Goal: Communication & Community: Answer question/provide support

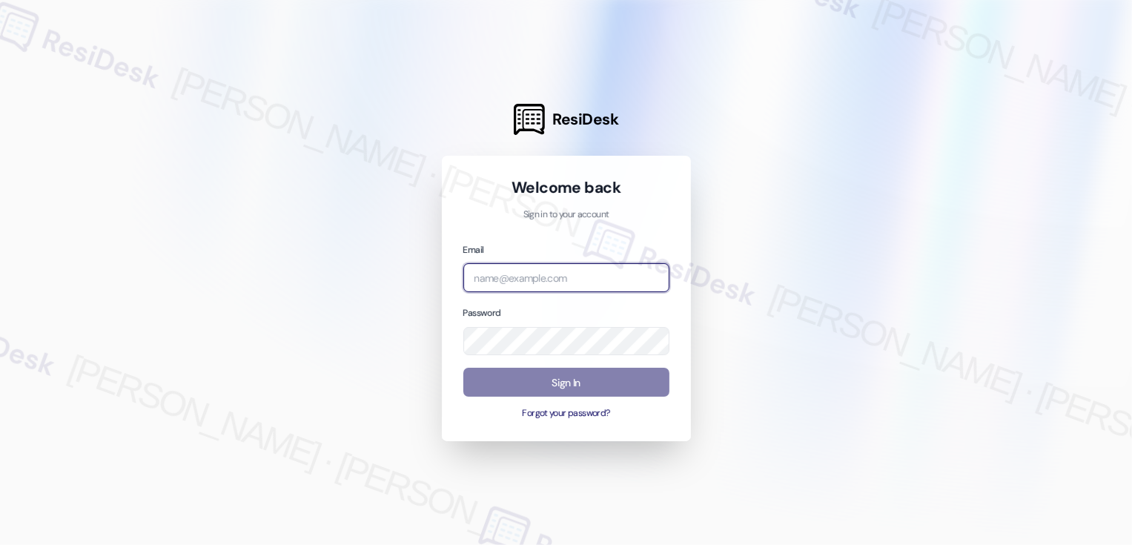
click at [564, 280] on input "email" at bounding box center [566, 277] width 206 height 29
type input "automated-surveys-broe-cecille.tinio@broe.com"
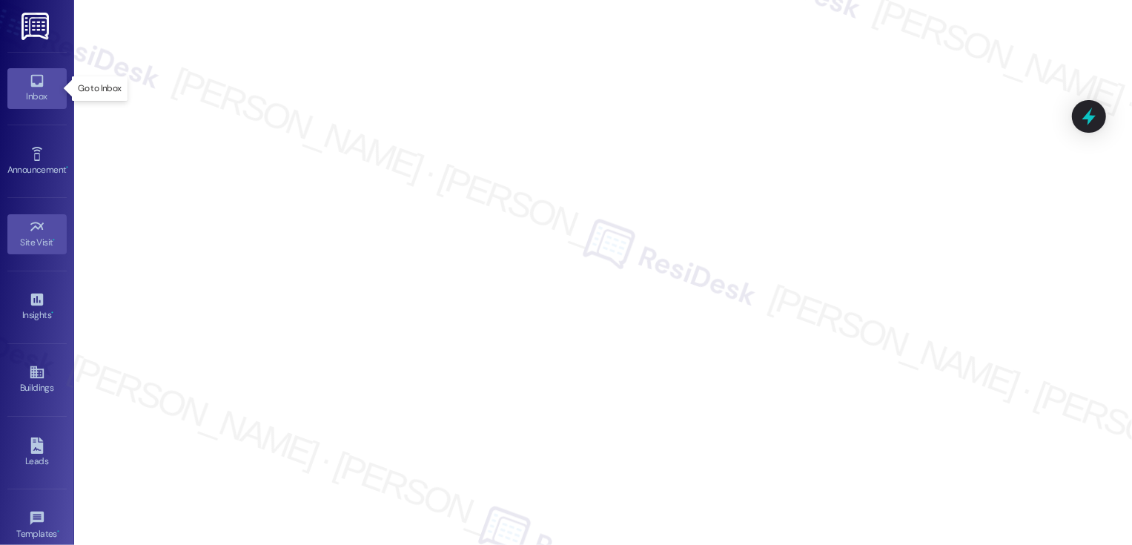
click at [38, 87] on icon at bounding box center [37, 81] width 16 height 16
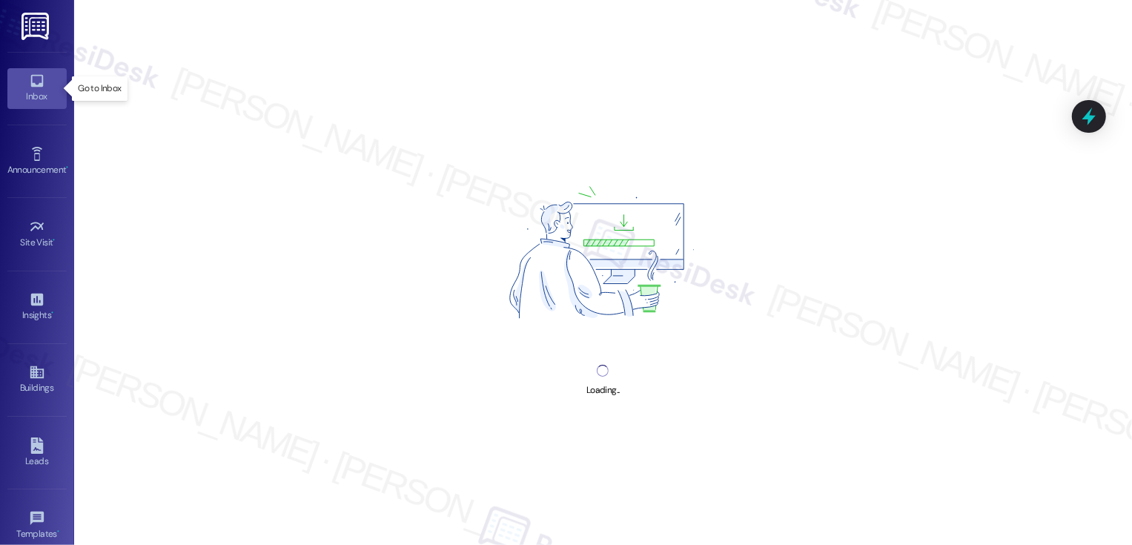
click at [38, 87] on icon at bounding box center [37, 81] width 16 height 16
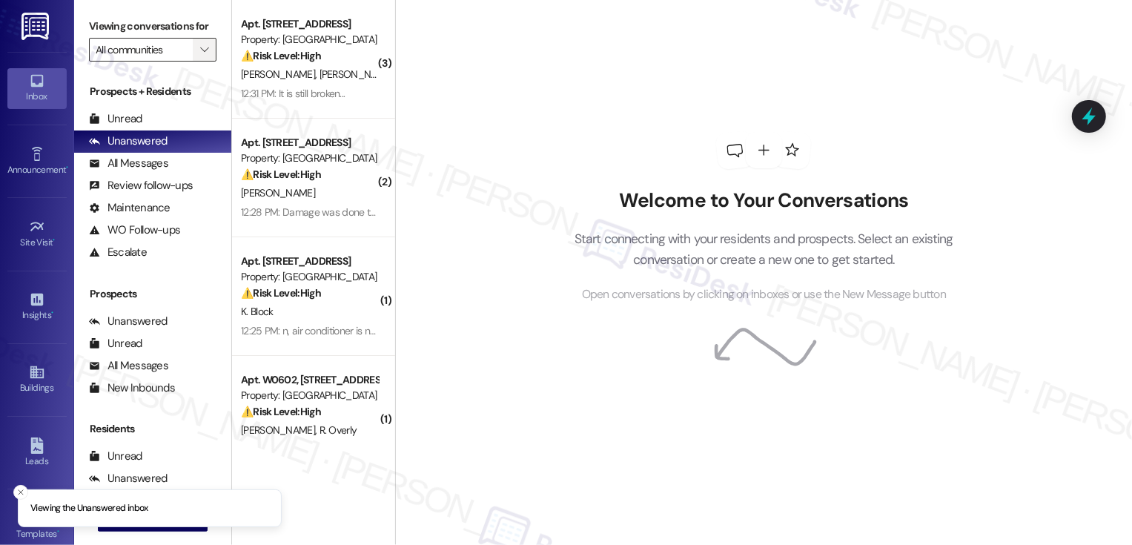
click at [200, 56] on icon "" at bounding box center [204, 50] width 8 height 12
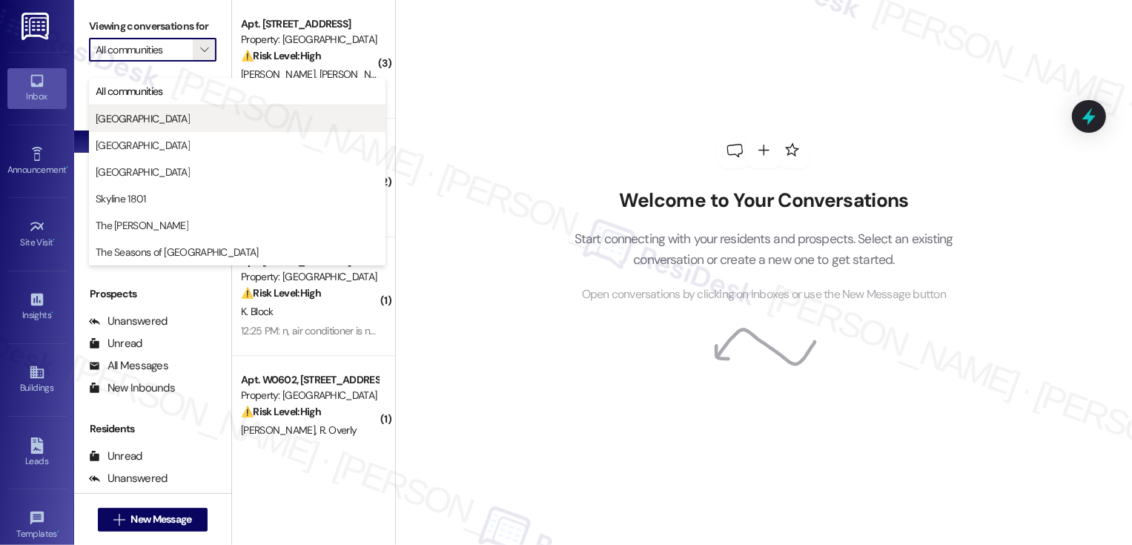
click at [169, 124] on span "[GEOGRAPHIC_DATA]" at bounding box center [237, 118] width 283 height 15
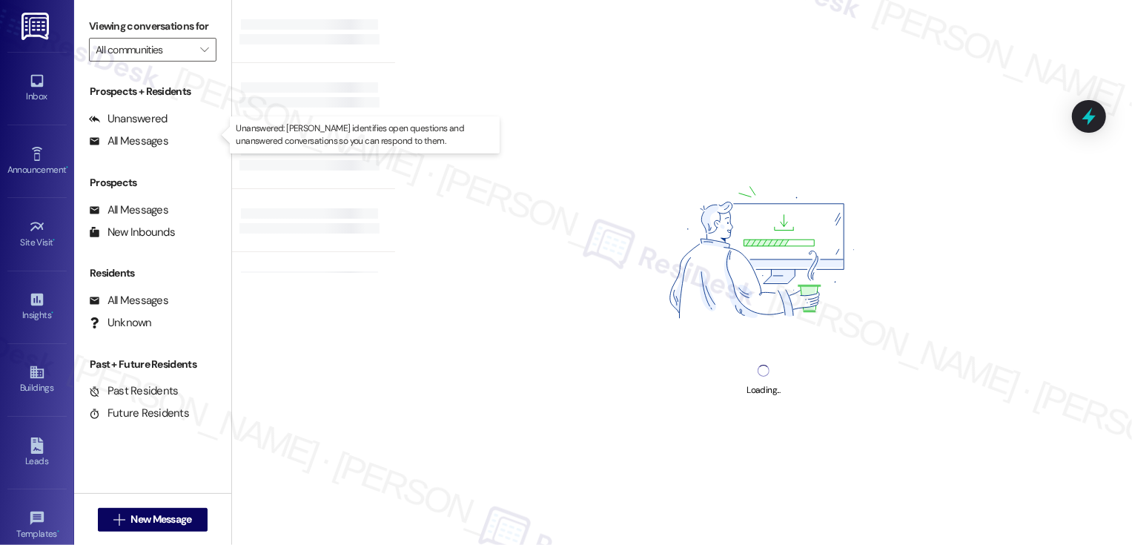
type input "[GEOGRAPHIC_DATA]"
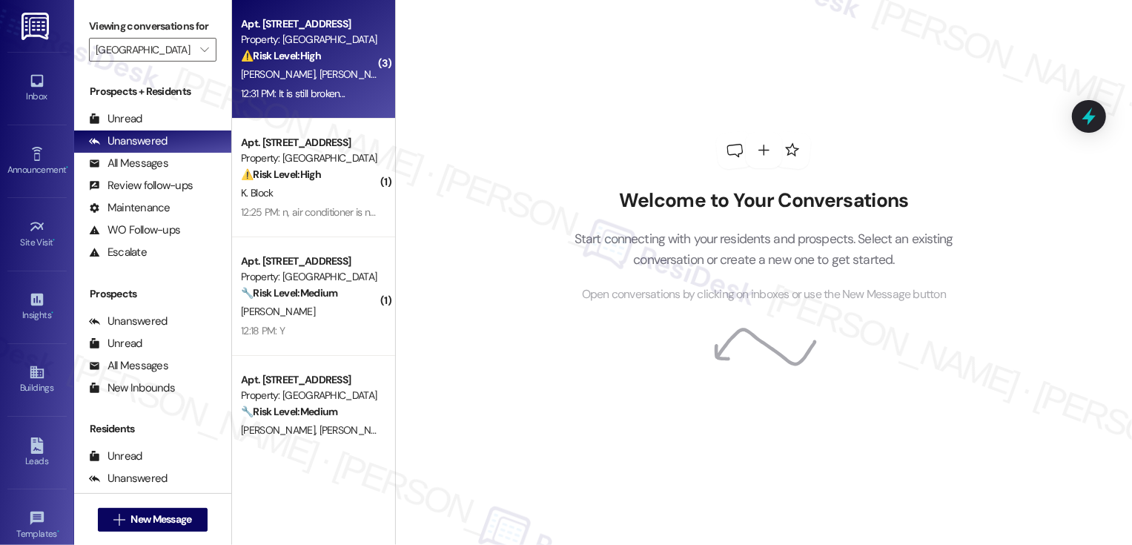
click at [319, 75] on span "[PERSON_NAME]" at bounding box center [356, 73] width 74 height 13
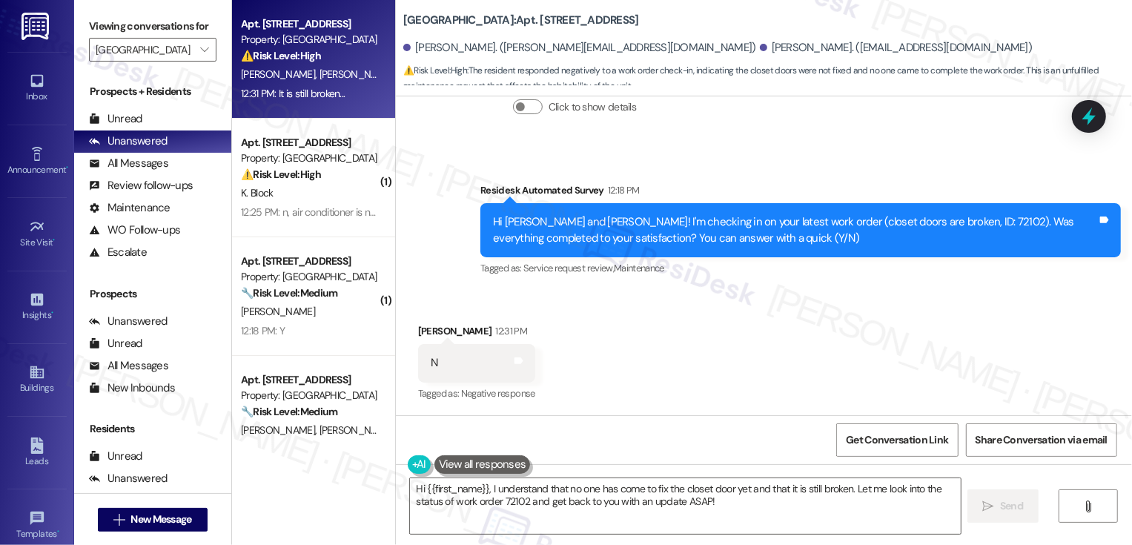
scroll to position [3002, 0]
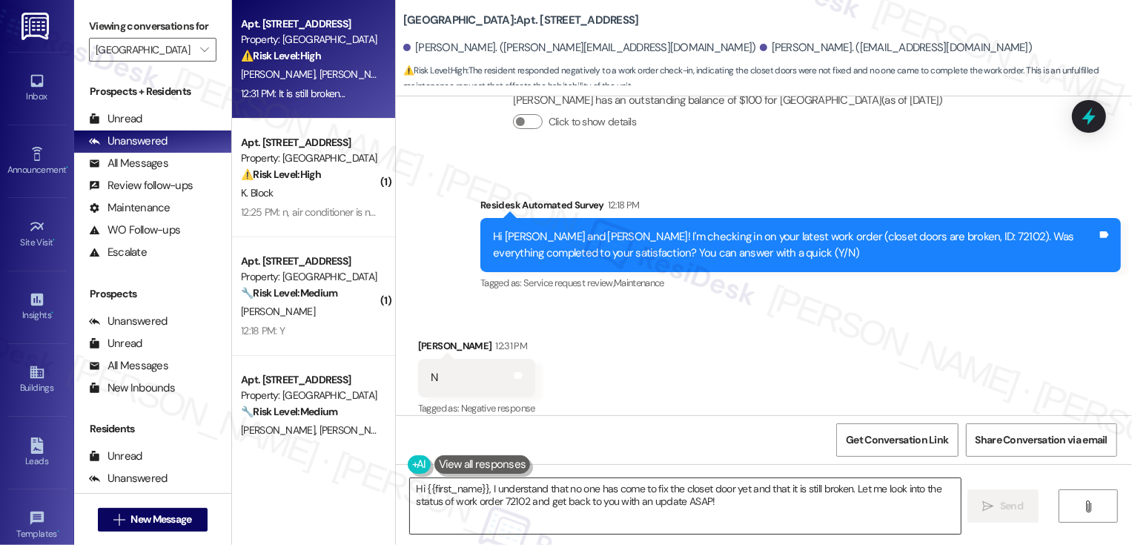
click at [690, 496] on textarea "Hi {{first_name}}, I understand that no one has come to fix the closet door yet…" at bounding box center [685, 506] width 551 height 56
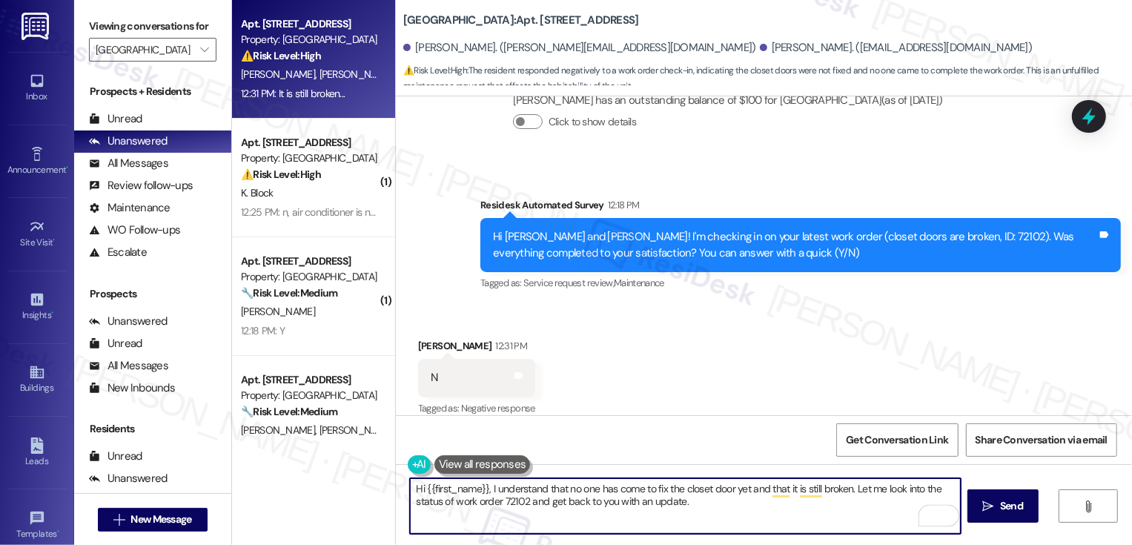
click at [454, 492] on textarea "Hi {{first_name}}, I understand that no one has come to fix the closet door yet…" at bounding box center [685, 506] width 551 height 56
type textarea "Hi Alexandra, I understand that no one has come to fix the closet door yet and …"
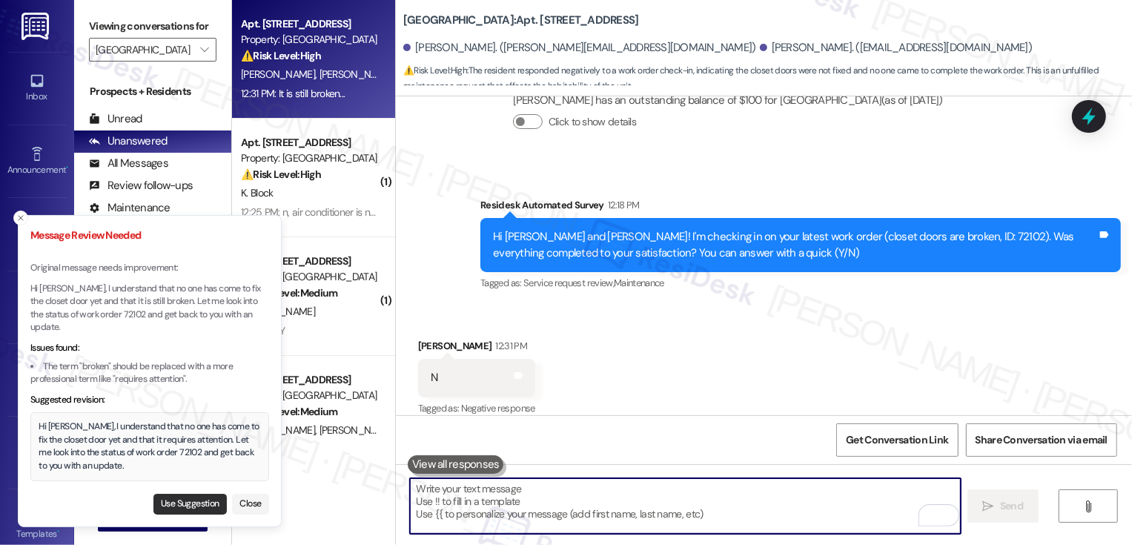
click at [192, 504] on button "Use Suggestion" at bounding box center [189, 504] width 73 height 21
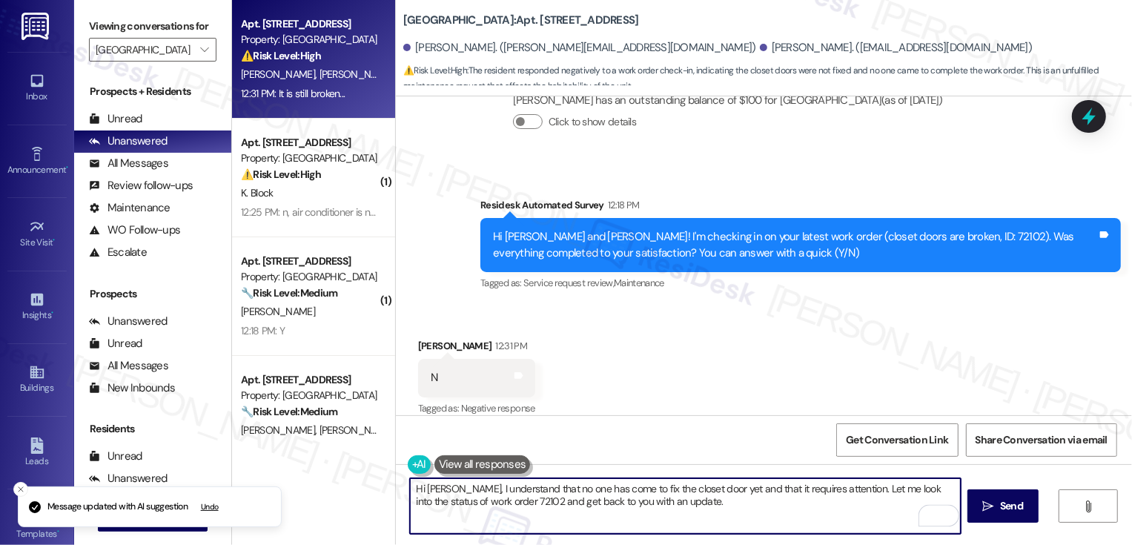
click at [556, 495] on textarea "Hi Alexandra, I understand that no one has come to fix the closet door yet and …" at bounding box center [685, 506] width 551 height 56
click at [653, 499] on textarea "Hi Alexandra, I understand that no one has come to fix the closet door yet and …" at bounding box center [685, 506] width 551 height 56
click at [680, 504] on textarea "Hi Alexandra, I understand that no one has come to fix the closet door yet and …" at bounding box center [685, 506] width 551 height 56
click at [804, 490] on textarea "Hi Alexandra, I understand that no one has come to fix the closet door yet and …" at bounding box center [685, 506] width 551 height 56
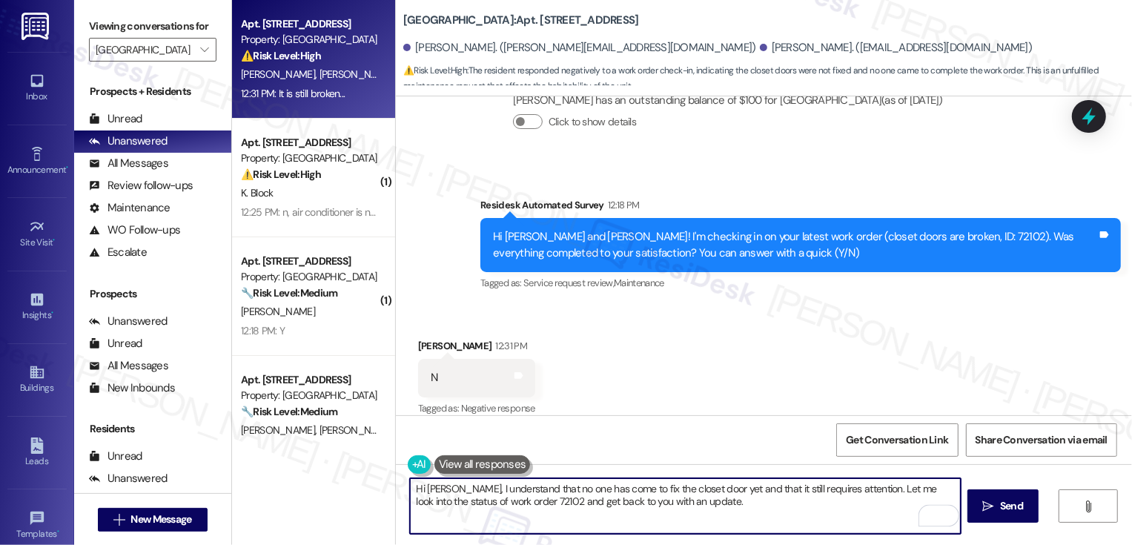
click at [840, 502] on textarea "Hi Alexandra, I understand that no one has come to fix the closet door yet and …" at bounding box center [685, 506] width 551 height 56
type textarea "Hi Alexandra, I understand that no one has come to fix the closet door yet and …"
click at [994, 502] on span " Send" at bounding box center [1003, 506] width 47 height 16
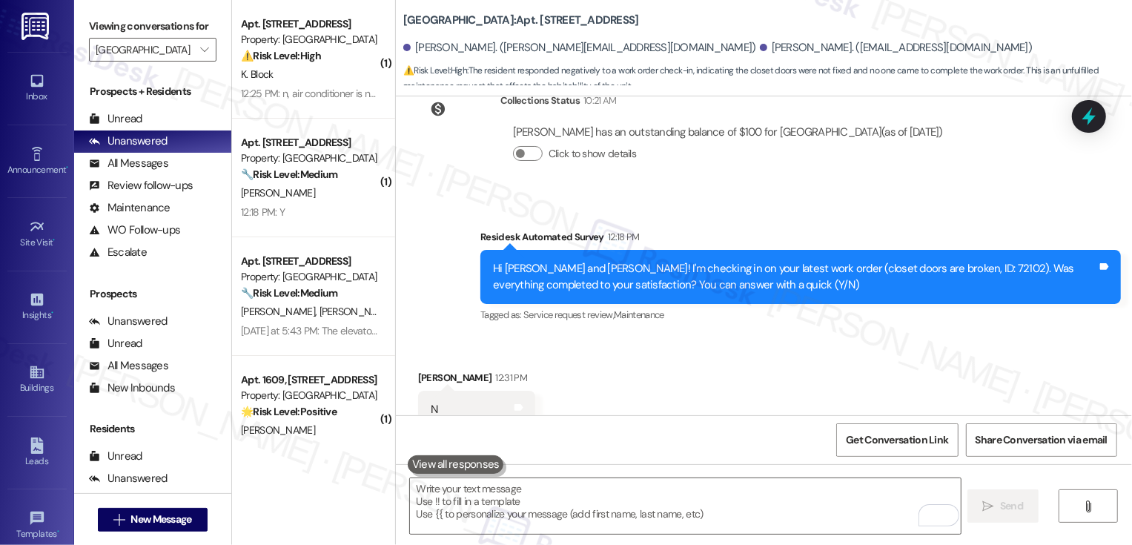
scroll to position [2965, 0]
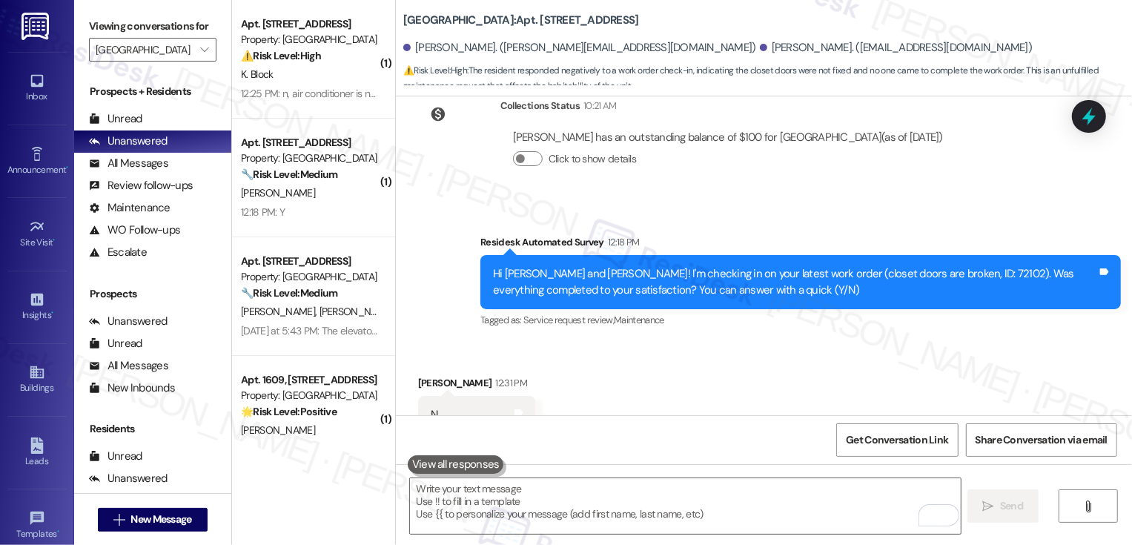
click at [929, 266] on div "Hi Jenna and Alexandra! I'm checking in on your latest work order (closet doors…" at bounding box center [795, 282] width 604 height 32
copy div "72102"
click at [913, 342] on div "Received via SMS Alexandra Deweese 12:31 PM N Tags and notes Tagged as: Negativ…" at bounding box center [764, 508] width 736 height 333
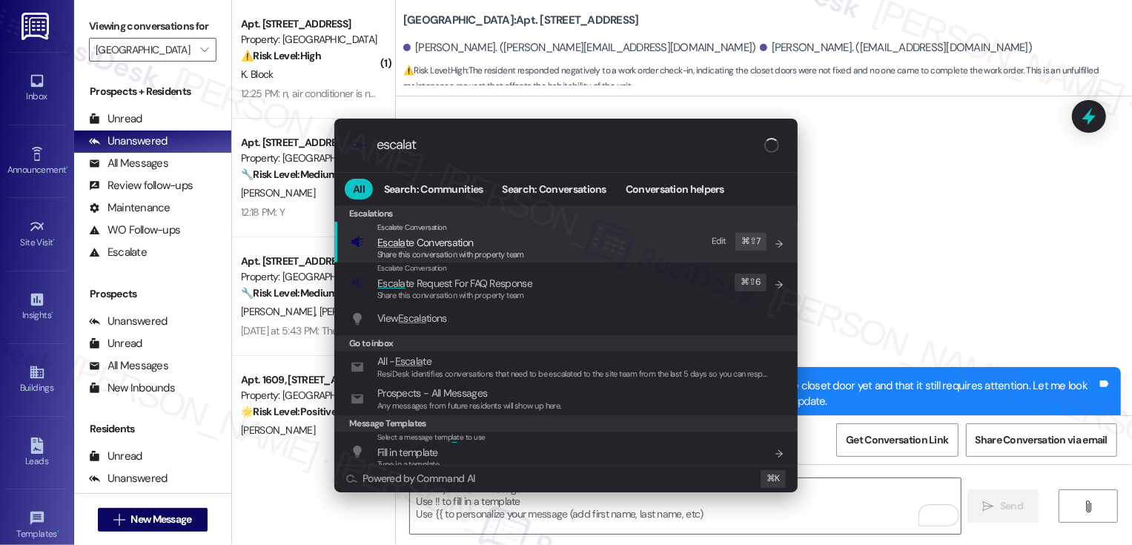
type input "escalate"
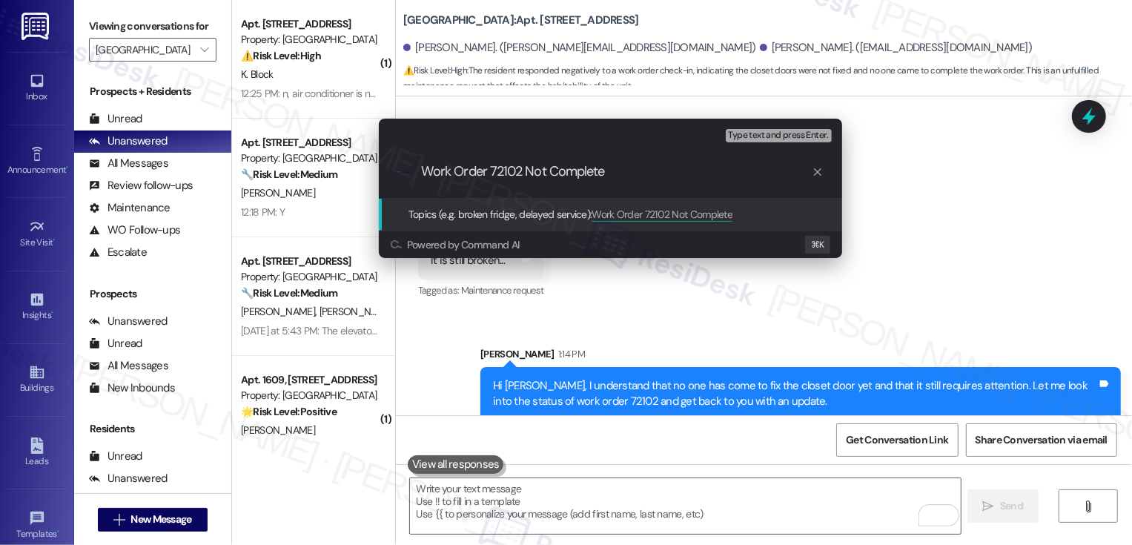
type input "Work Order 72102 Not Completed"
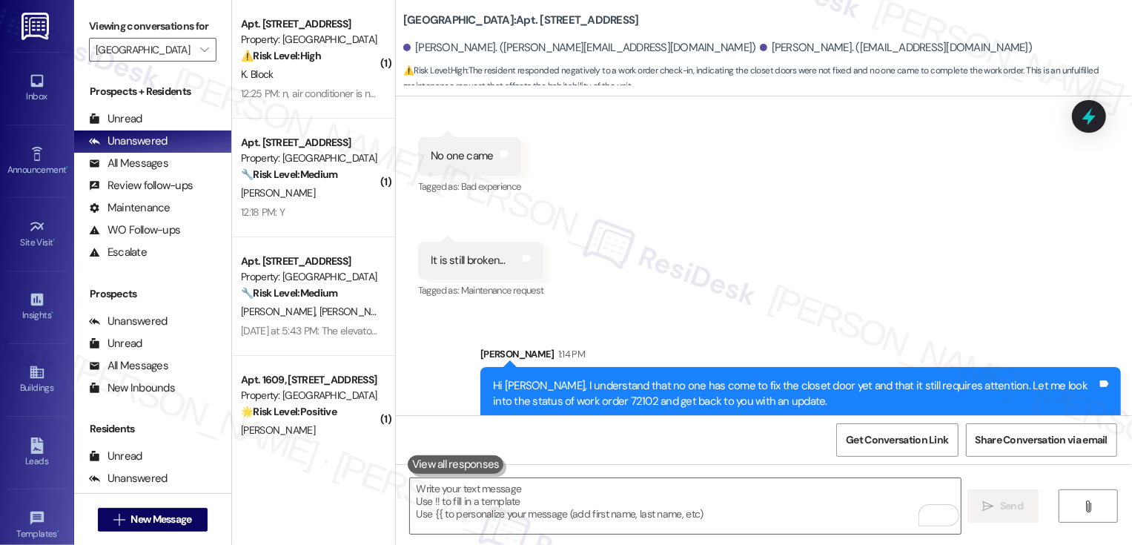
scroll to position [3327, 0]
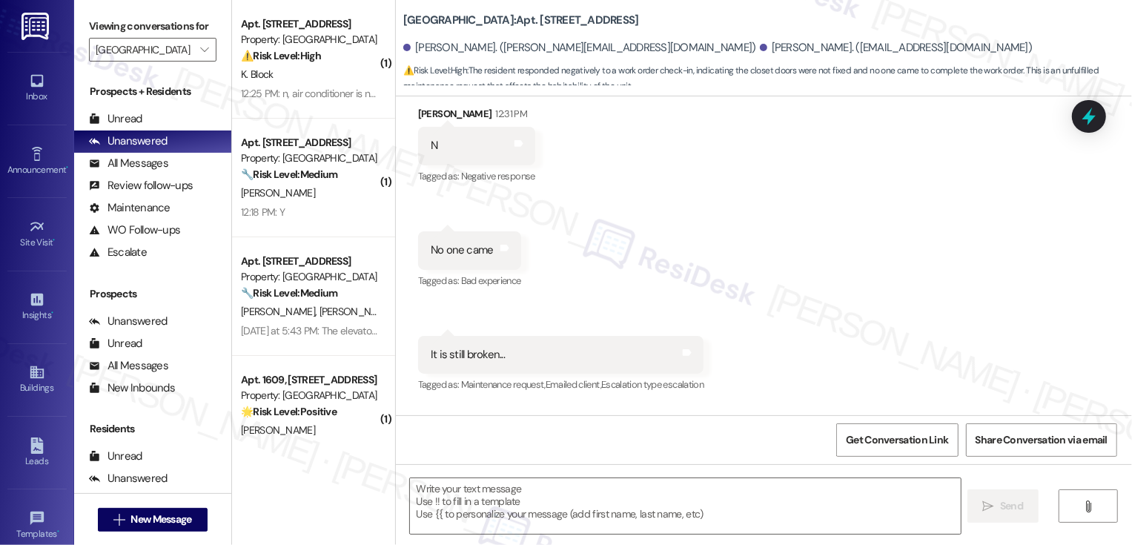
type textarea "Fetching suggested responses. Please feel free to read through the conversation…"
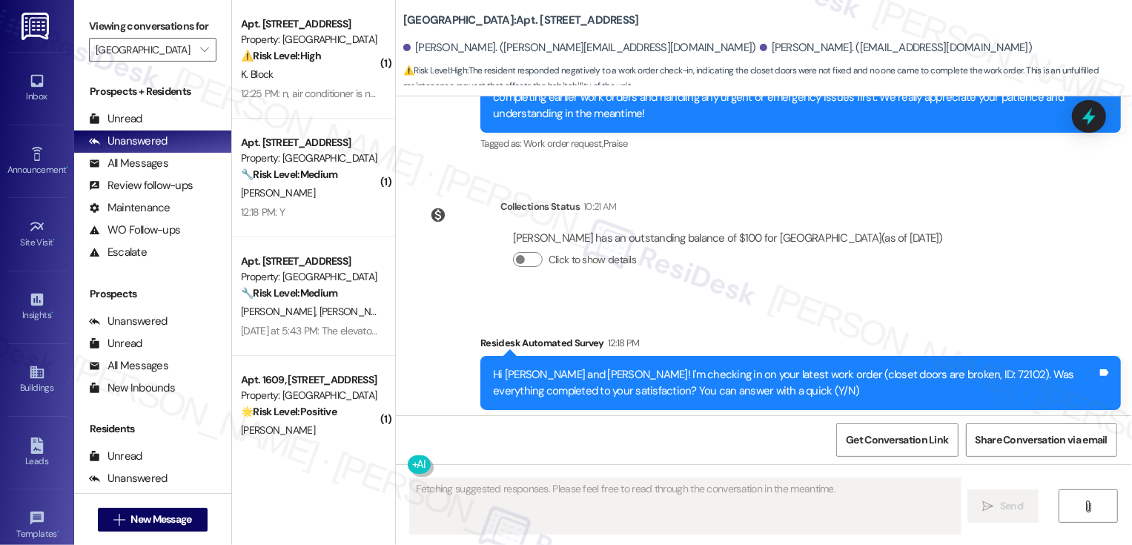
scroll to position [2755, 0]
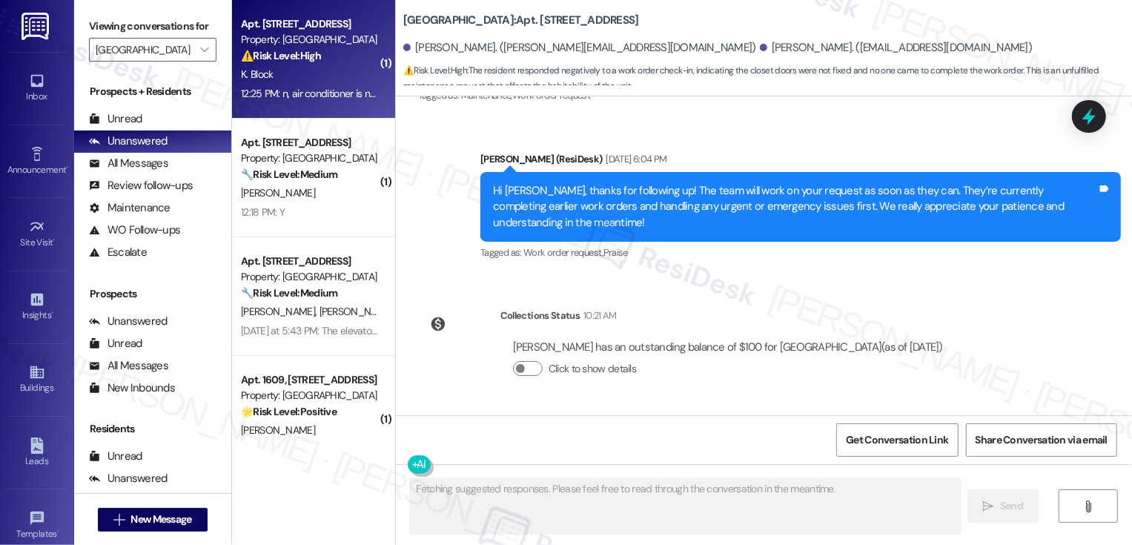
click at [286, 87] on div "12:25 PM: n, air conditioner is not working properly 12:25 PM: n, air condition…" at bounding box center [347, 93] width 213 height 13
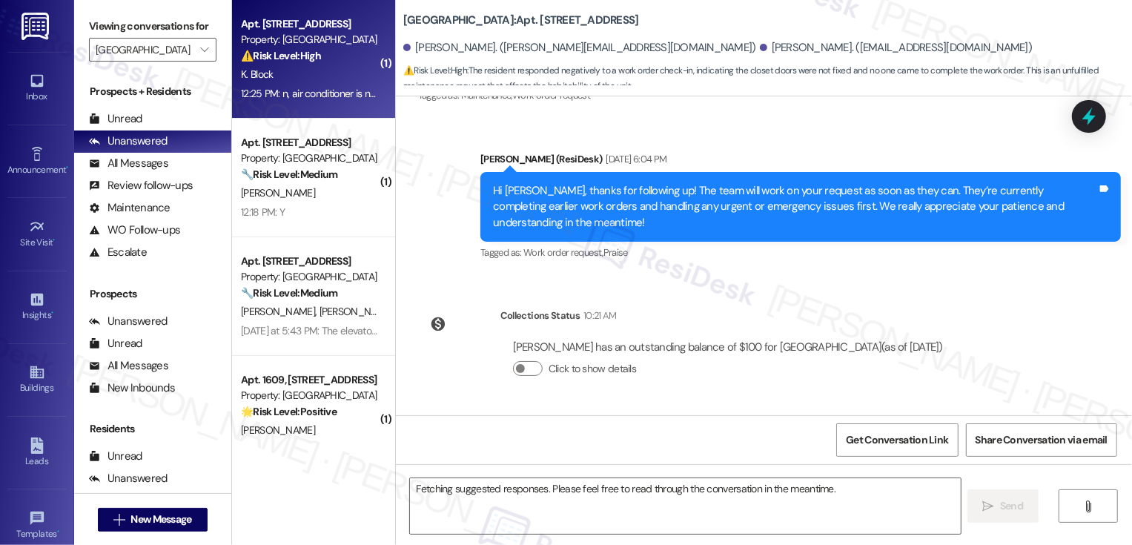
click at [286, 87] on div "12:25 PM: n, air conditioner is not working properly 12:25 PM: n, air condition…" at bounding box center [347, 93] width 213 height 13
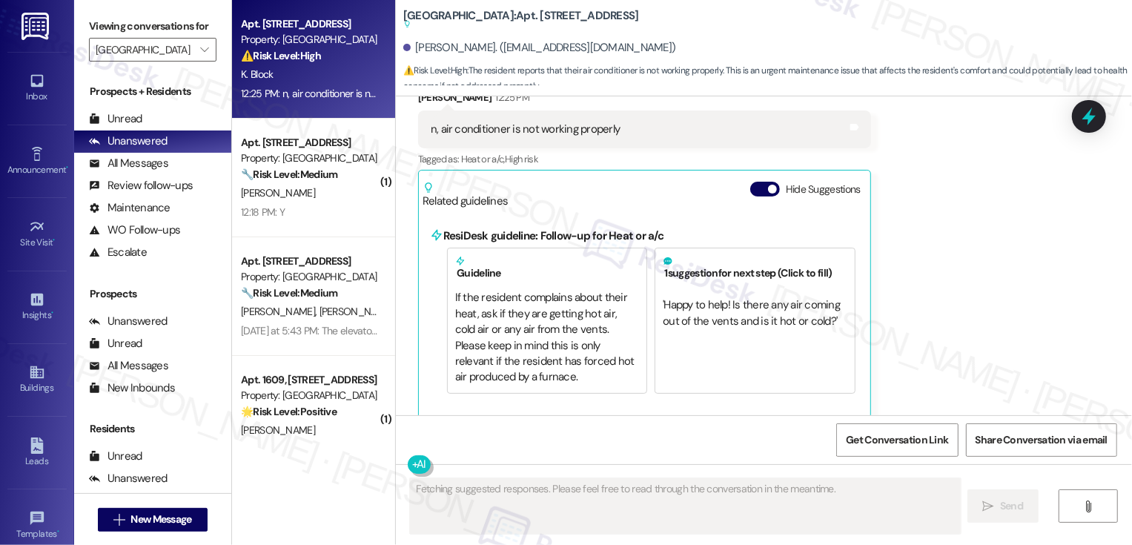
scroll to position [602, 0]
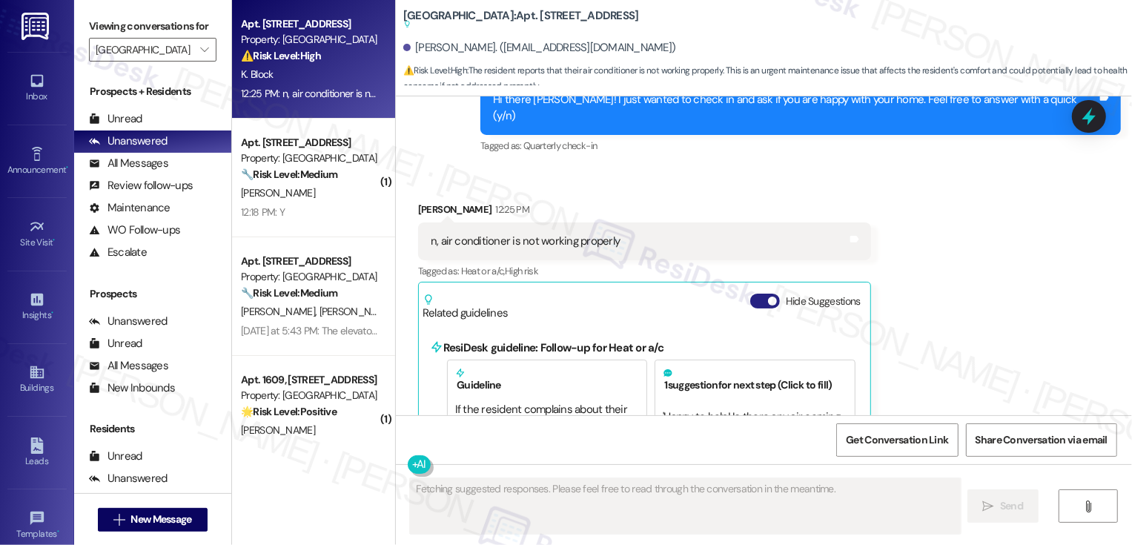
click at [757, 293] on button "Hide Suggestions" at bounding box center [765, 300] width 30 height 15
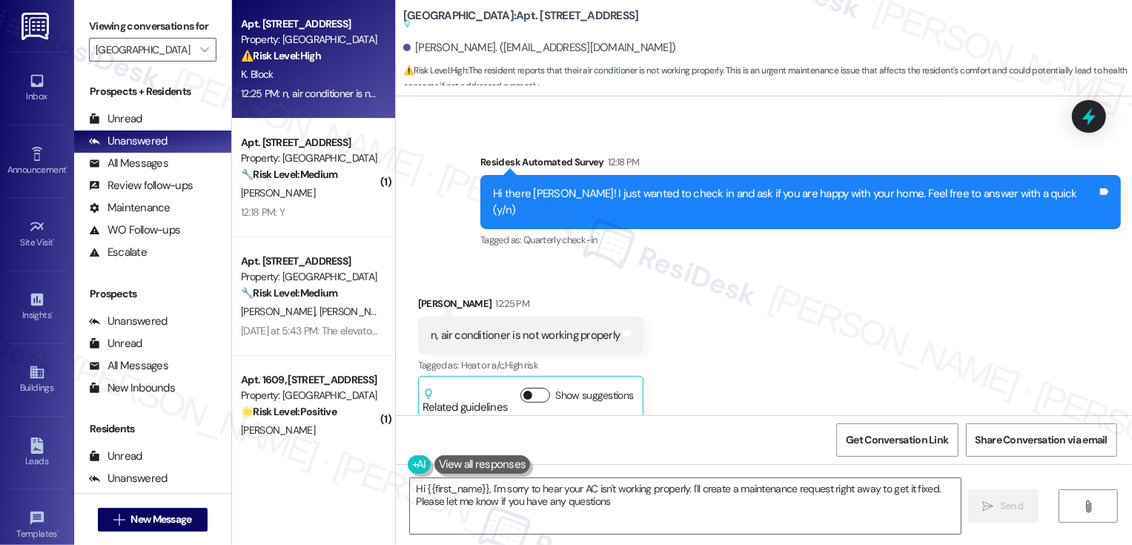
type textarea "Hi {{first_name}}, I'm sorry to hear your AC isn't working properly. I'll creat…"
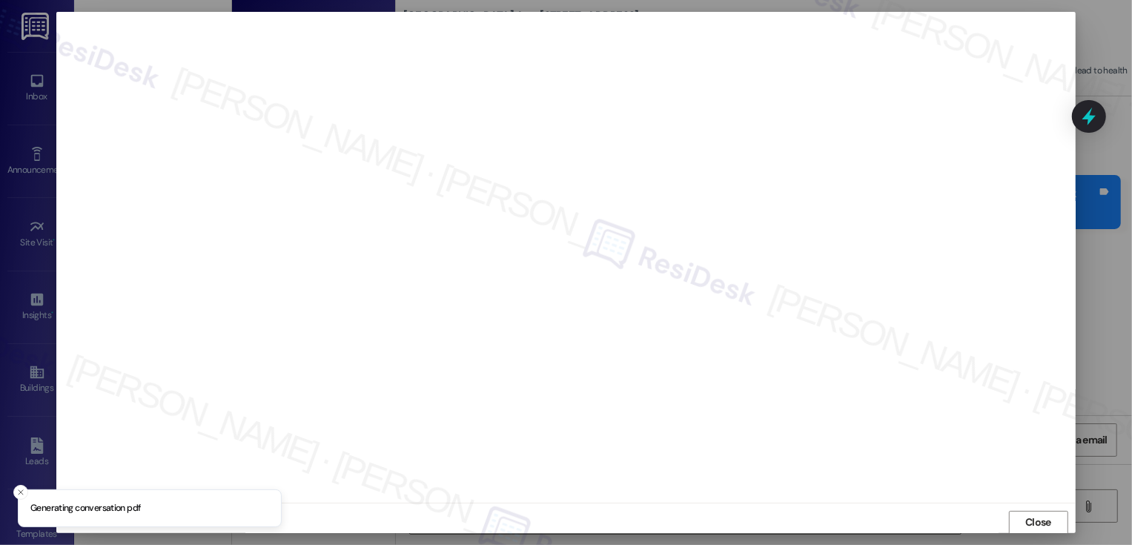
scroll to position [1, 0]
click at [1022, 522] on span "Close" at bounding box center [1038, 522] width 32 height 16
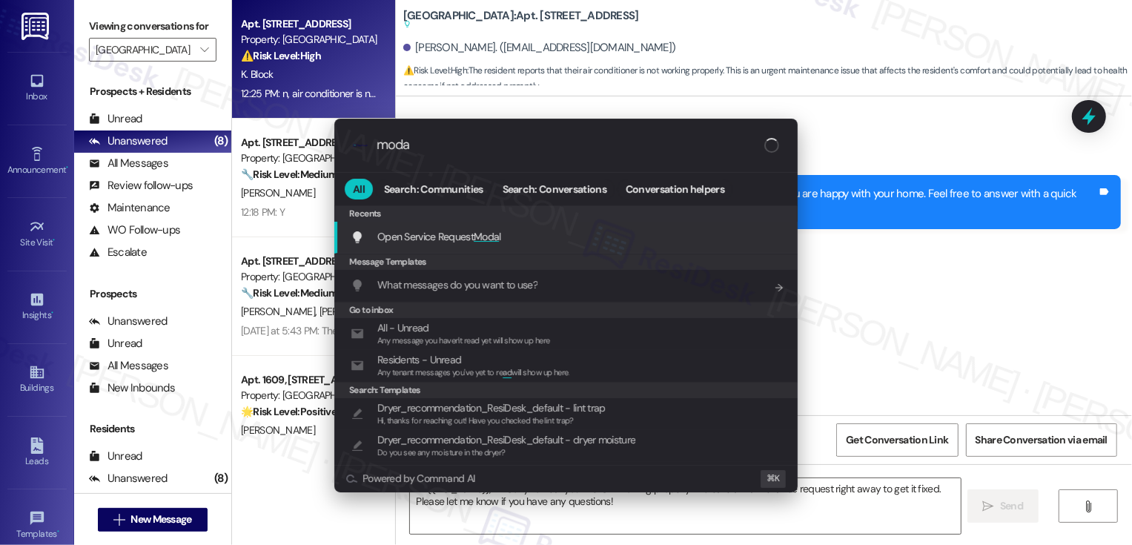
type input "modal"
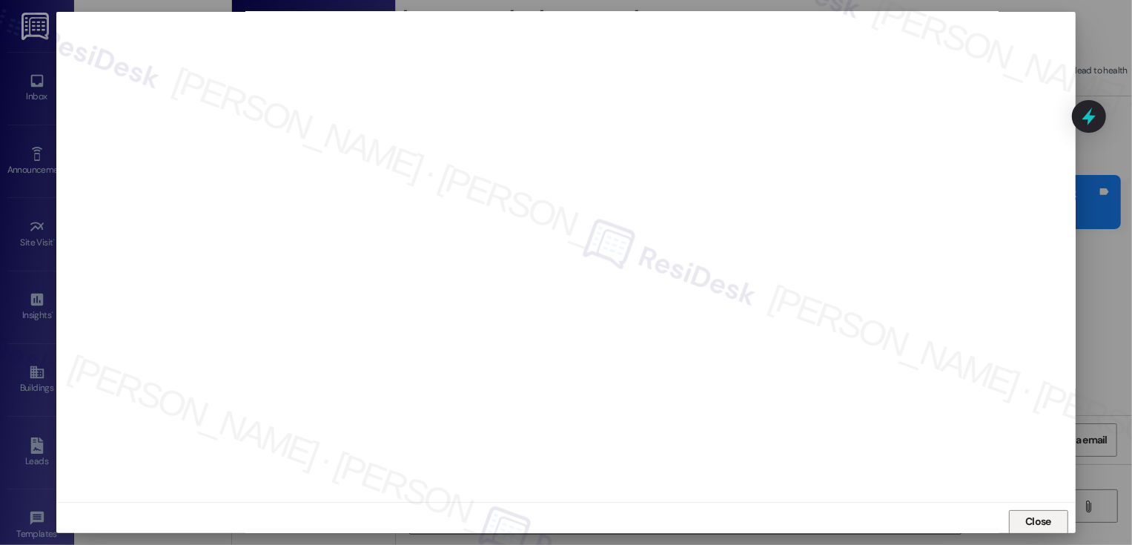
click at [1025, 517] on span "Close" at bounding box center [1038, 522] width 26 height 16
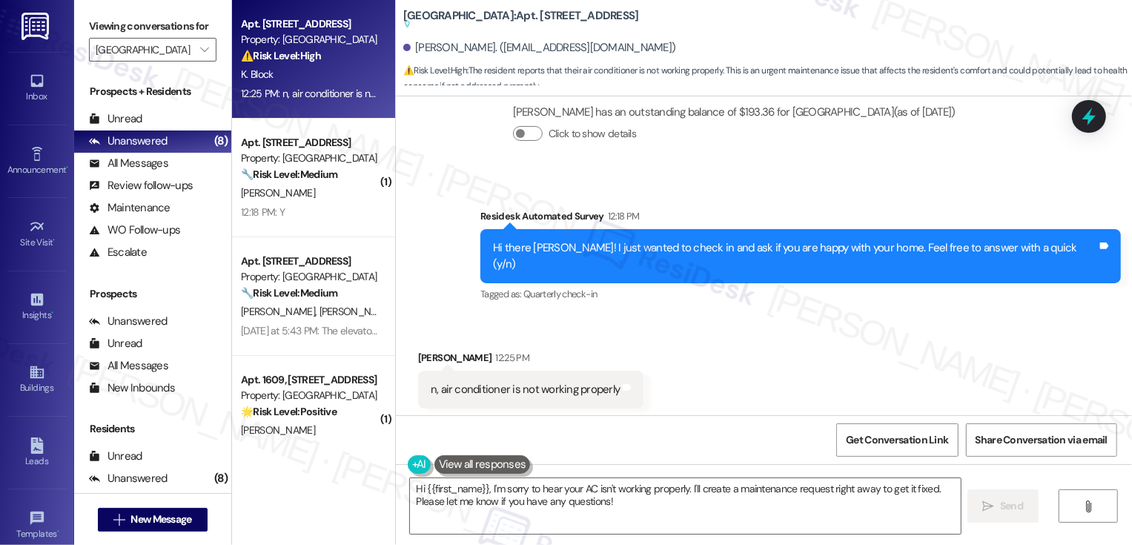
scroll to position [508, 0]
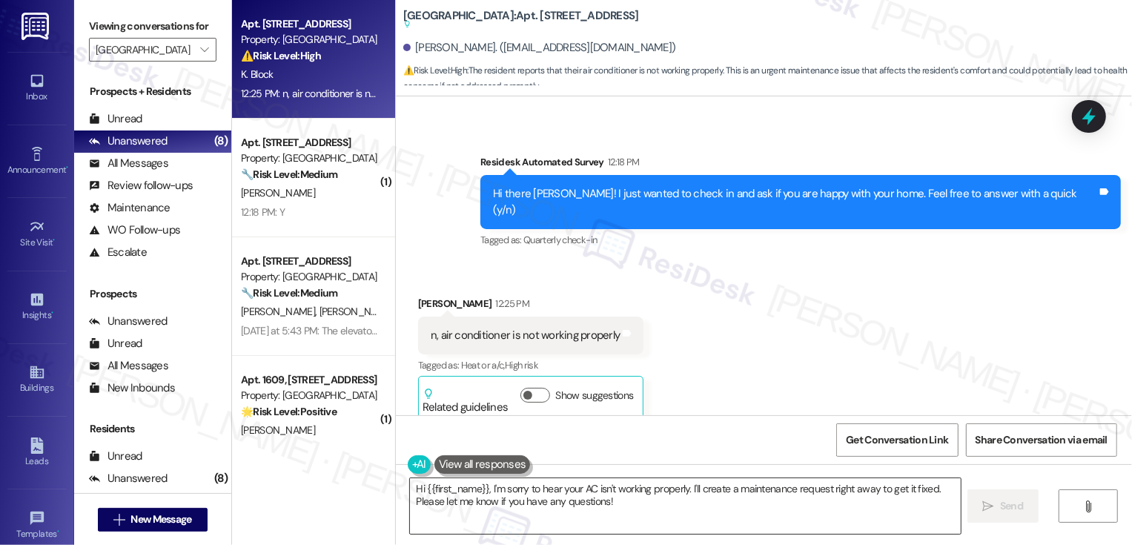
click at [482, 488] on textarea "Hi {{first_name}}, I'm sorry to hear your AC isn't working properly. I'll creat…" at bounding box center [685, 506] width 551 height 56
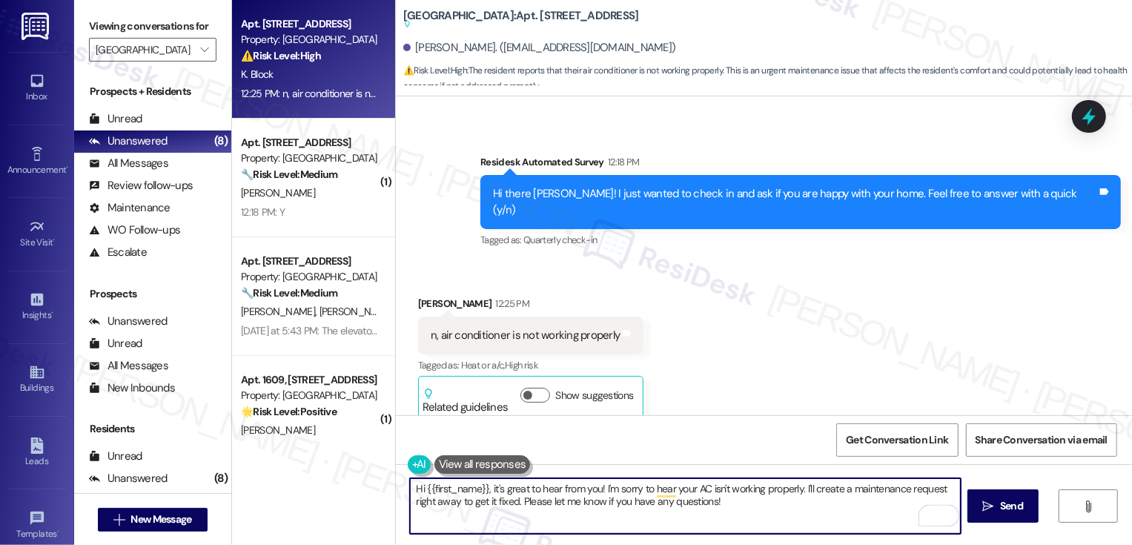
drag, startPoint x: 798, startPoint y: 487, endPoint x: 813, endPoint y: 513, distance: 29.9
click at [813, 513] on textarea "Hi {{first_name}}, it's great to hear from you! I'm sorry to hear your AC isn't…" at bounding box center [685, 506] width 551 height 56
click at [714, 507] on textarea "Hi {{first_name}}, it's great to hear from you! I'm sorry to hear your AC isn't…" at bounding box center [685, 506] width 551 height 56
click at [535, 511] on textarea "Hi {{first_name}}, it's great to hear from you! I'm sorry to hear your AC isn't…" at bounding box center [685, 506] width 551 height 56
type textarea "Hi {{first_name}}, it's great to hear from you! I'm sorry to hear your AC isn't…"
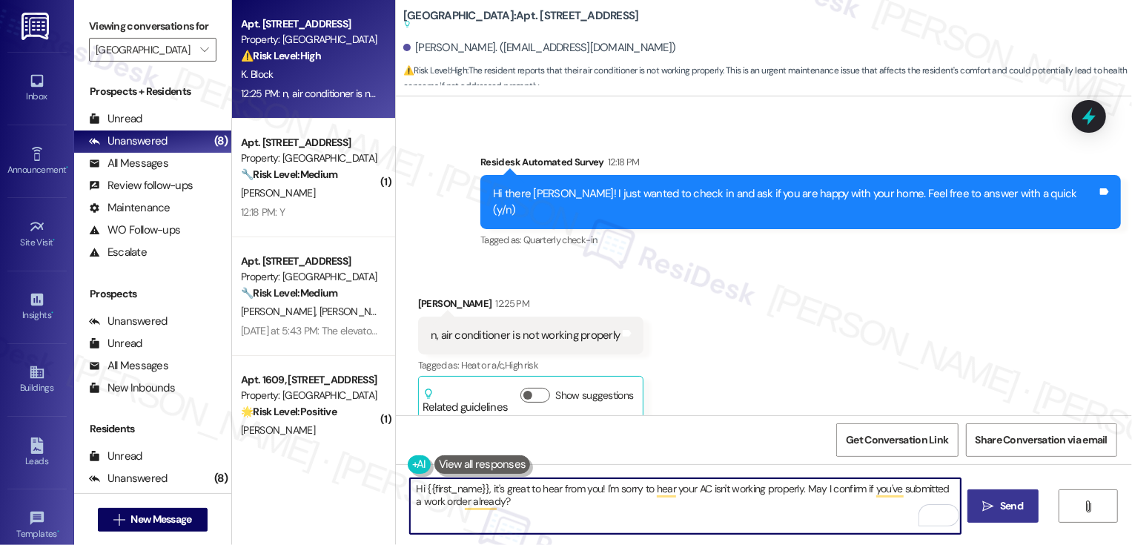
click at [1017, 508] on span "Send" at bounding box center [1011, 506] width 23 height 16
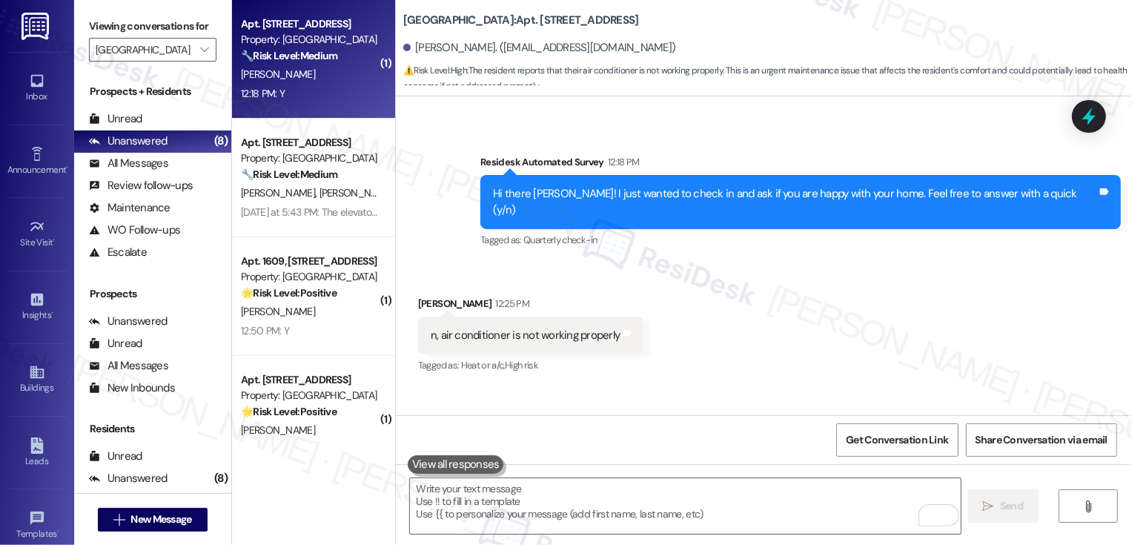
click at [306, 84] on div "12:18 PM: Y 12:18 PM: Y" at bounding box center [309, 93] width 140 height 19
type textarea "Fetching suggested responses. Please feel free to read through the conversation…"
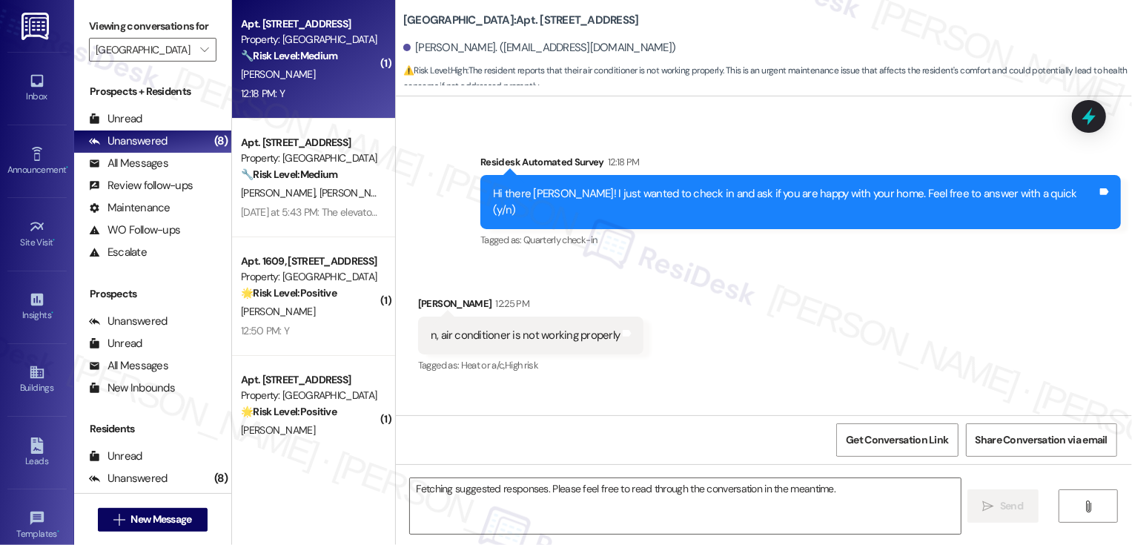
click at [306, 84] on div "12:18 PM: Y 12:18 PM: Y" at bounding box center [309, 93] width 140 height 19
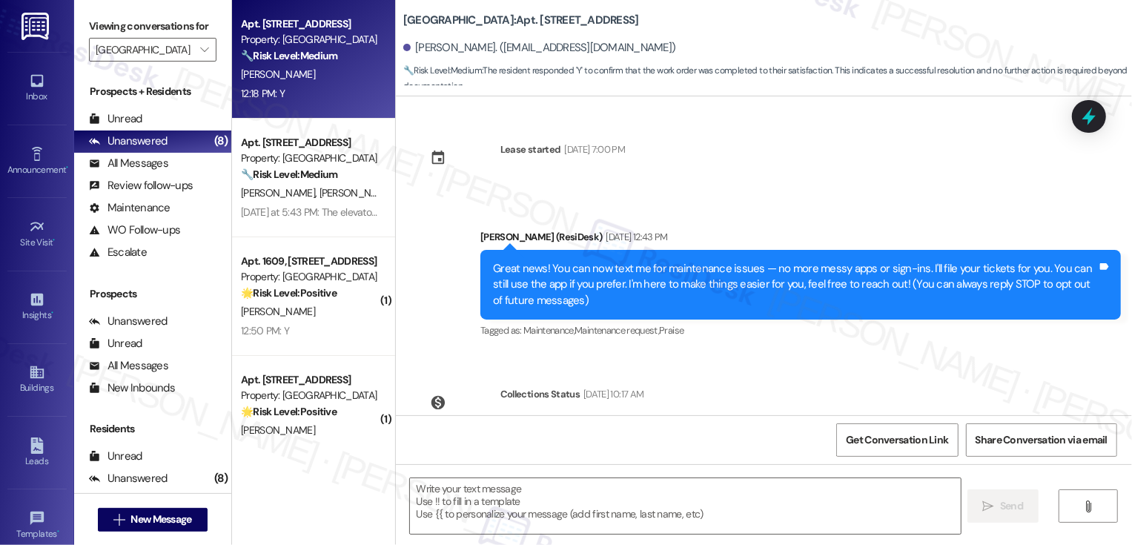
scroll to position [339, 0]
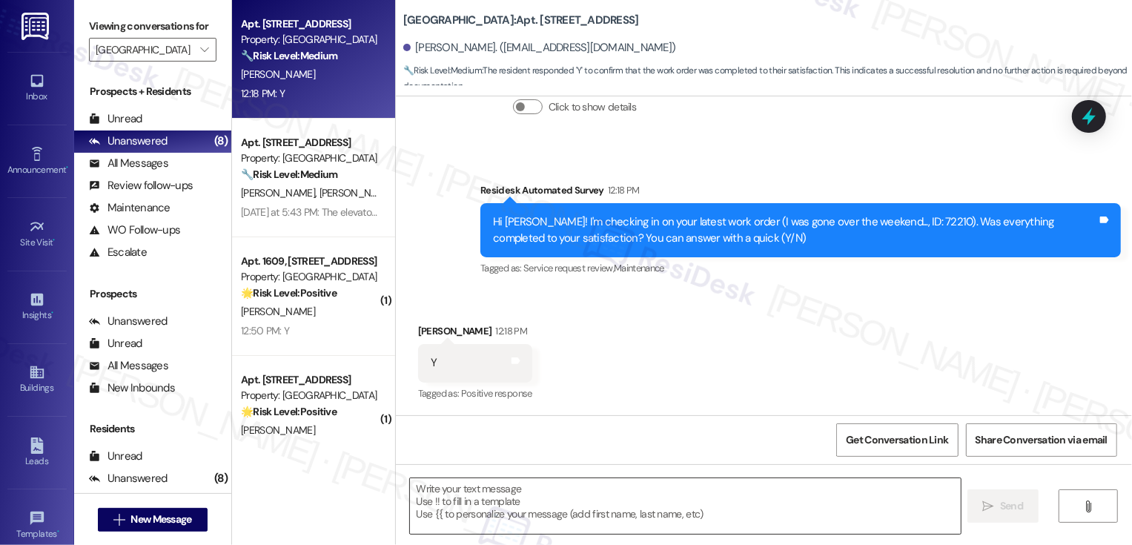
click at [548, 497] on textarea at bounding box center [685, 506] width 551 height 56
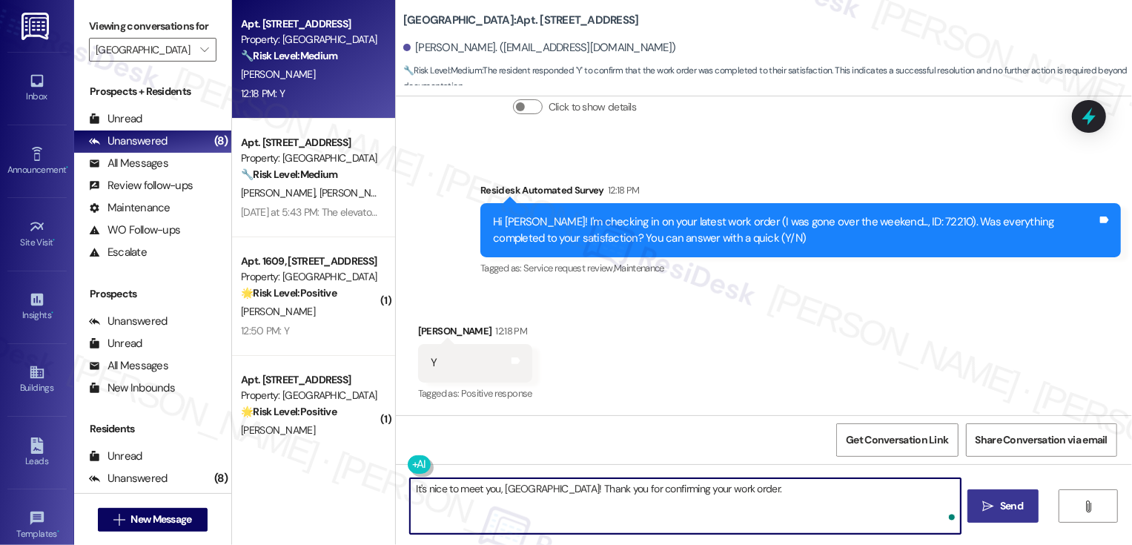
type textarea "It's nice to meet you, Madison! Thank you for confirming your work order."
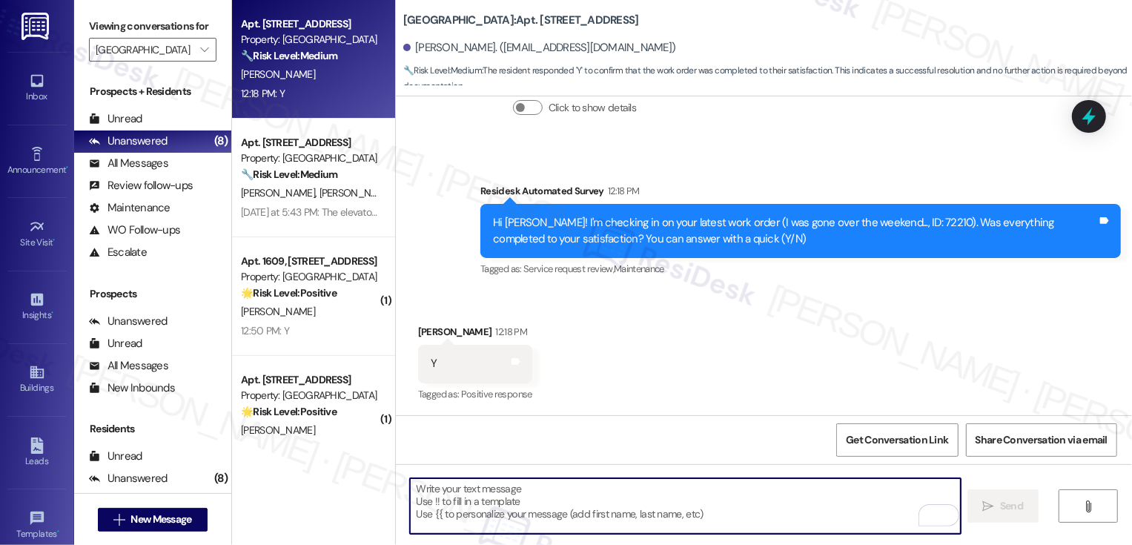
scroll to position [443, 0]
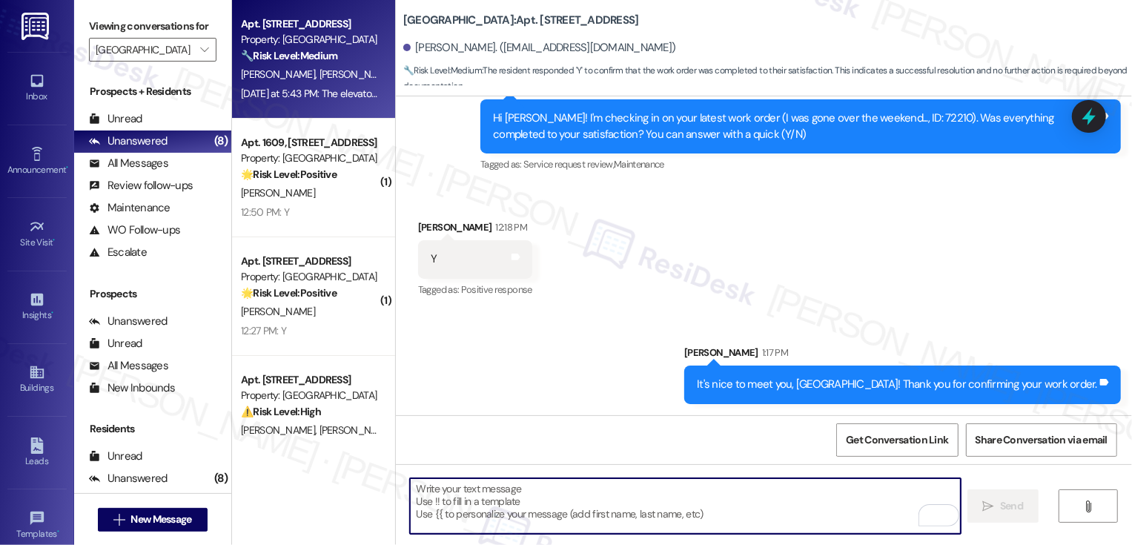
click at [296, 98] on div "Yesterday at 5:43 PM: The elevator is now working - what is the hold up with th…" at bounding box center [424, 93] width 366 height 13
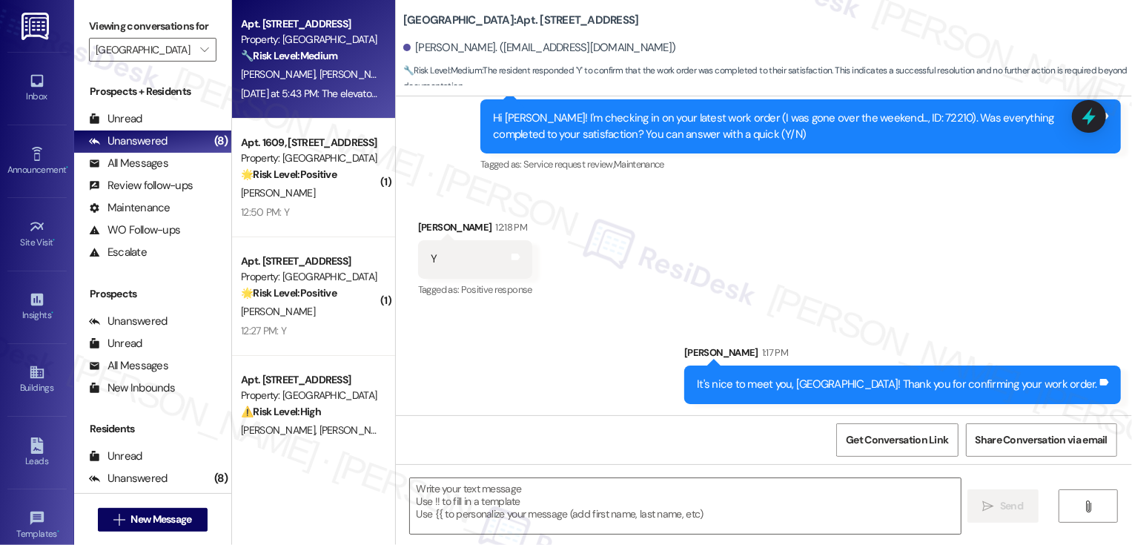
click at [296, 98] on div "Yesterday at 5:43 PM: The elevator is now working - what is the hold up with th…" at bounding box center [424, 93] width 366 height 13
type textarea "Fetching suggested responses. Please feel free to read through the conversation…"
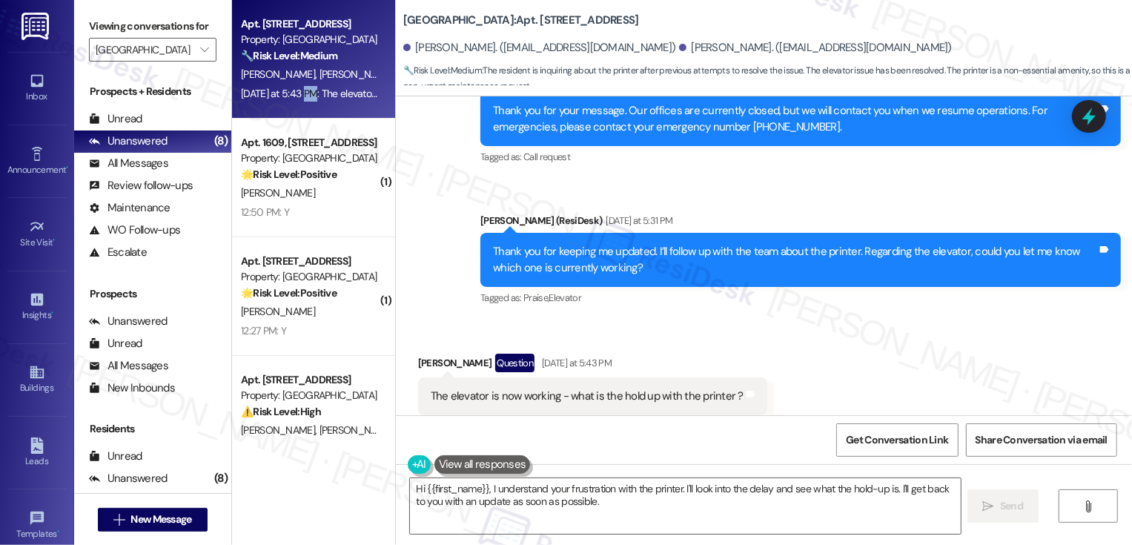
scroll to position [3285, 0]
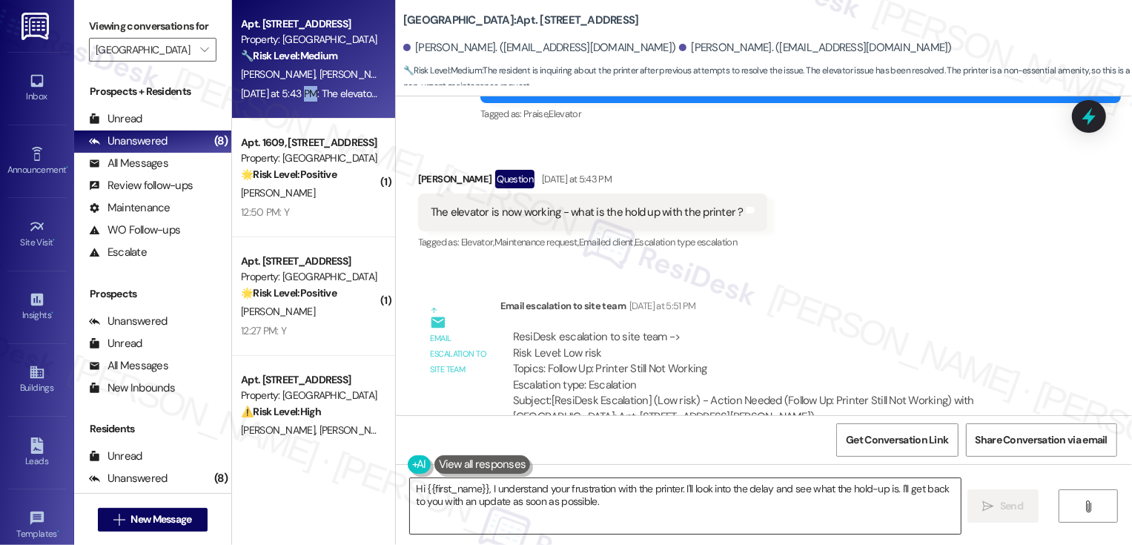
click at [522, 520] on textarea "Hi {{first_name}}, I understand your frustration with the printer. I'll look in…" at bounding box center [685, 506] width 551 height 56
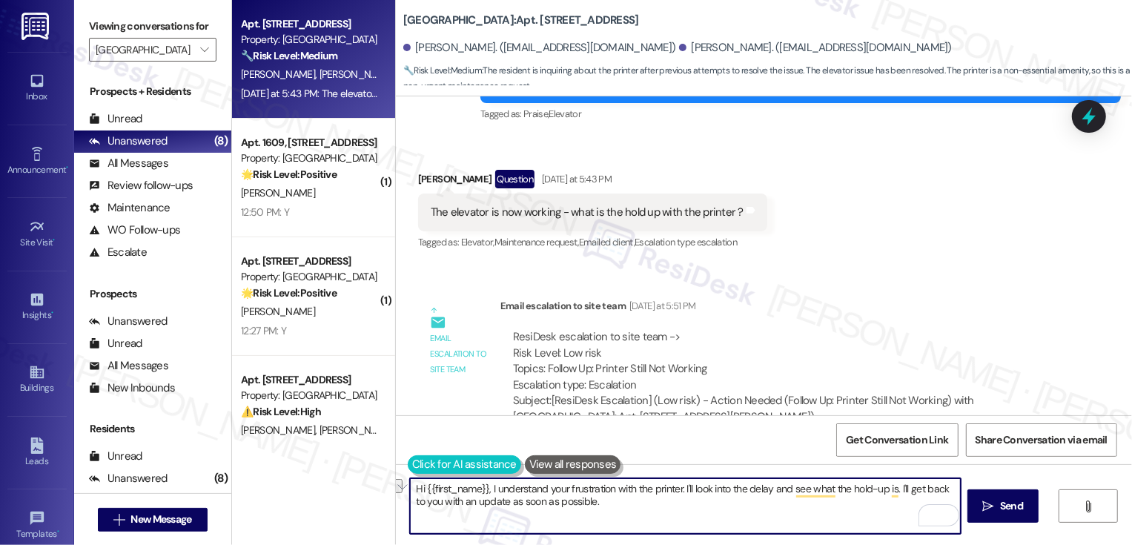
drag, startPoint x: 676, startPoint y: 489, endPoint x: 407, endPoint y: 471, distance: 269.6
click at [407, 477] on div "Hi {{first_name}}, I understand your frustration with the printer. I'll look in…" at bounding box center [678, 505] width 552 height 57
click at [408, 471] on button at bounding box center [464, 464] width 113 height 19
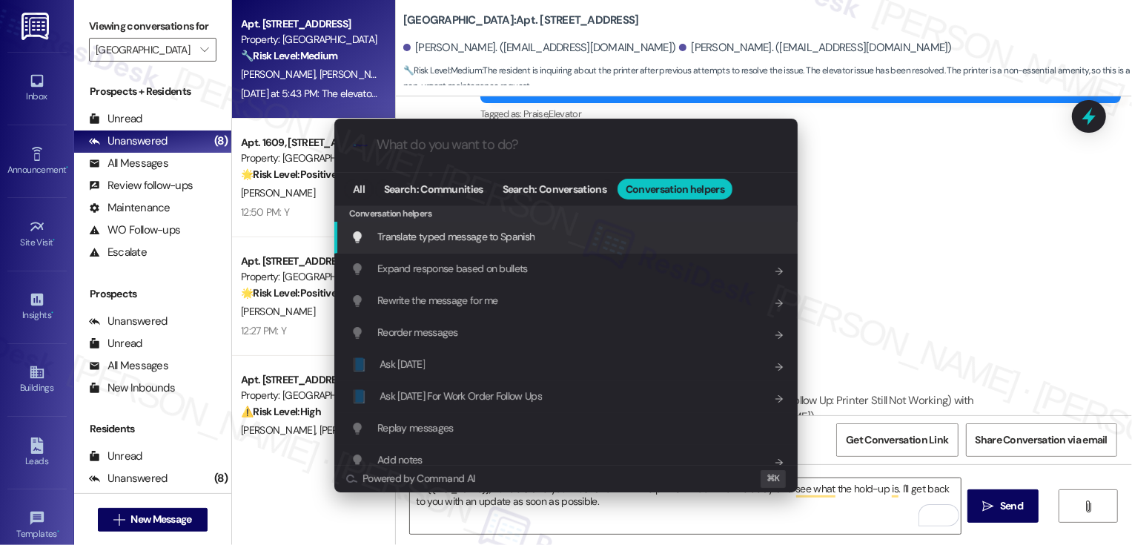
click at [644, 508] on div ".cls-1{fill:#0a055f;}.cls-2{fill:#0cc4c4;} resideskLogoBlueOrange All Search: C…" at bounding box center [566, 272] width 1132 height 545
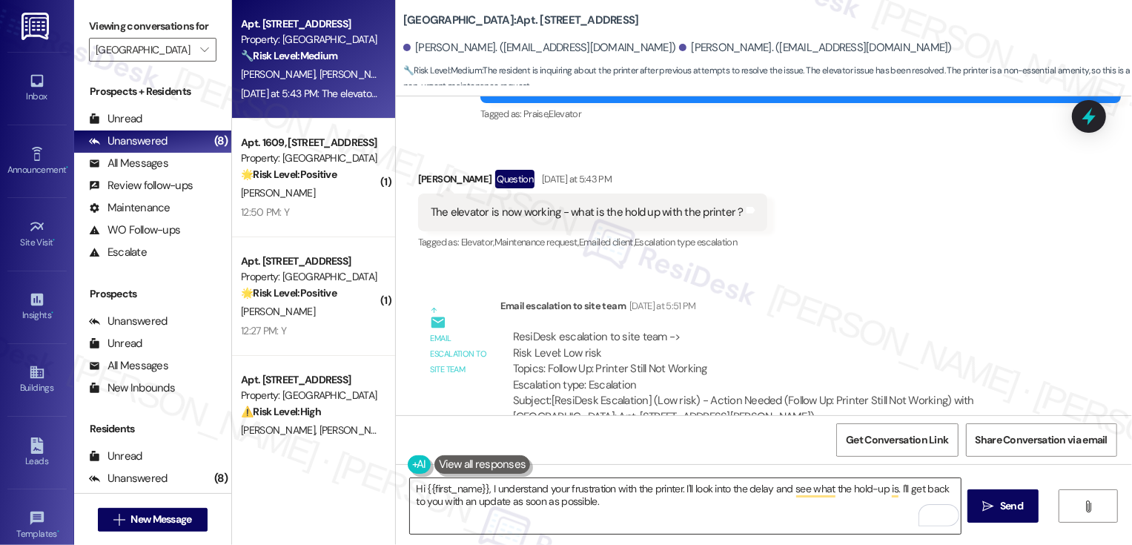
click at [659, 504] on textarea "Hi {{first_name}}, I understand your frustration with the printer. I'll look in…" at bounding box center [685, 506] width 551 height 56
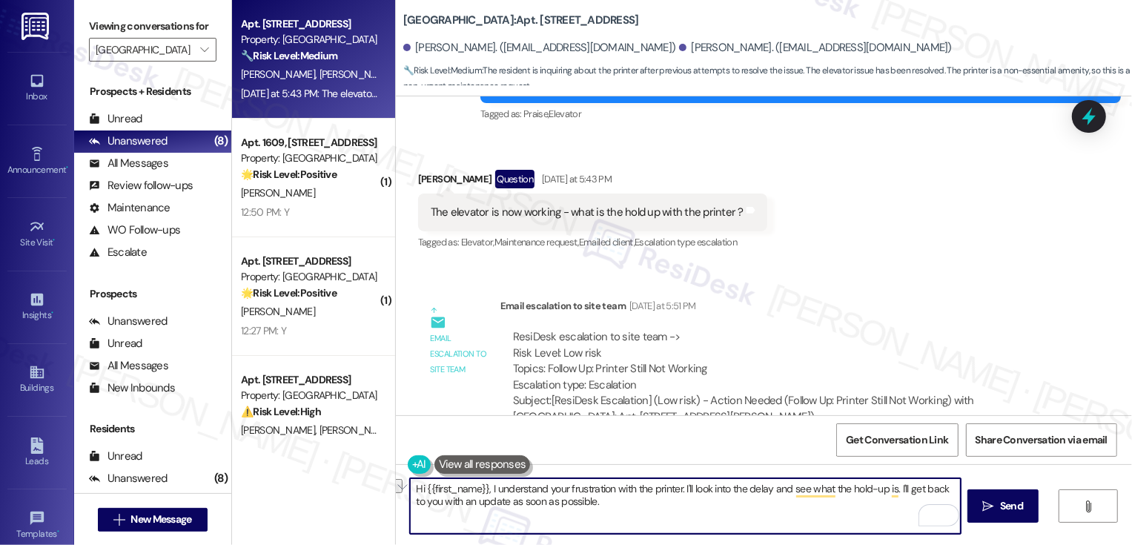
drag, startPoint x: 677, startPoint y: 485, endPoint x: 399, endPoint y: 485, distance: 277.1
click at [399, 485] on div "Hi {{first_name}}, I understand your frustration with the printer. I'll look in…" at bounding box center [764, 519] width 736 height 111
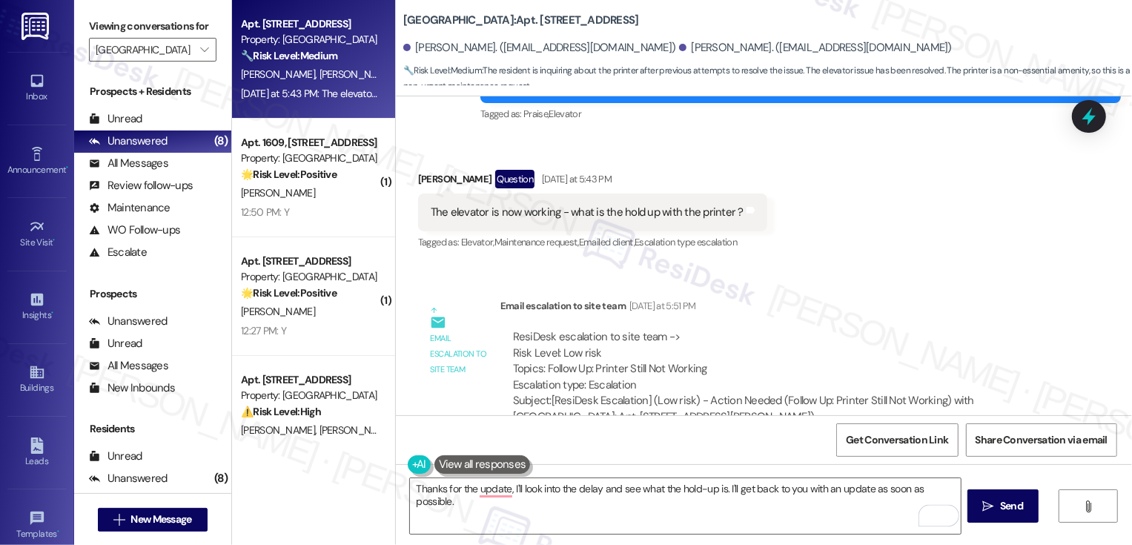
click at [425, 170] on div "Rachael Raffini Question Yesterday at 5:43 PM" at bounding box center [592, 182] width 349 height 24
copy div "Rachael"
click at [504, 488] on textarea "Thanks for the update, I'll look into the delay and see what the hold-up is. I'…" at bounding box center [685, 506] width 551 height 56
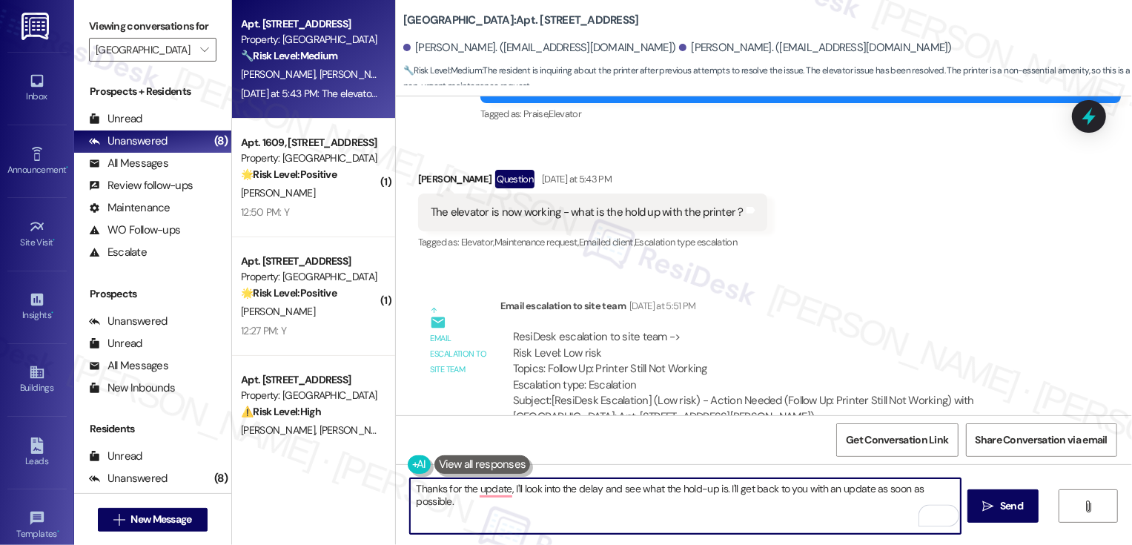
paste textarea "Rachael"
click at [545, 494] on textarea "Thanks for the update, Rachael. I'll look into the delay and see what the hold-…" at bounding box center [685, 506] width 551 height 56
drag, startPoint x: 542, startPoint y: 488, endPoint x: 554, endPoint y: 521, distance: 35.4
click at [554, 521] on textarea "Thanks for the update, Rachael. I'll look into the delay and see what the hold-…" at bounding box center [685, 506] width 551 height 56
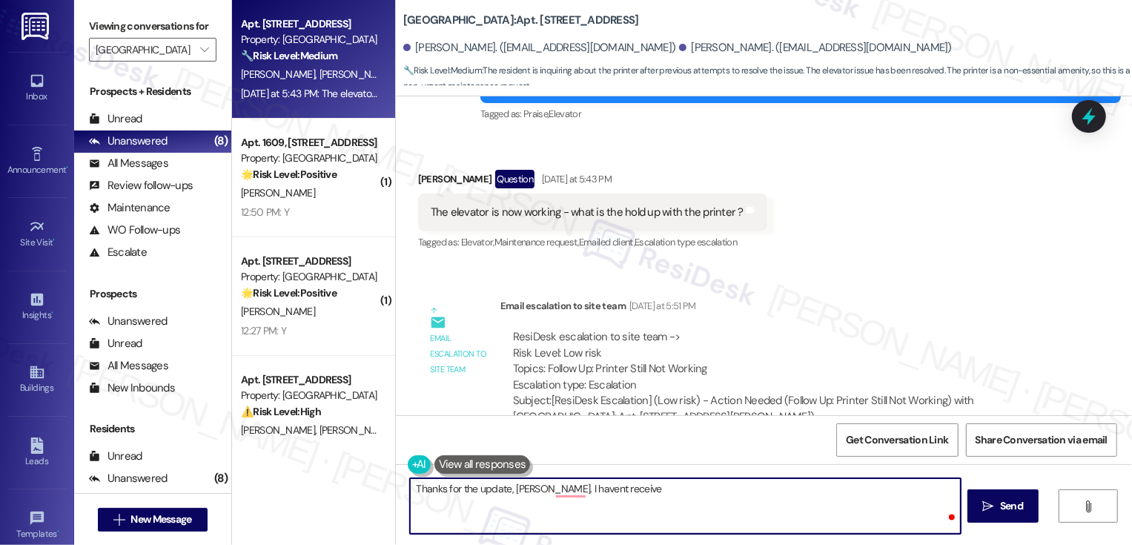
click at [495, 491] on textarea "Thanks for the update, Rachael. I havent receive" at bounding box center [685, 506] width 551 height 56
click at [672, 481] on textarea "Thanks for confirming, Rachael. I havent receive" at bounding box center [685, 506] width 551 height 56
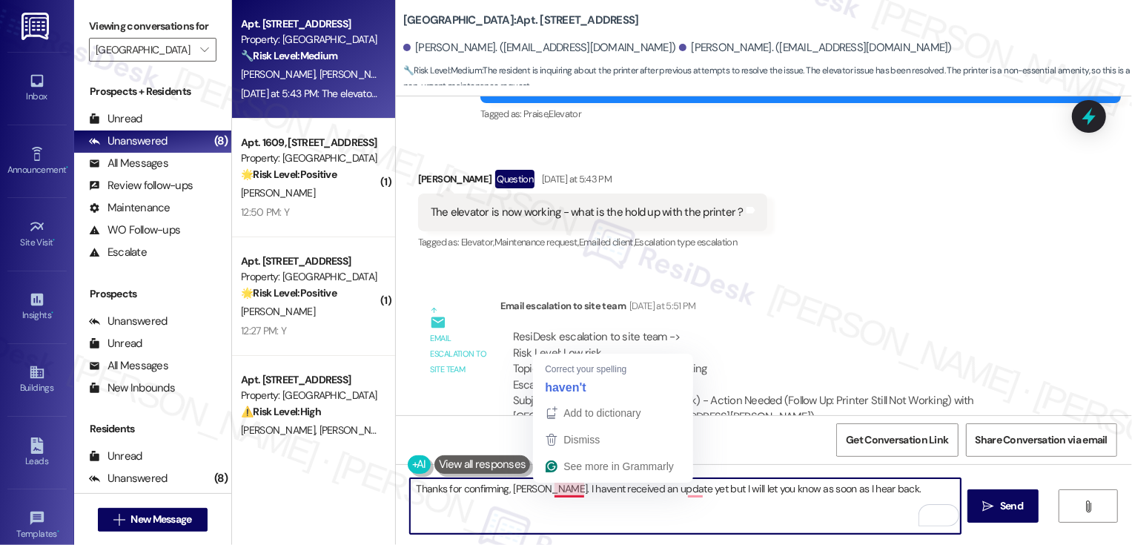
click at [560, 490] on textarea "Thanks for confirming, Rachael. I havent received an update yet but I will let …" at bounding box center [685, 506] width 551 height 56
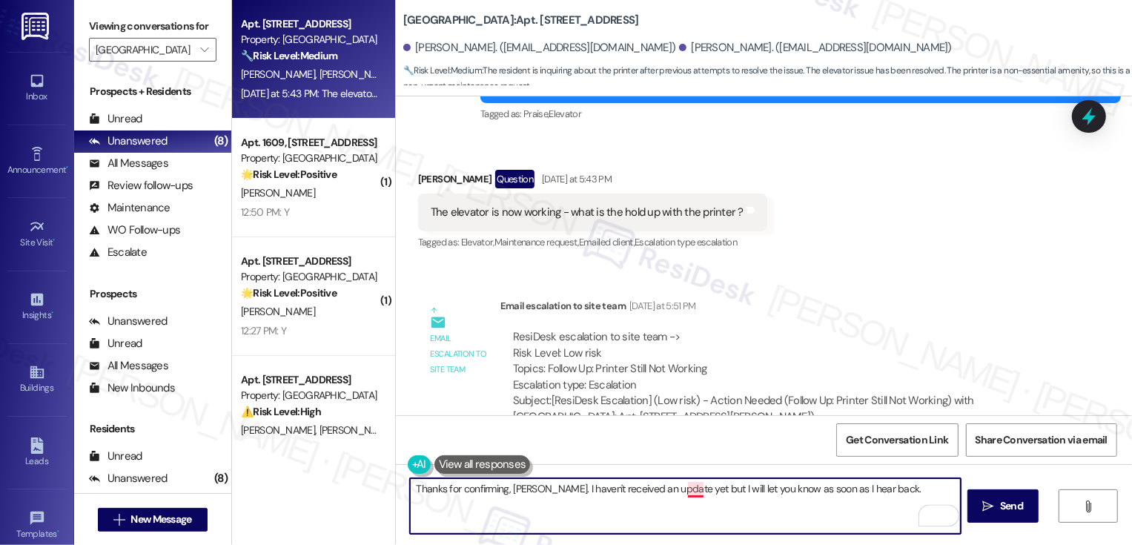
click at [683, 489] on textarea "Thanks for confirming, Rachael. I haven't received an update yet but I will let…" at bounding box center [685, 506] width 551 height 56
click at [664, 491] on textarea "Thanks for confirming, Rachael. I haven't received an update yet, but I will le…" at bounding box center [685, 506] width 551 height 56
type textarea "Thanks for confirming, Rachael. I haven't received an update just yet, but I wi…"
click at [877, 468] on div "Thanks for confirming, Rachael. I haven't received an update just yet, but I wi…" at bounding box center [764, 519] width 736 height 111
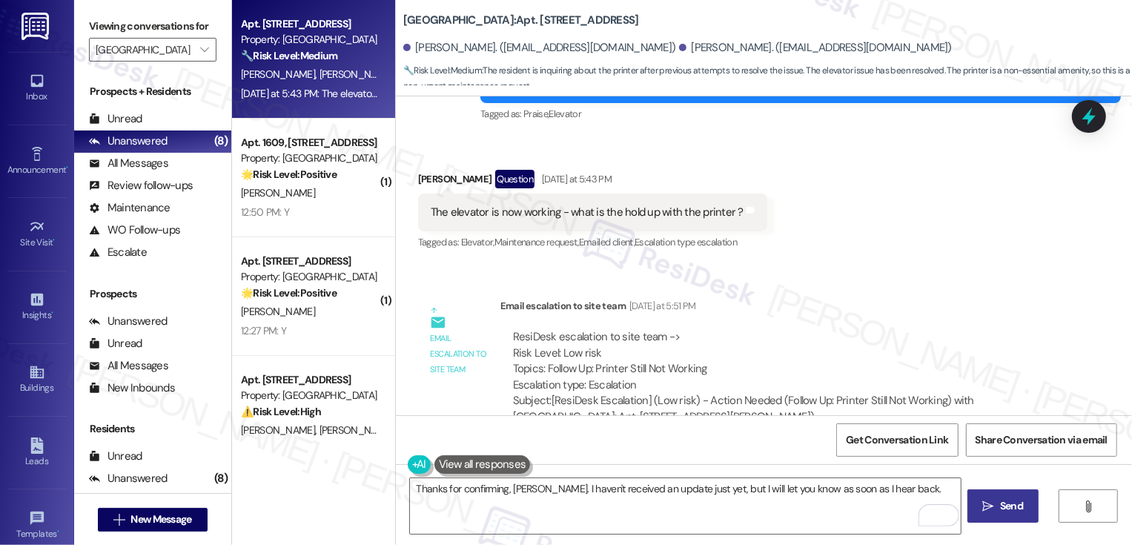
click at [997, 502] on span "Send" at bounding box center [1011, 506] width 29 height 16
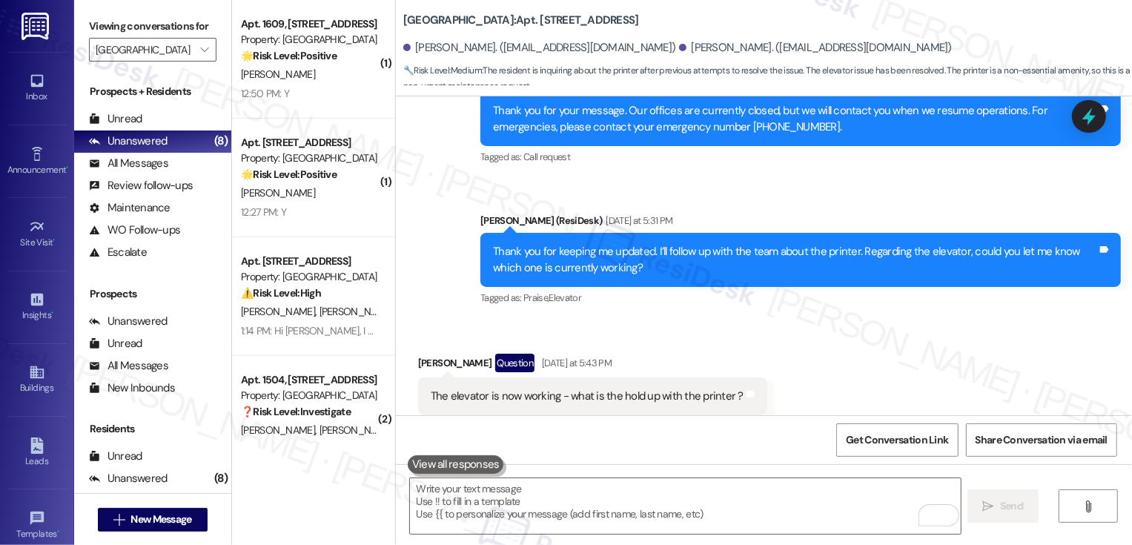
scroll to position [3388, 0]
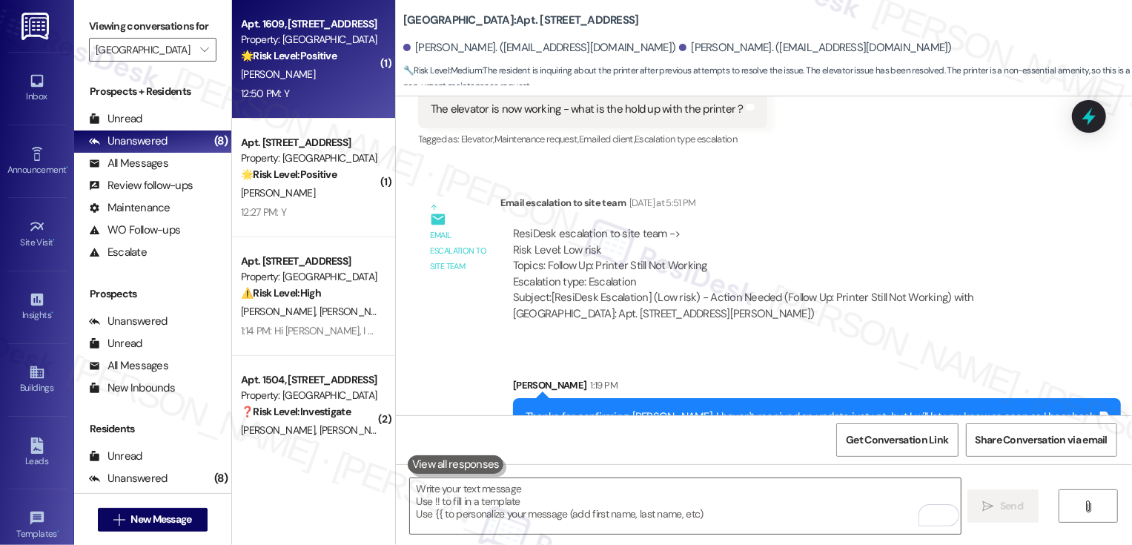
click at [328, 76] on div "[PERSON_NAME]" at bounding box center [309, 74] width 140 height 19
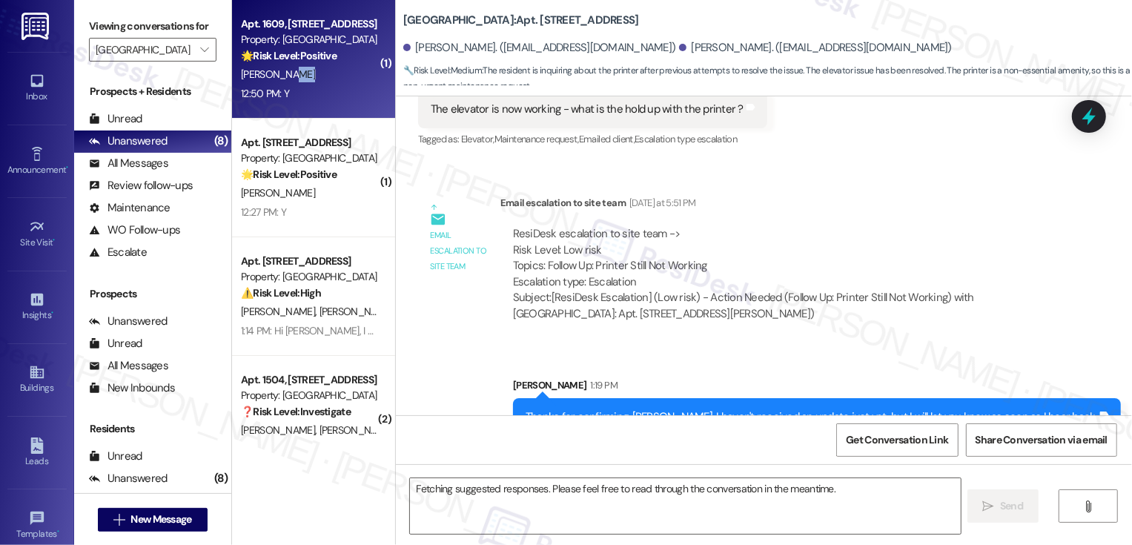
click at [328, 76] on div "[PERSON_NAME]" at bounding box center [309, 74] width 140 height 19
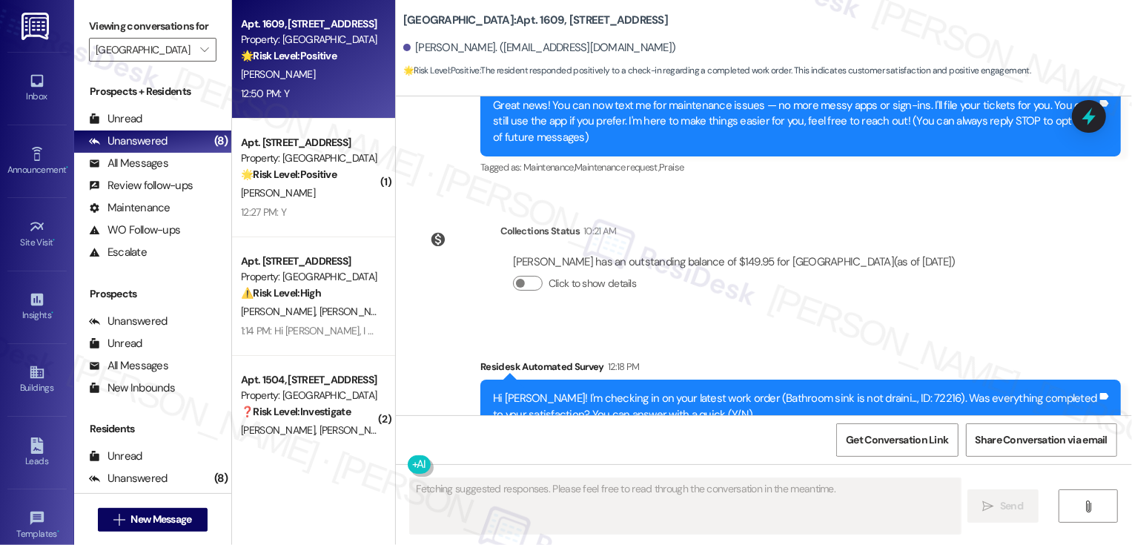
scroll to position [339, 0]
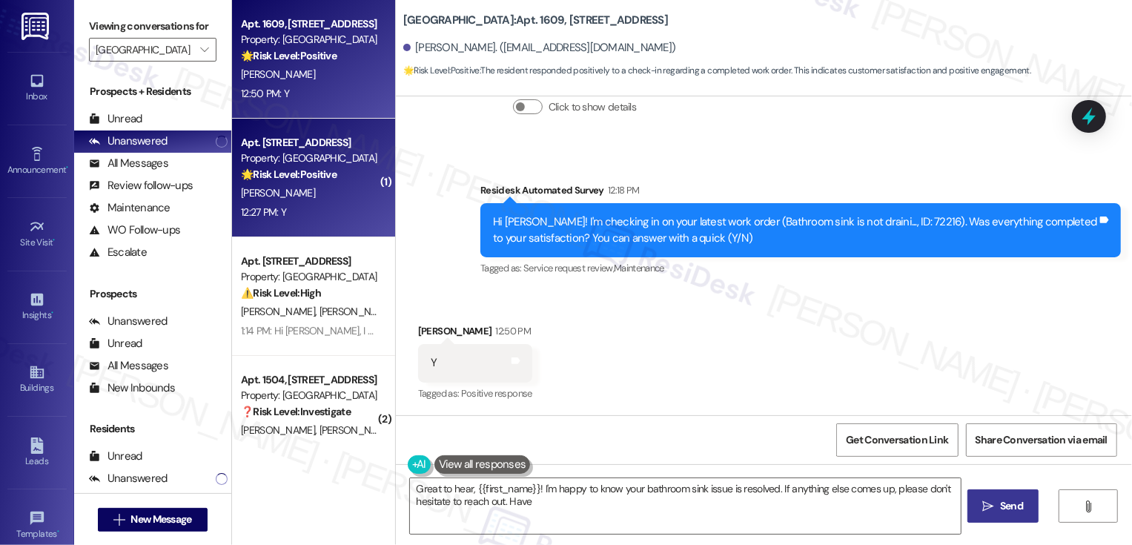
type textarea "Great to hear, {{first_name}}! I'm happy to know your bathroom sink issue is re…"
click at [337, 168] on div "🌟 Risk Level: Positive The resident responded positively to a check-in regardin…" at bounding box center [309, 175] width 137 height 16
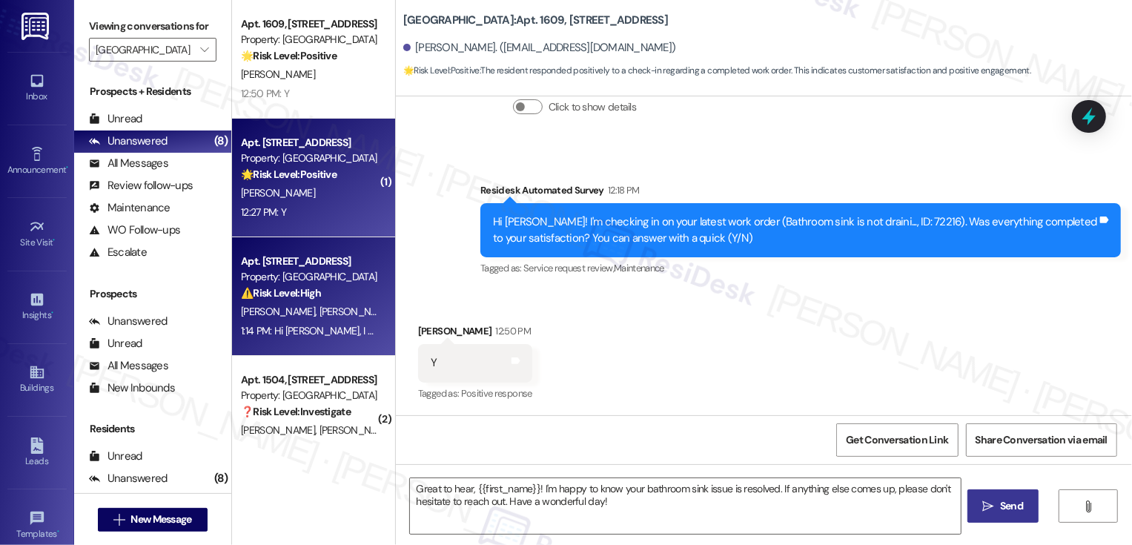
type textarea "Fetching suggested responses. Please feel free to read through the conversation…"
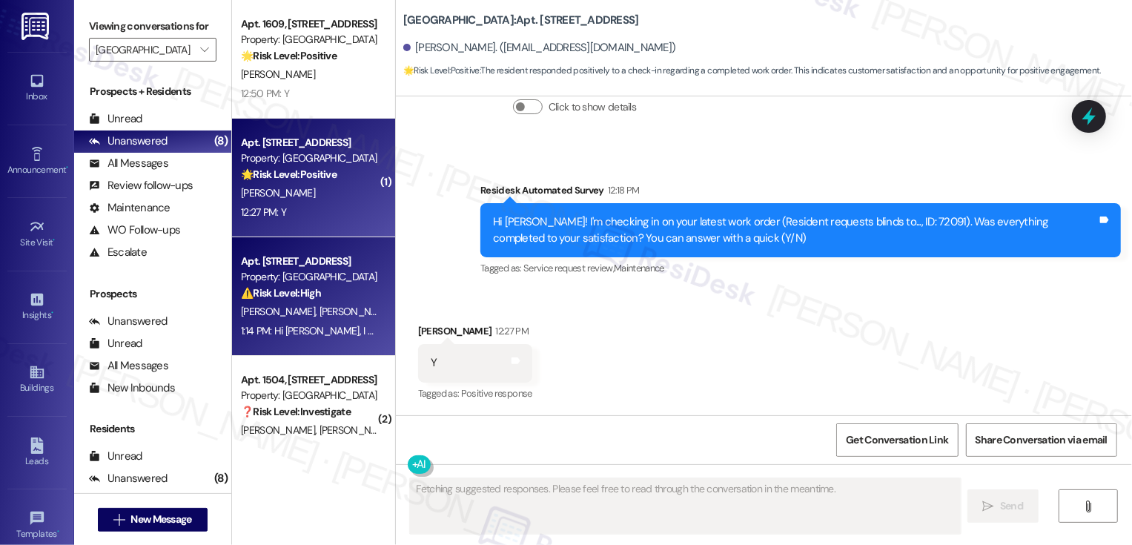
click at [321, 310] on div "J. Klaers A. Deweese" at bounding box center [309, 311] width 140 height 19
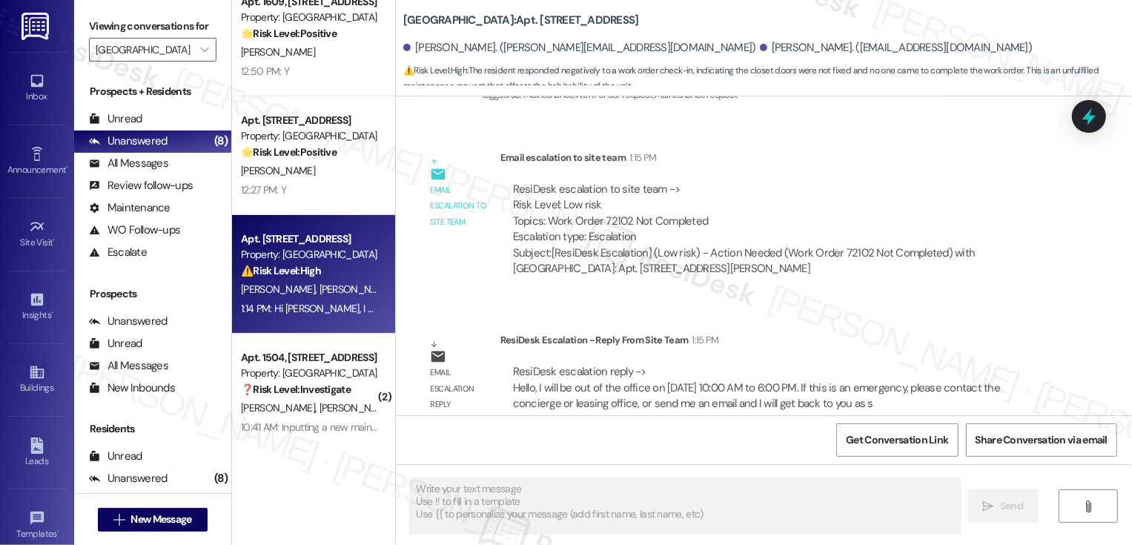
scroll to position [124, 0]
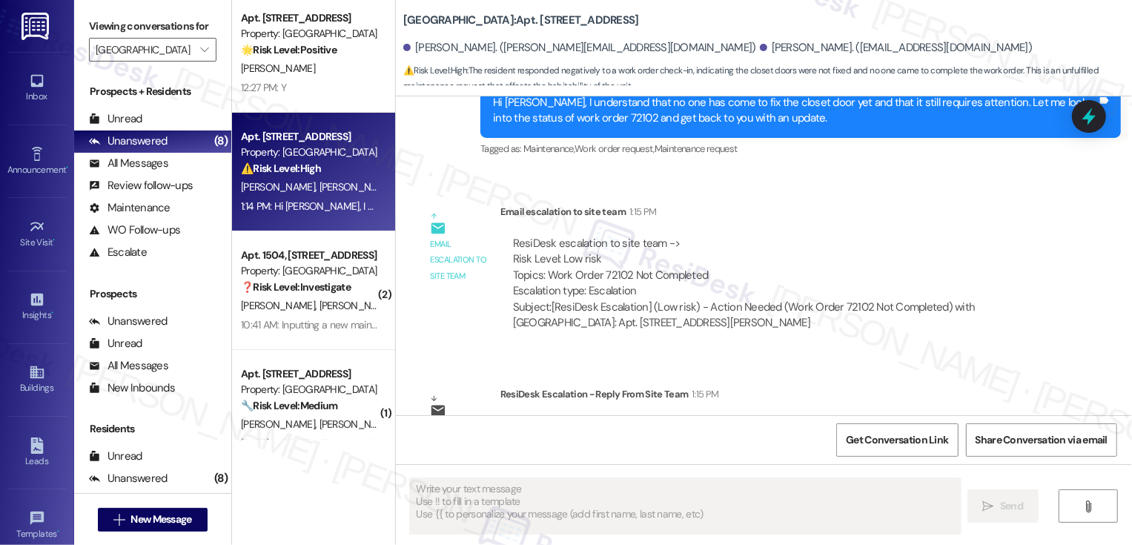
click at [319, 331] on div "10:41 AM: Inputting a new maintenance request - our bathroom sink is clogging. …" at bounding box center [309, 325] width 140 height 19
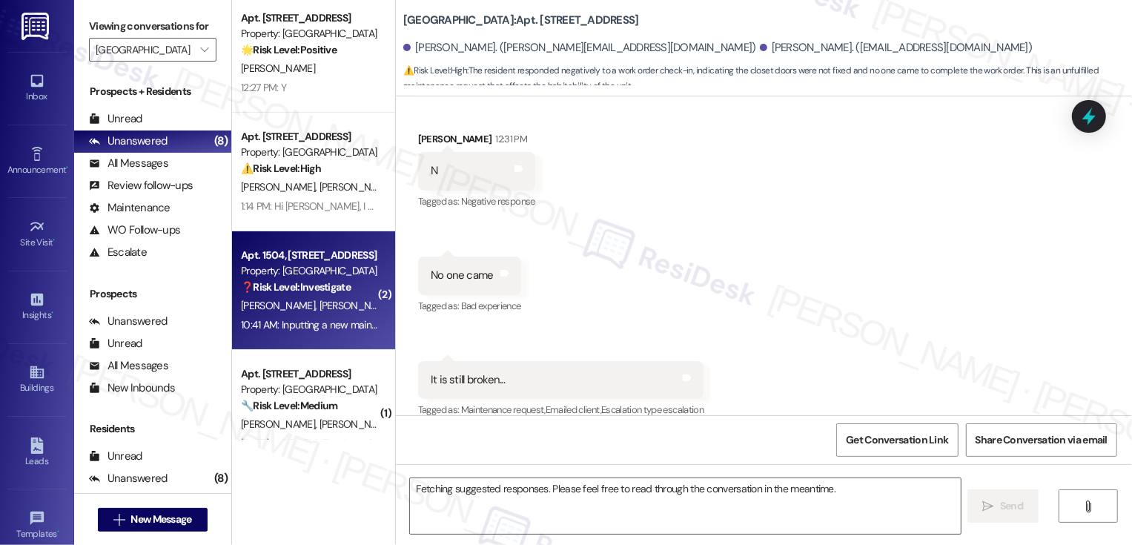
click at [319, 331] on div "10:41 AM: Inputting a new maintenance request - our bathroom sink is clogging. …" at bounding box center [309, 325] width 140 height 19
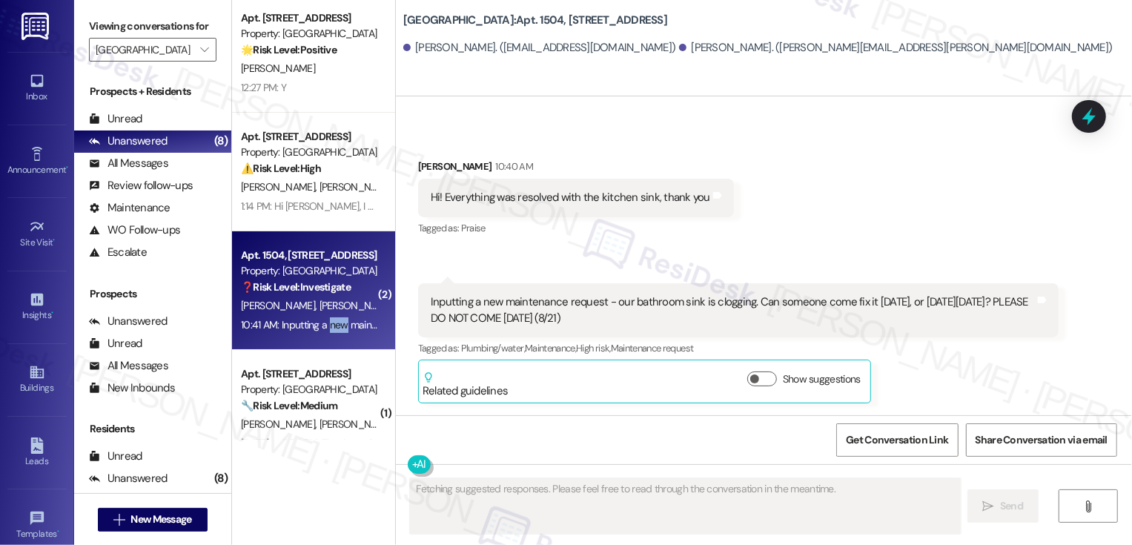
scroll to position [1538, 0]
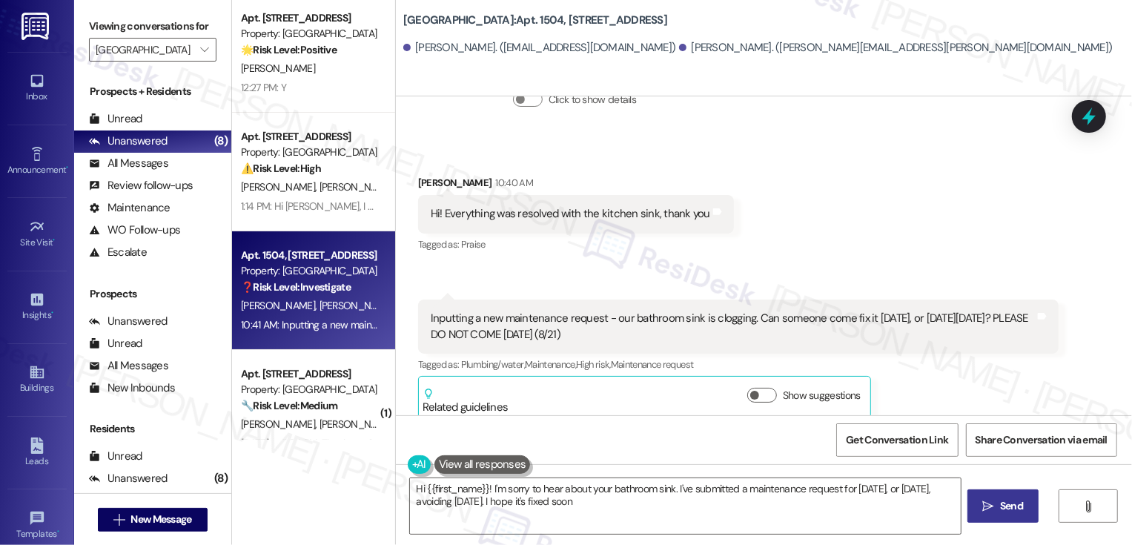
type textarea "Hi {{first_name}}! I'm sorry to hear about your bathroom sink. I've submitted a…"
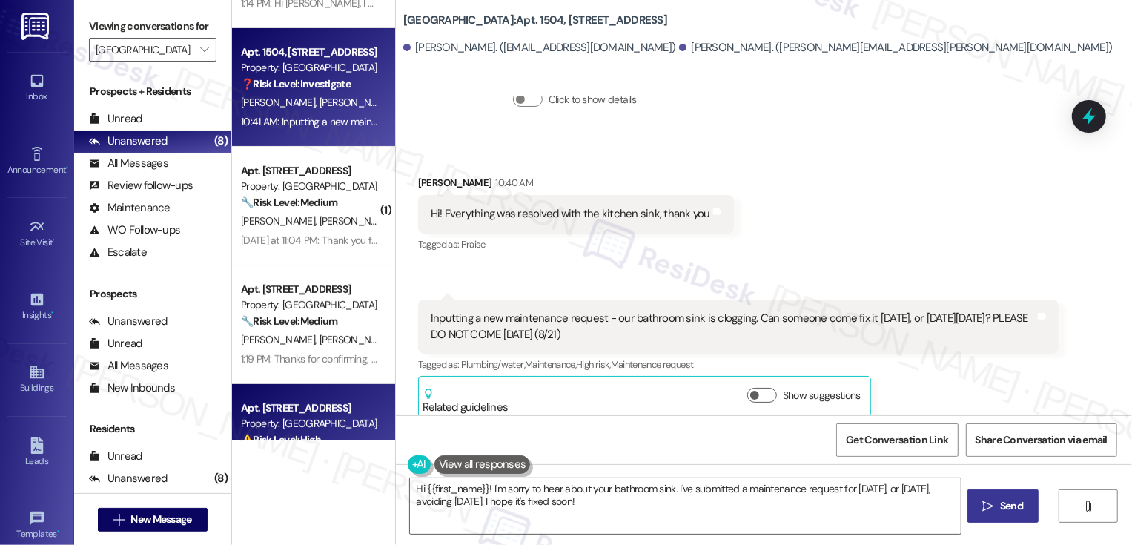
scroll to position [210, 0]
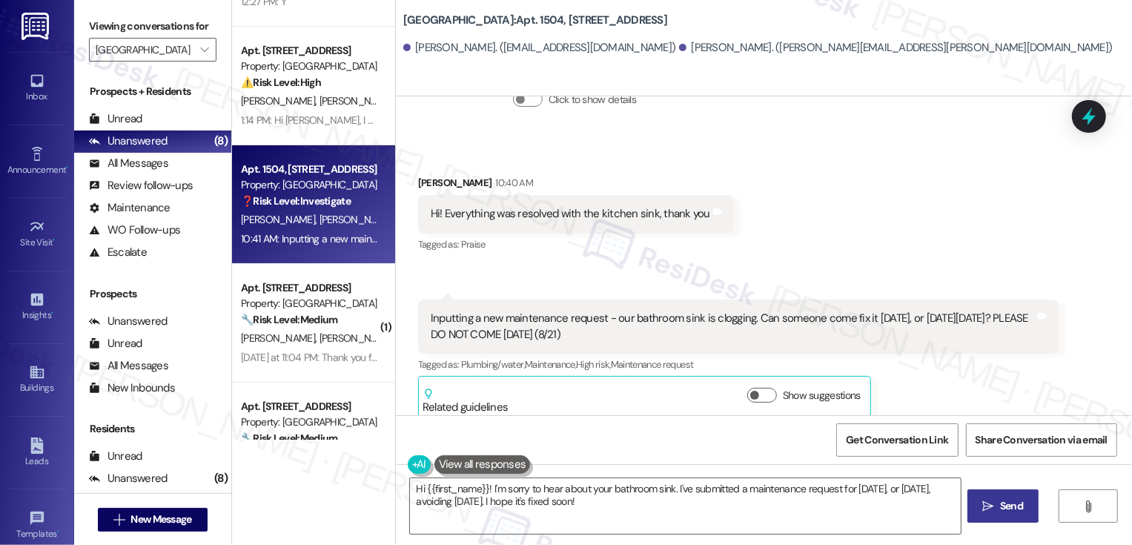
click at [502, 21] on b "Bayaud Tower: Apt. 1504, 1001 E. Bayaud Ave" at bounding box center [535, 21] width 264 height 16
copy b "1504"
drag, startPoint x: 408, startPoint y: 165, endPoint x: 488, endPoint y: 167, distance: 80.1
click at [488, 167] on div "Received via SMS Kelsey Markiewicz 10:40 AM Hi! Everything was resolved with th…" at bounding box center [576, 215] width 338 height 103
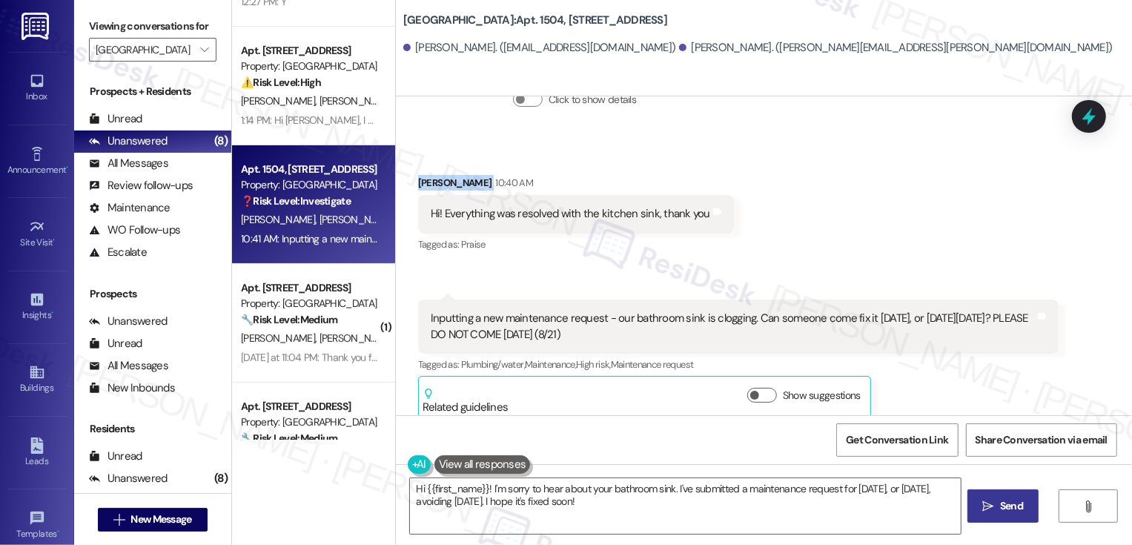
copy div "Kelsey Markiewicz"
click at [499, 22] on b "Bayaud Tower: Apt. 1504, 1001 E. Bayaud Ave" at bounding box center [535, 21] width 264 height 16
copy b "1504"
drag, startPoint x: 625, startPoint y: 302, endPoint x: 740, endPoint y: 313, distance: 115.4
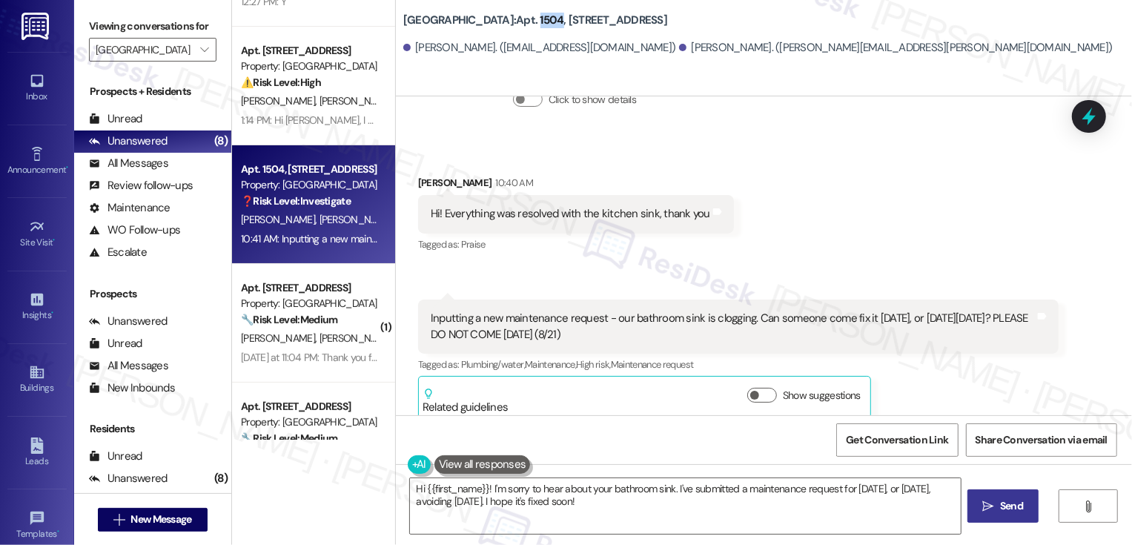
click at [740, 313] on div "Inputting a new maintenance request - our bathroom sink is clogging. Can someon…" at bounding box center [733, 326] width 604 height 32
copy div "athroom sink is clogging. Can someone come fix it today, 8/20, or on Friday, 8/…"
click at [849, 208] on div "Received via SMS Kelsey Markiewicz 10:40 AM Hi! Everything was resolved with th…" at bounding box center [764, 286] width 736 height 289
click at [903, 434] on span "Get Conversation Link" at bounding box center [897, 440] width 102 height 16
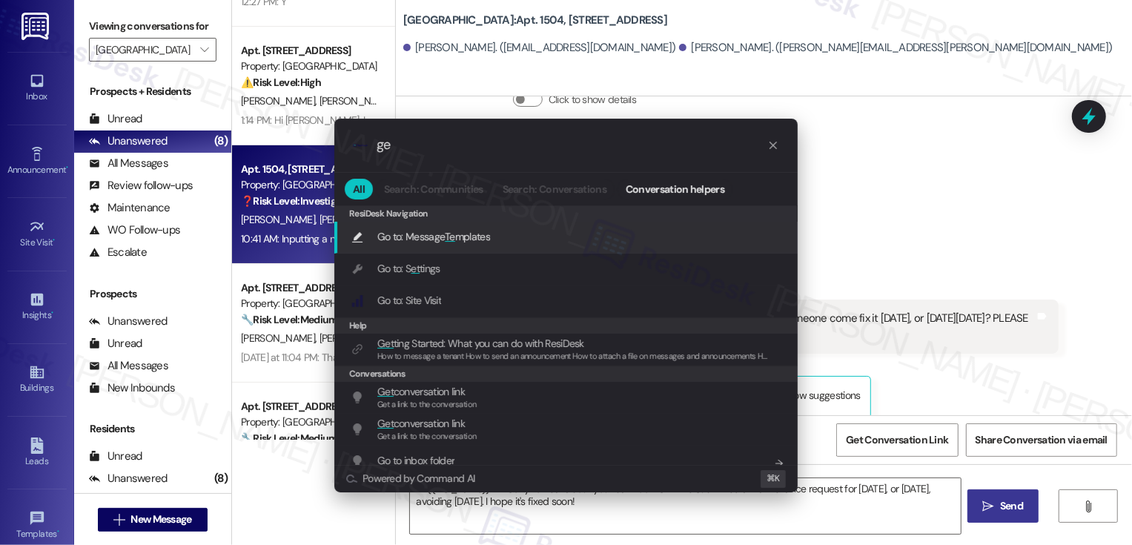
type input "g"
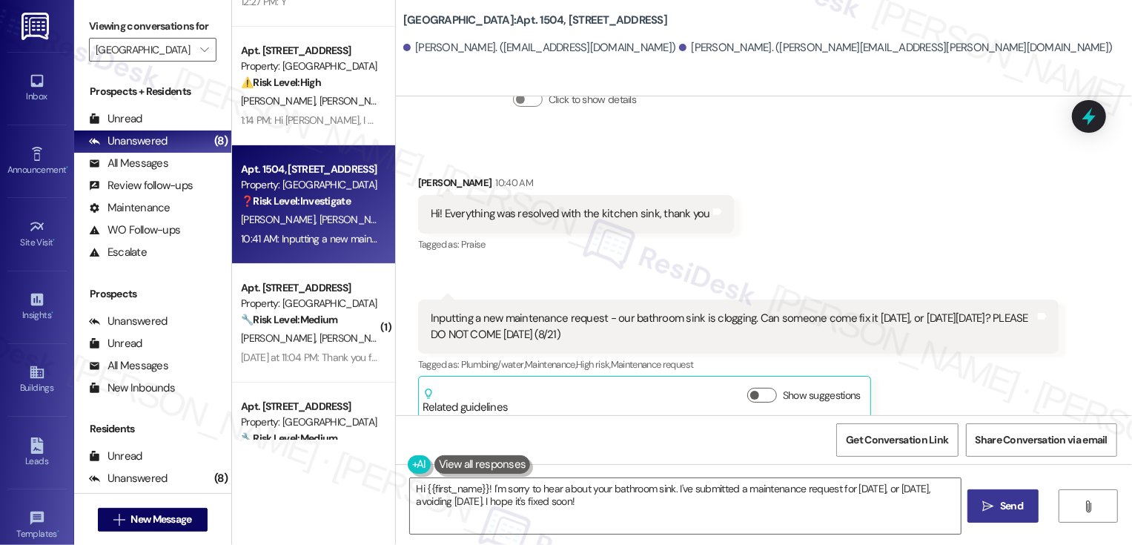
click at [851, 210] on div "Received via SMS Kelsey Markiewicz 10:40 AM Hi! Everything was resolved with th…" at bounding box center [764, 286] width 736 height 289
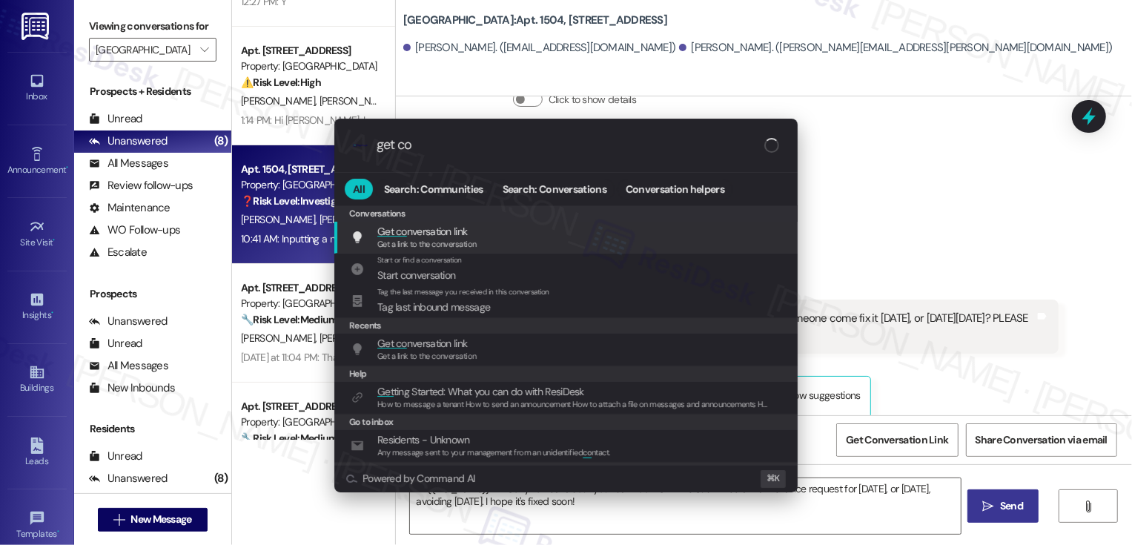
type input "get con"
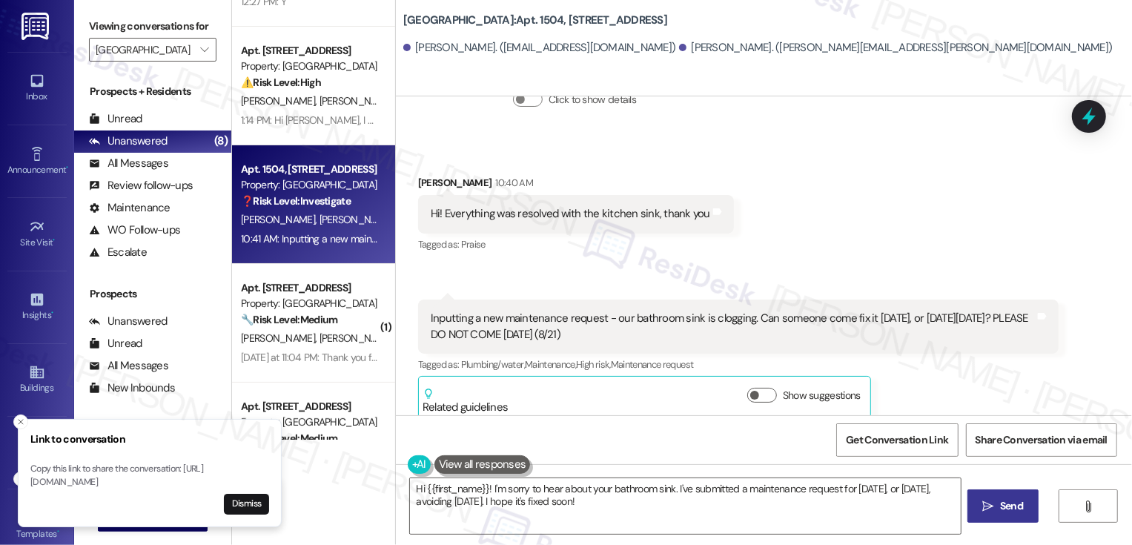
click at [706, 195] on div "Hi! Everything was resolved with the kitchen sink, thank you Tags and notes" at bounding box center [576, 214] width 316 height 38
click at [22, 417] on icon "Close toast" at bounding box center [20, 421] width 9 height 9
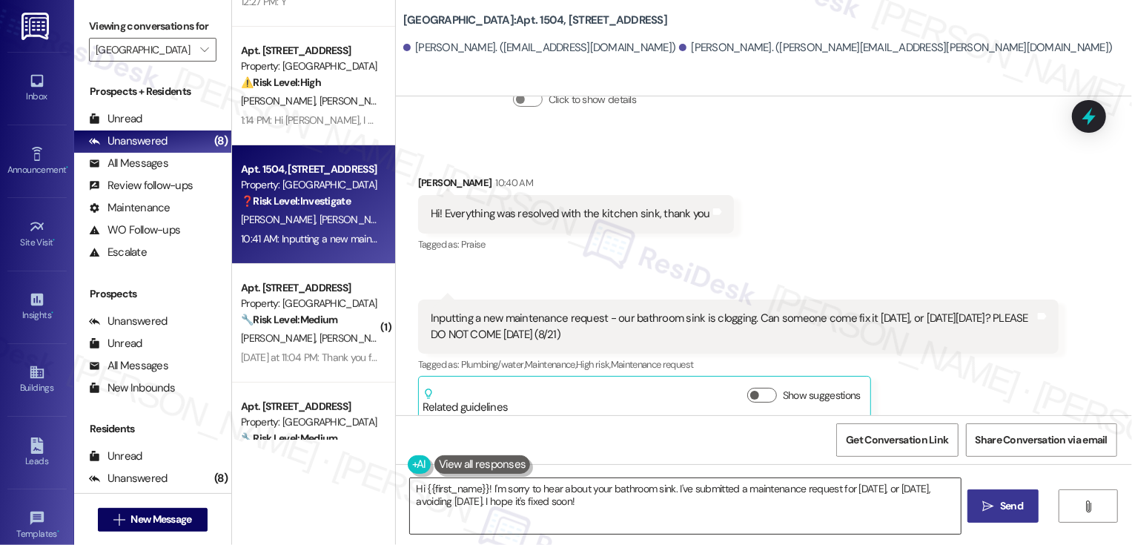
click at [642, 494] on textarea "Hi {{first_name}}! I'm sorry to hear about your bathroom sink. I've submitted a…" at bounding box center [685, 506] width 551 height 56
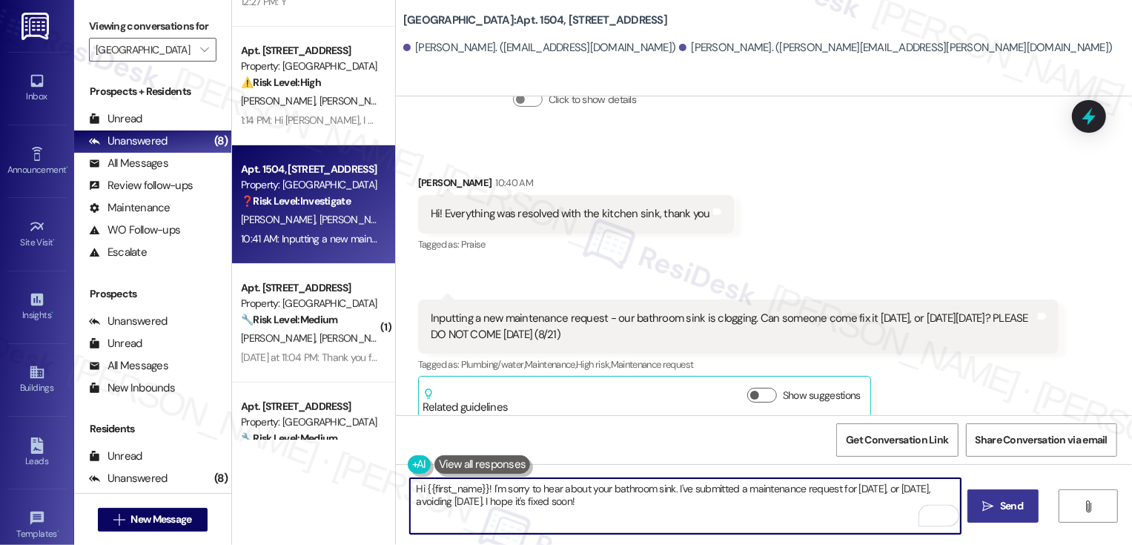
click at [411, 486] on textarea "Hi {{first_name}}! I'm sorry to hear about your bathroom sink. I've submitted a…" at bounding box center [685, 506] width 551 height 56
click at [548, 484] on textarea "Thanks for letting me know, {{first_name}}! I'm sorry to hear about your bathro…" at bounding box center [685, 506] width 551 height 56
click at [694, 501] on textarea "Thanks for letting me know, Kelsey! I'm sorry to hear about your bathroom sink.…" at bounding box center [685, 506] width 551 height 56
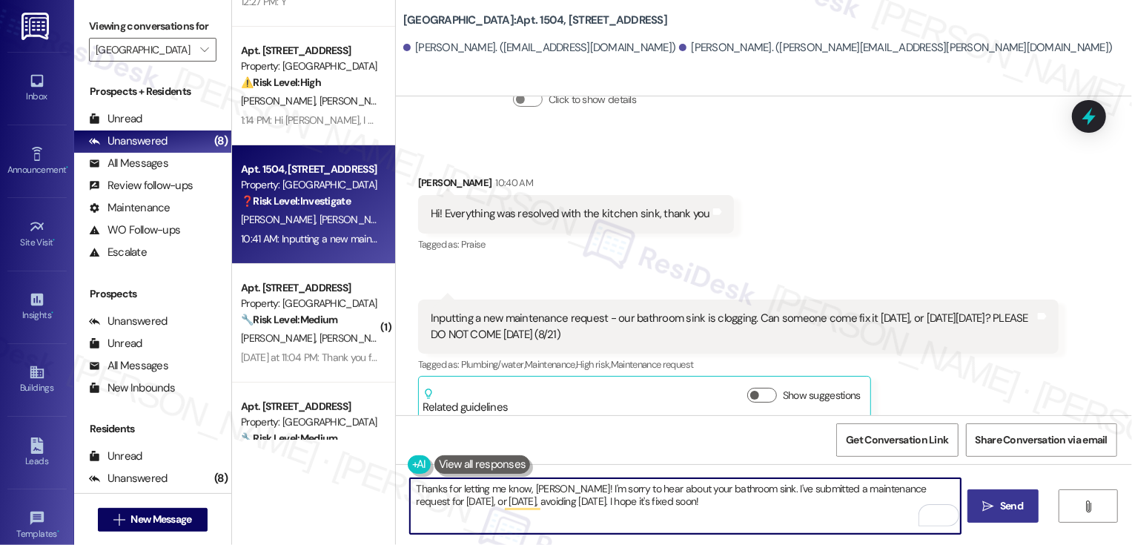
drag, startPoint x: 748, startPoint y: 488, endPoint x: 800, endPoint y: 487, distance: 51.2
click at [800, 487] on textarea "Thanks for letting me know, Kelsey! I'm sorry to hear about your bathroom sink.…" at bounding box center [685, 506] width 551 height 56
click at [806, 488] on textarea "Thanks for letting me know, Kelsey! I'm sorry to hear about your bathroom sink.…" at bounding box center [685, 506] width 551 height 56
drag, startPoint x: 887, startPoint y: 488, endPoint x: 899, endPoint y: 522, distance: 36.1
click at [899, 522] on textarea "Thanks for letting me know, Kelsey! I'm sorry to hear about your bathroom sink.…" at bounding box center [685, 506] width 551 height 56
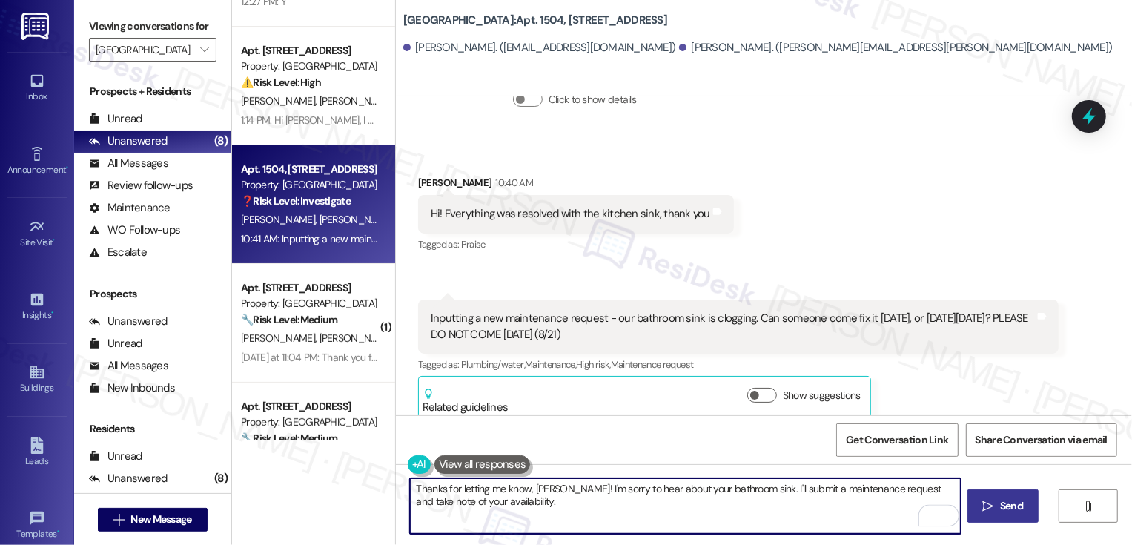
type textarea "Thanks for letting me know, Kelsey! I'm sorry to hear about your bathroom sink.…"
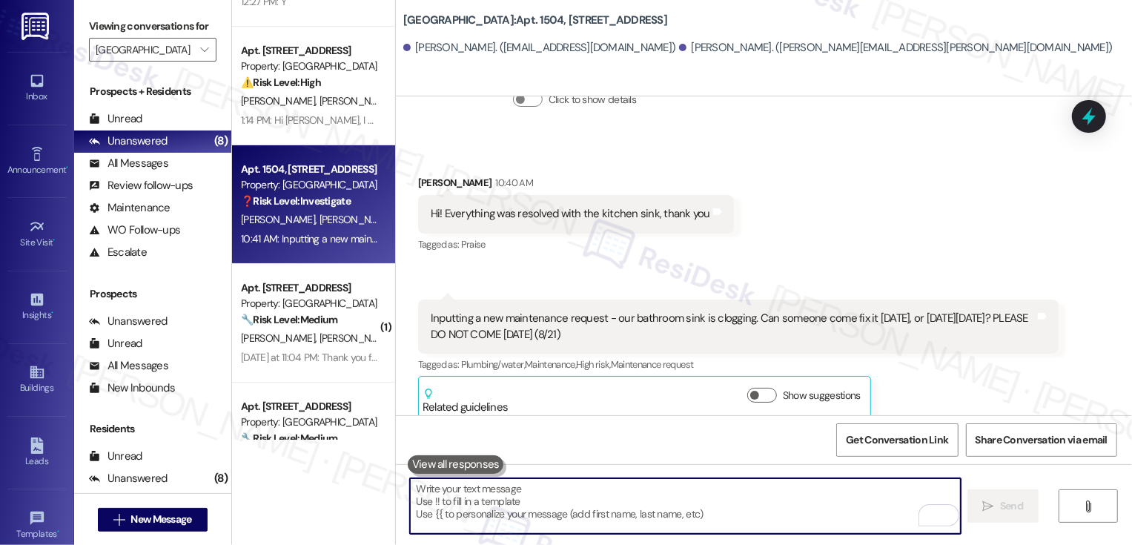
scroll to position [1656, 0]
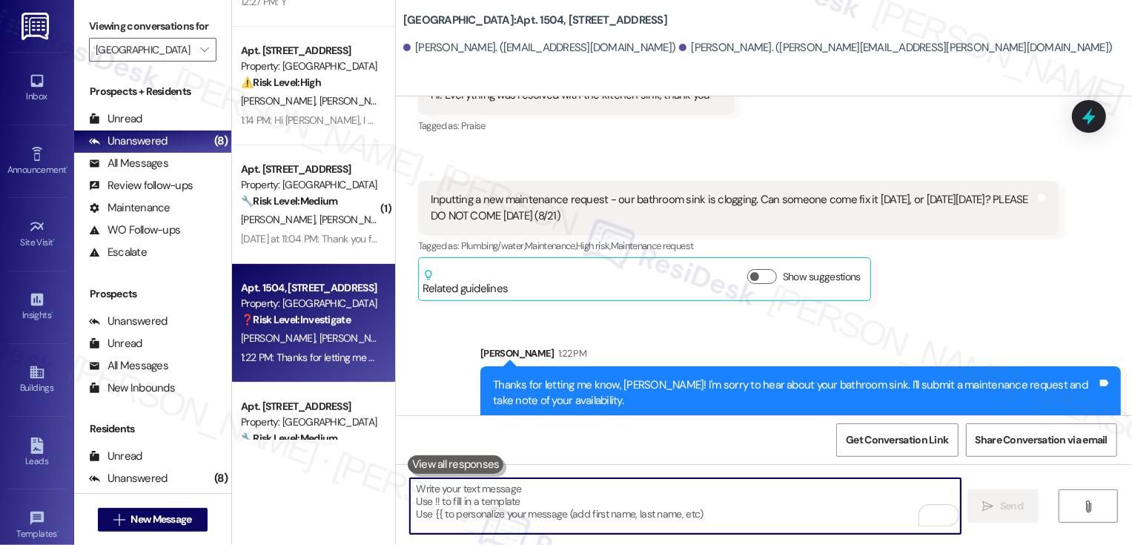
click at [964, 235] on div "Tagged as: Plumbing/water , Click to highlight conversations about Plumbing/wat…" at bounding box center [738, 245] width 640 height 21
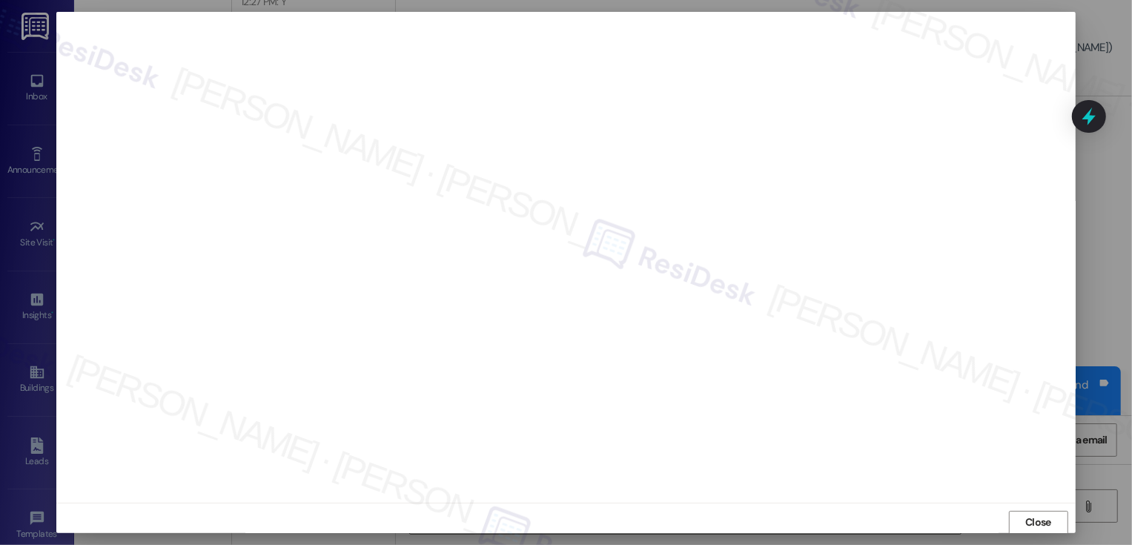
scroll to position [1, 0]
click at [1033, 520] on span "Close" at bounding box center [1038, 522] width 26 height 16
click at [1050, 522] on span "Close" at bounding box center [1038, 514] width 32 height 22
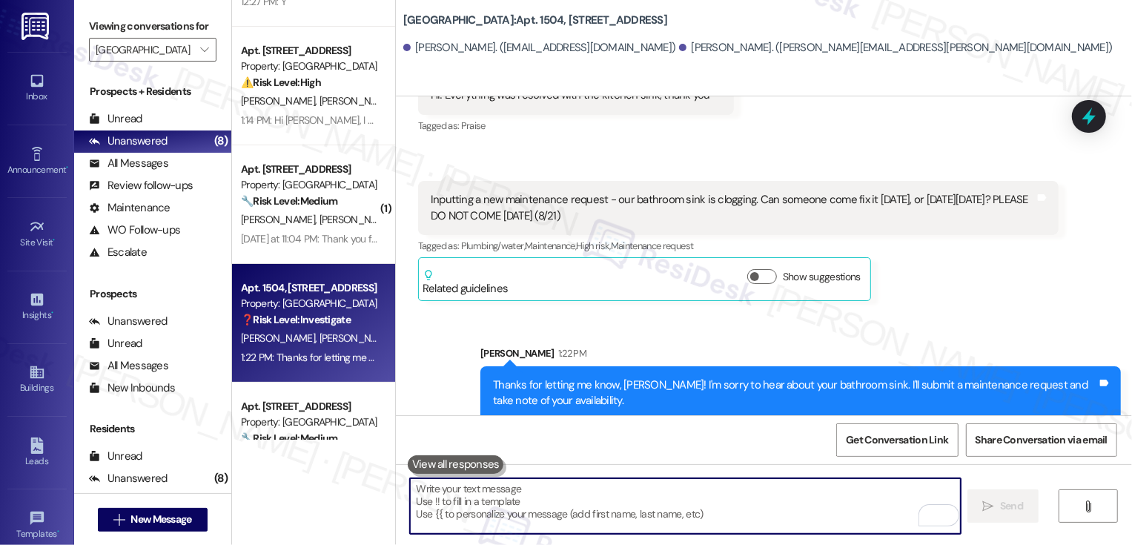
click at [988, 280] on div "Kelsey Markiewicz Question 10:41 AM Inputting a new maintenance request - our b…" at bounding box center [738, 241] width 640 height 120
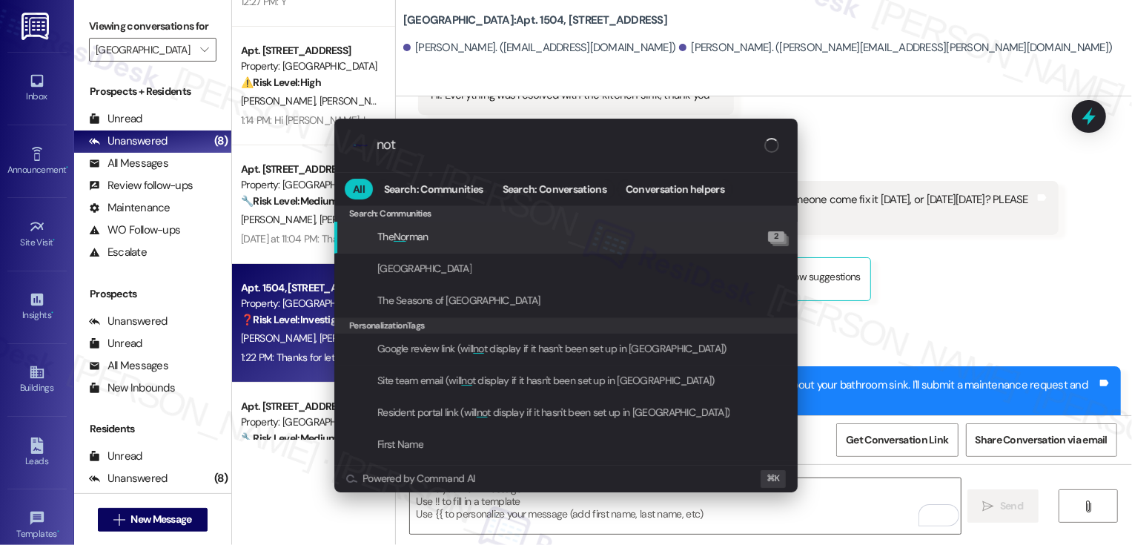
type input "note"
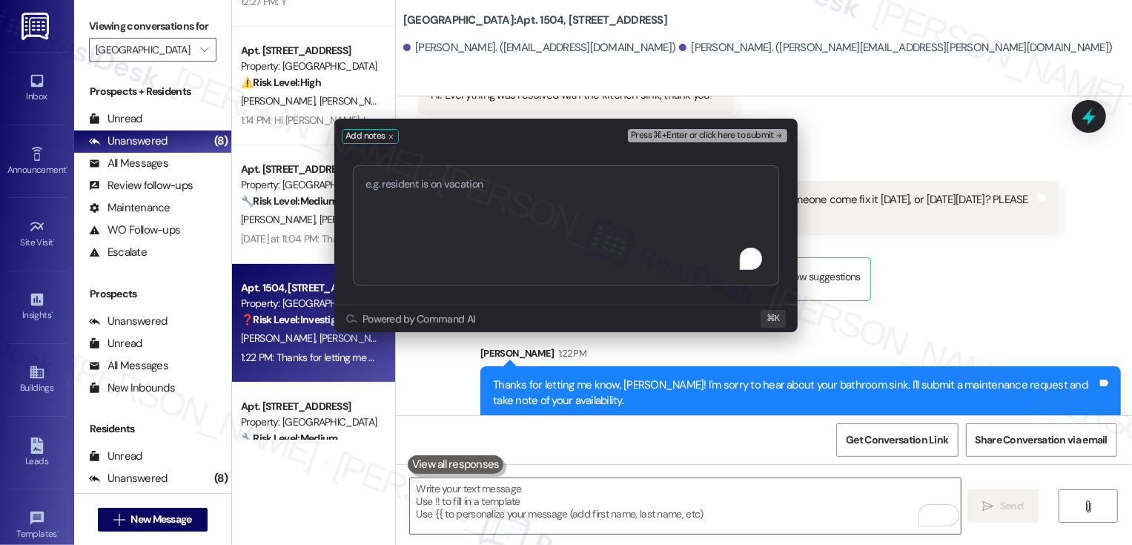
type textarea "Work order 72298"
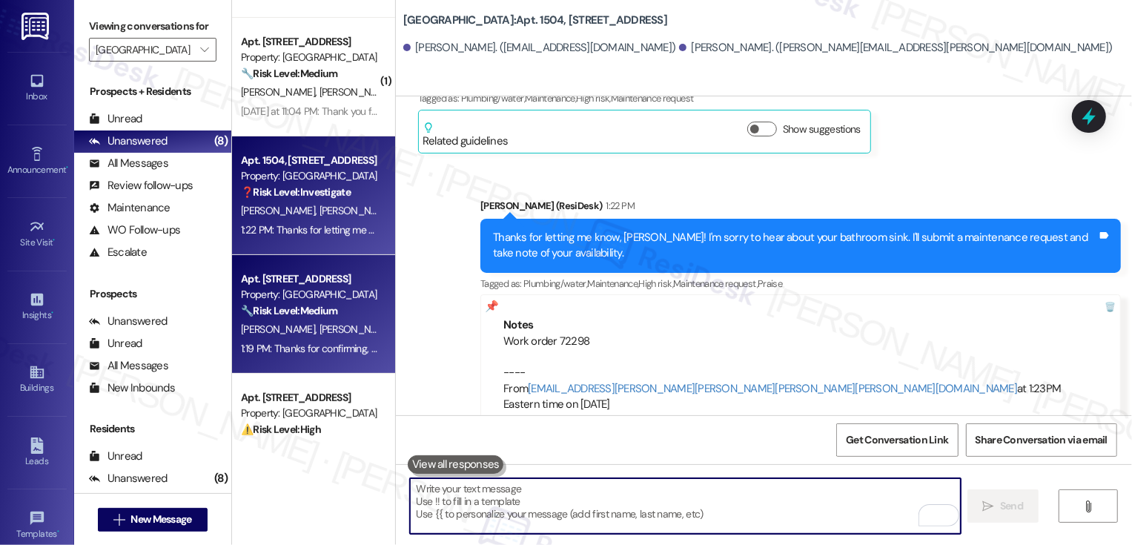
scroll to position [251, 0]
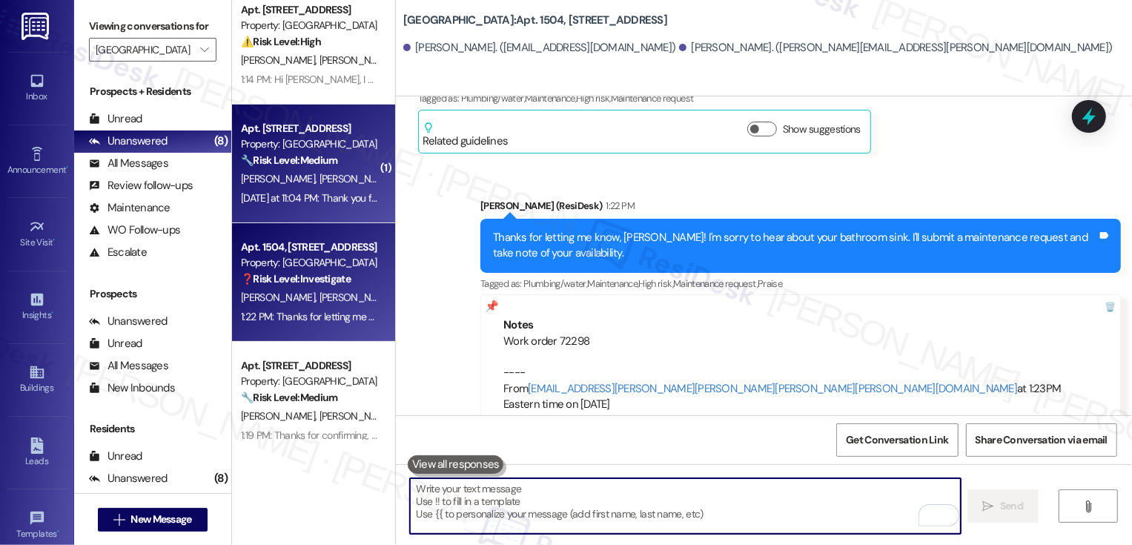
click at [335, 189] on div "Yesterday at 11:04 PM: Thank you for your message. Our offices are currently cl…" at bounding box center [309, 198] width 140 height 19
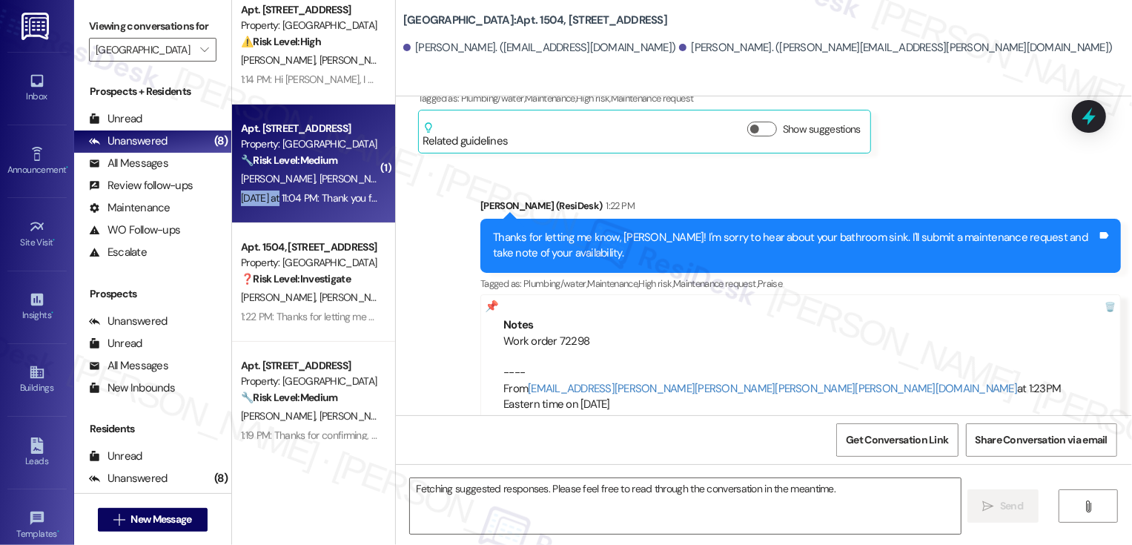
click at [335, 189] on div "Yesterday at 11:04 PM: Thank you for your message. Our offices are currently cl…" at bounding box center [309, 198] width 140 height 19
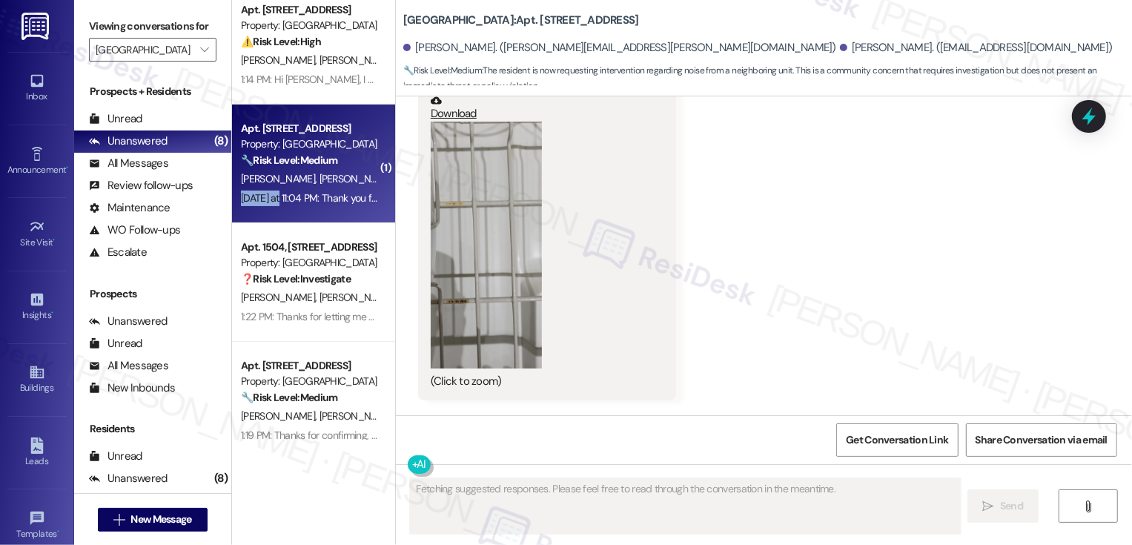
scroll to position [3092, 0]
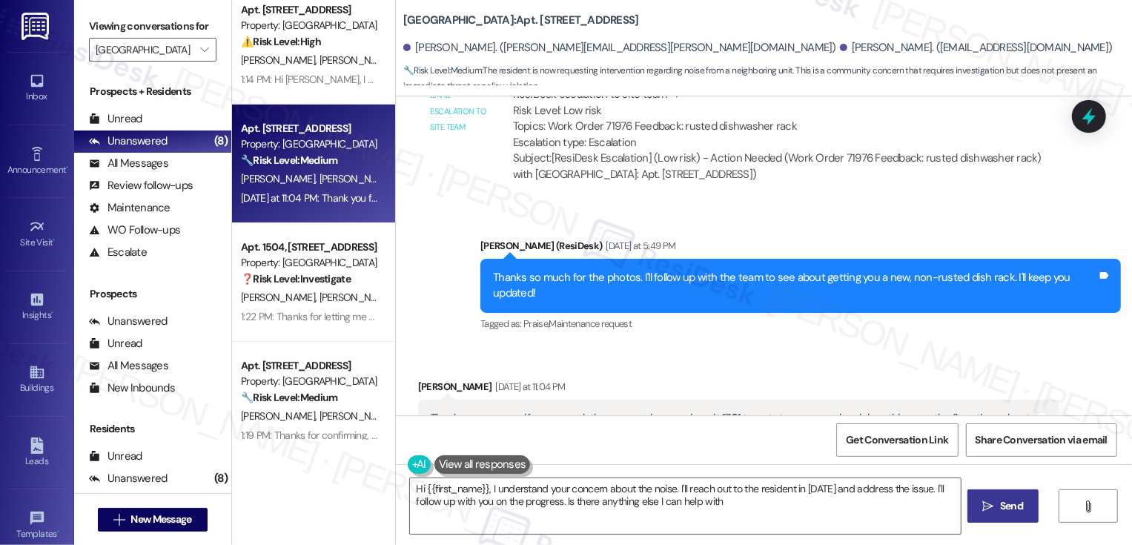
type textarea "Hi {{first_name}}, I understand your concern about the noise. I'll reach out to…"
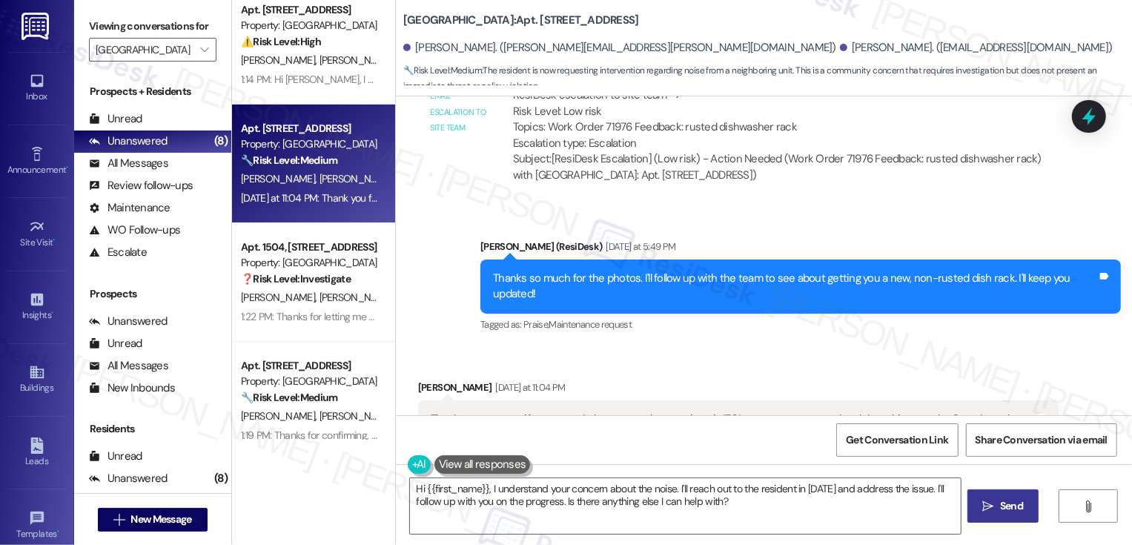
scroll to position [2481, 0]
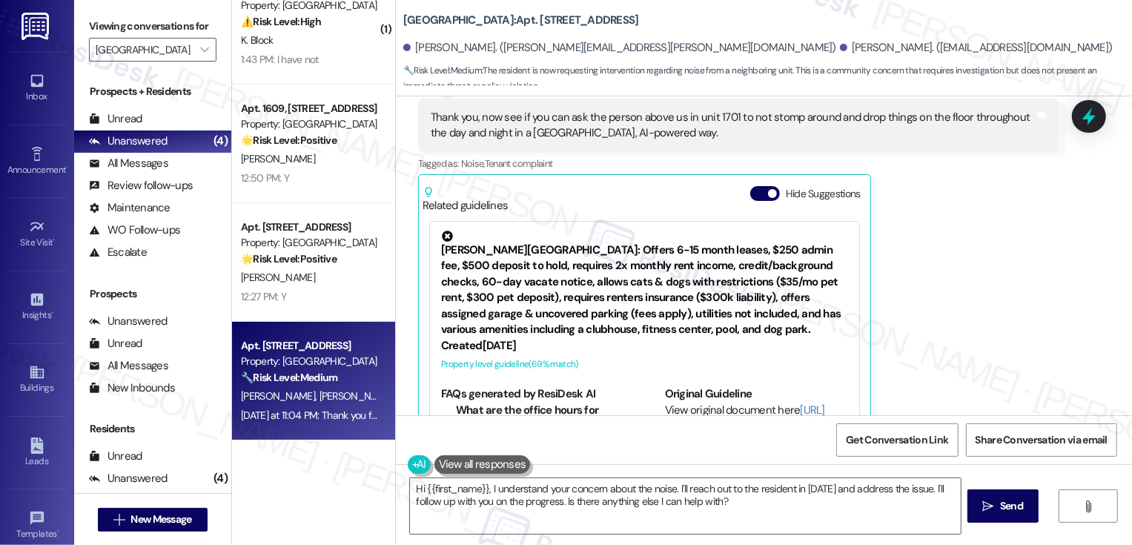
scroll to position [10, 0]
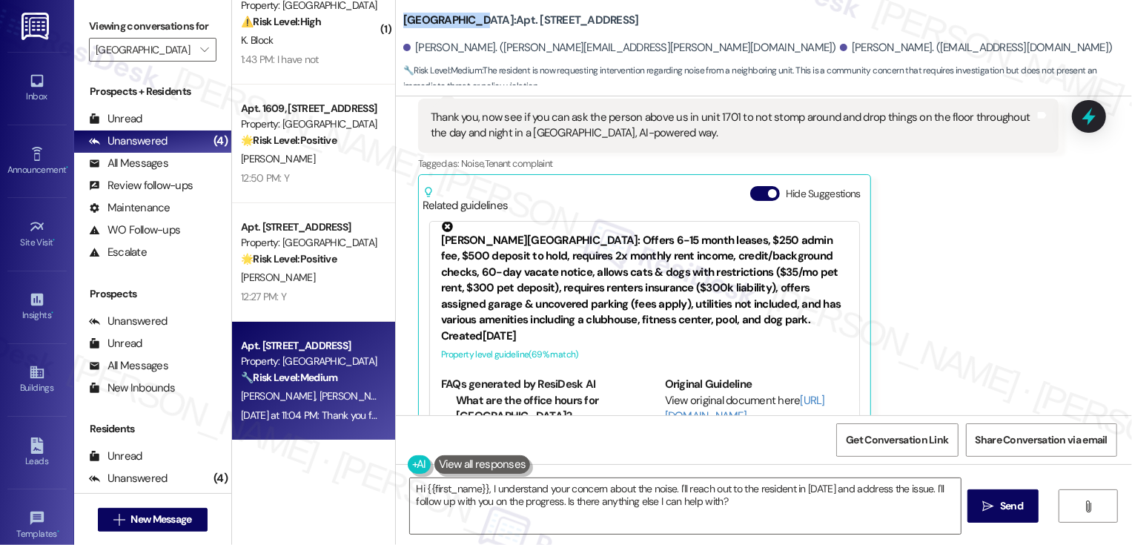
drag, startPoint x: 393, startPoint y: 19, endPoint x: 463, endPoint y: 21, distance: 69.7
click at [463, 21] on b "[GEOGRAPHIC_DATA]: Apt. 1601, [STREET_ADDRESS]" at bounding box center [521, 21] width 236 height 16
copy b "[GEOGRAPHIC_DATA]:"
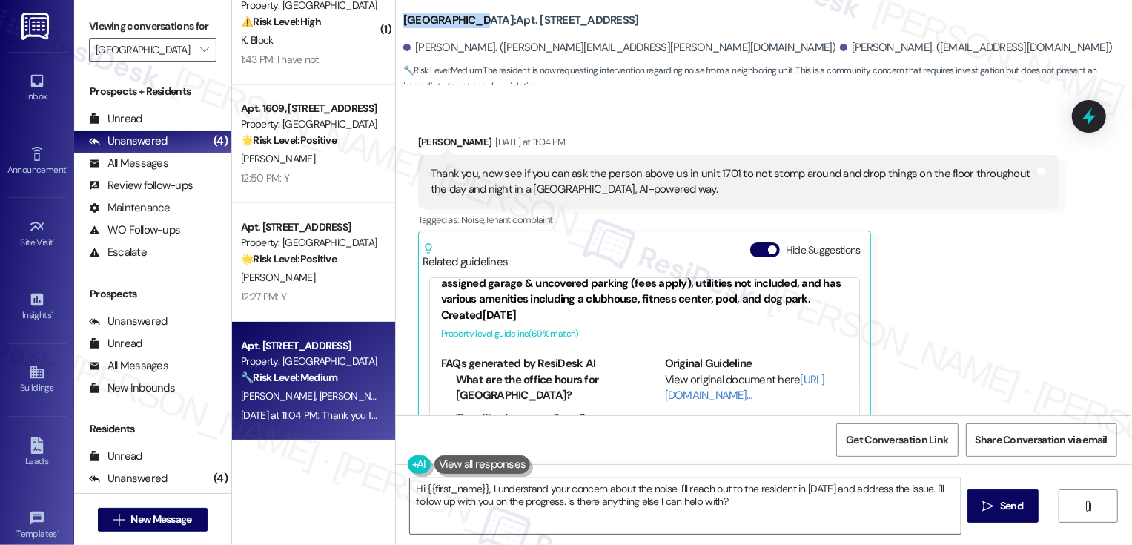
scroll to position [2728, 0]
click at [544, 519] on textarea "Hi {{first_name}}, I understand your concern about the noise. I'll reach out to…" at bounding box center [685, 506] width 551 height 56
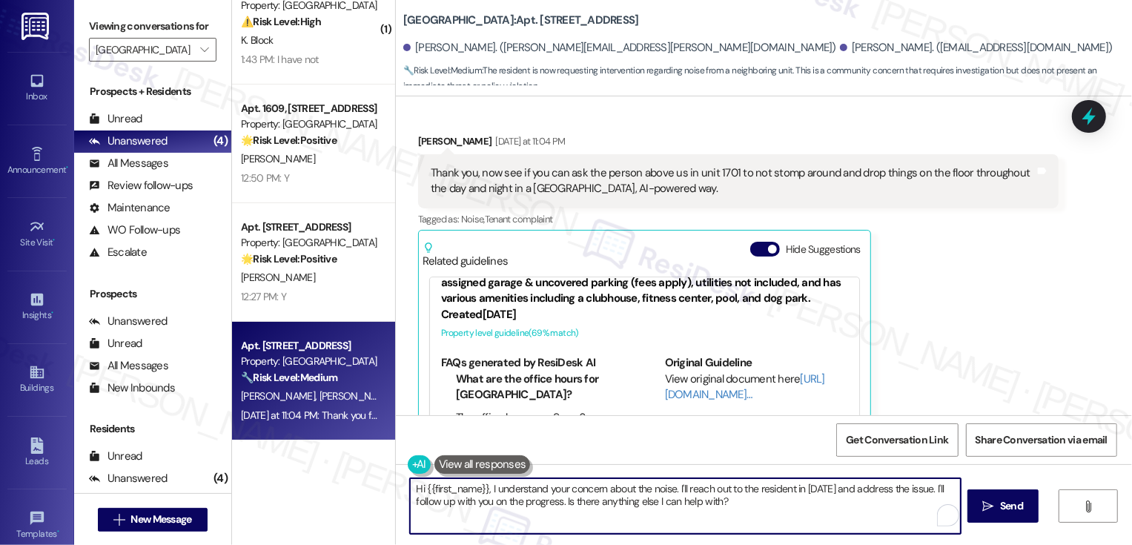
click at [537, 501] on textarea "Hi {{first_name}}, I understand your concern about the noise. I'll reach out to…" at bounding box center [685, 506] width 551 height 56
drag, startPoint x: 482, startPoint y: 489, endPoint x: 412, endPoint y: 489, distance: 70.4
click at [413, 489] on textarea "Hi {{first_name}}, I understand your concern about the noise. I'll reach out to…" at bounding box center [685, 506] width 551 height 56
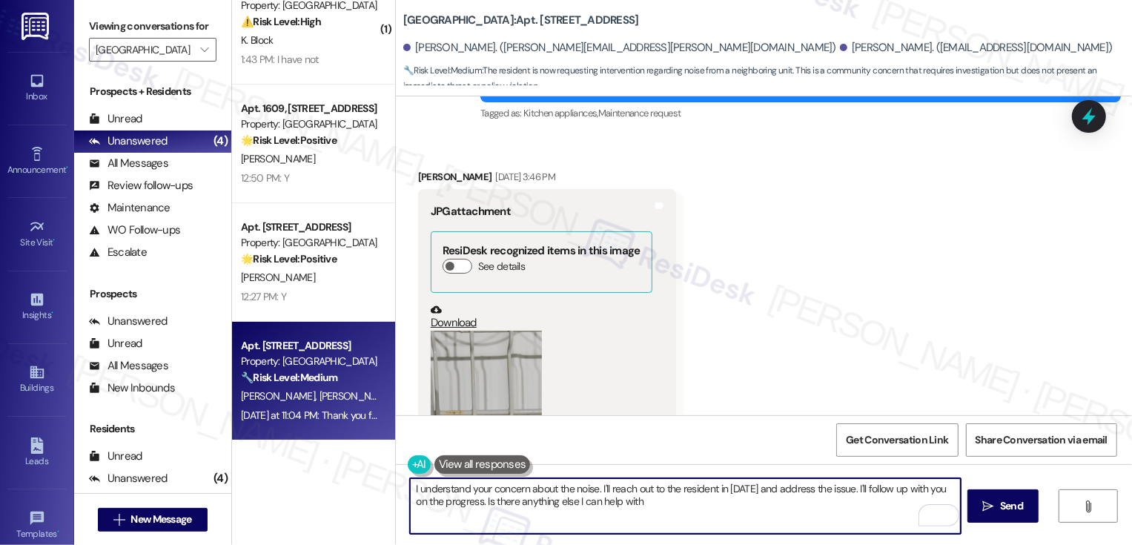
scroll to position [1593, 0]
drag, startPoint x: 594, startPoint y: 486, endPoint x: 628, endPoint y: 487, distance: 34.1
click at [628, 487] on textarea "I understand your concern about the noise. I'll reach out to the resident in [D…" at bounding box center [685, 506] width 551 height 56
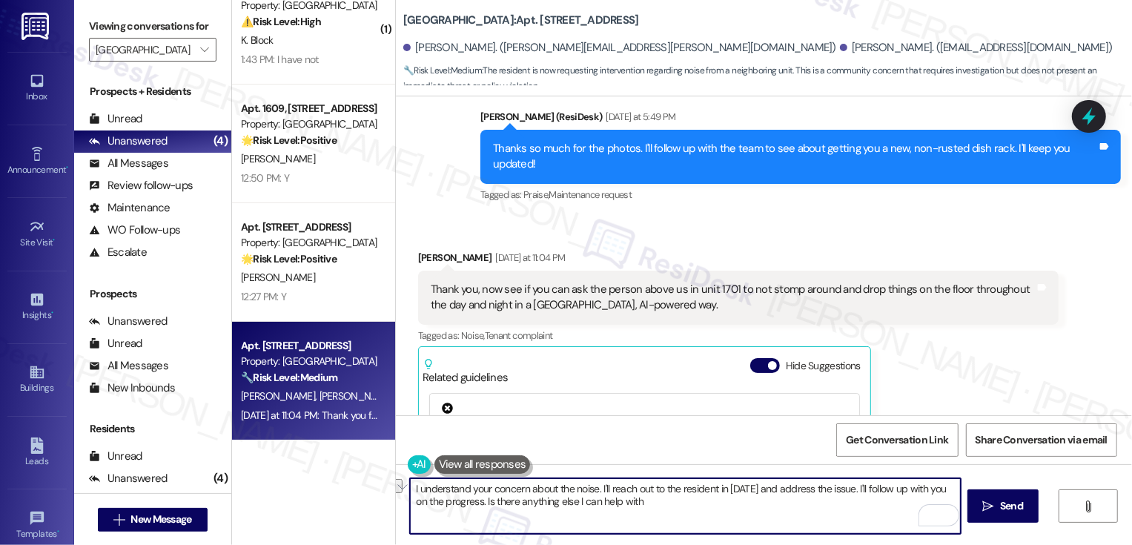
scroll to position [2612, 0]
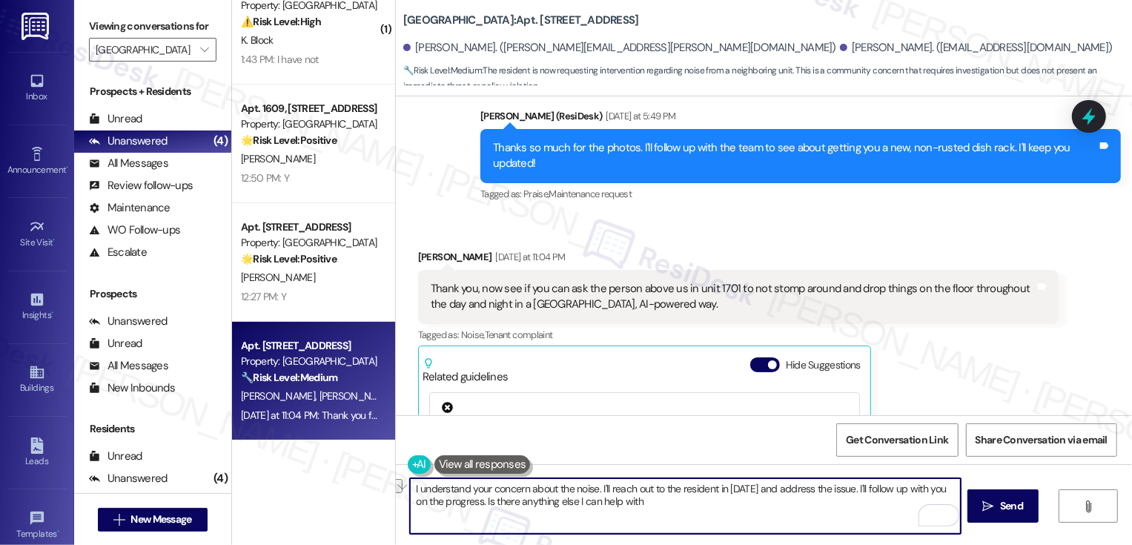
click at [665, 490] on textarea "I understand your concern about the noise. I'll reach out to the resident in [D…" at bounding box center [685, 506] width 551 height 56
click at [682, 494] on textarea "I understand your concern about the noise. I'll reach out to the resident in [D…" at bounding box center [685, 506] width 551 height 56
drag, startPoint x: 404, startPoint y: 501, endPoint x: 419, endPoint y: 517, distance: 21.5
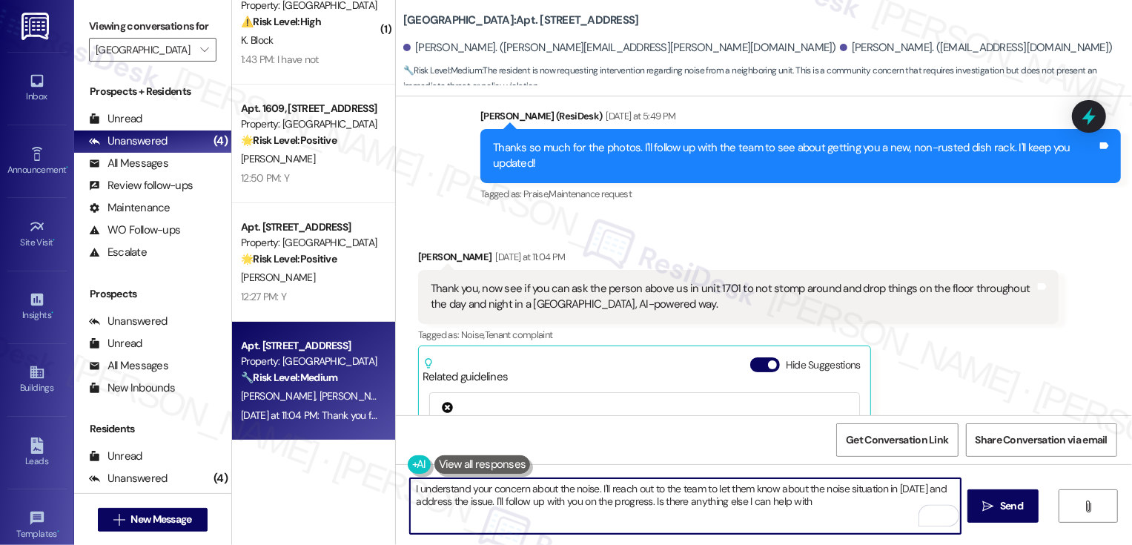
click at [419, 517] on textarea "I understand your concern about the noise. I'll reach out to the team to let th…" at bounding box center [685, 506] width 551 height 56
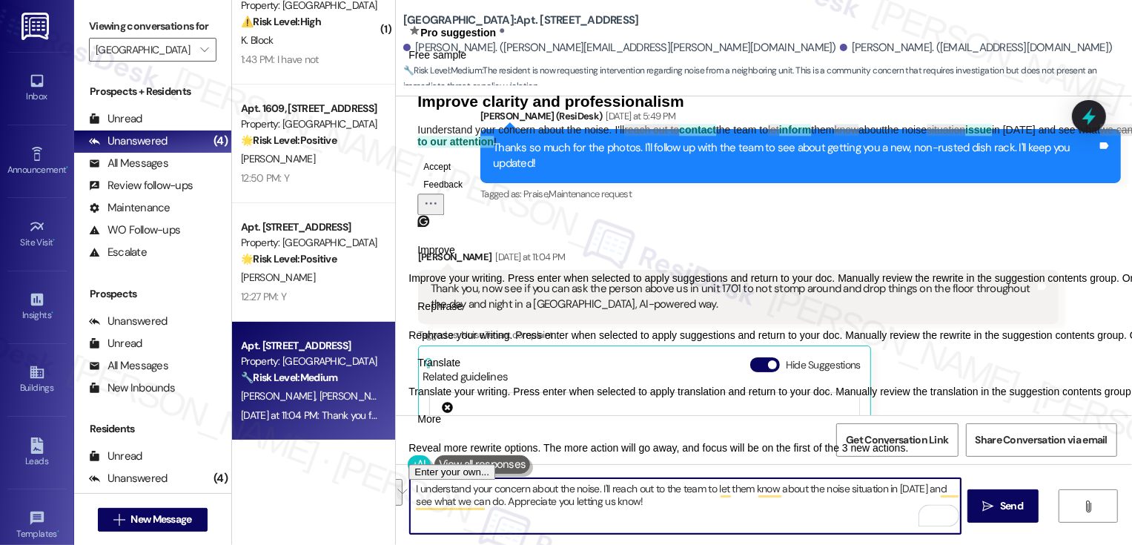
click at [460, 371] on span "Translate" at bounding box center [438, 363] width 43 height 16
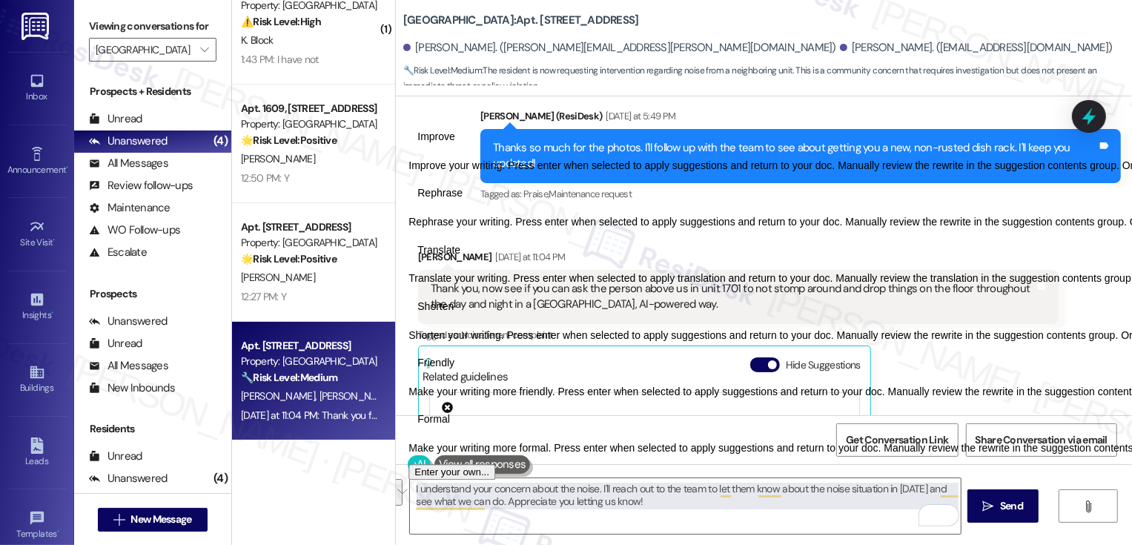
click at [463, 375] on button "Friendly" at bounding box center [435, 363] width 55 height 24
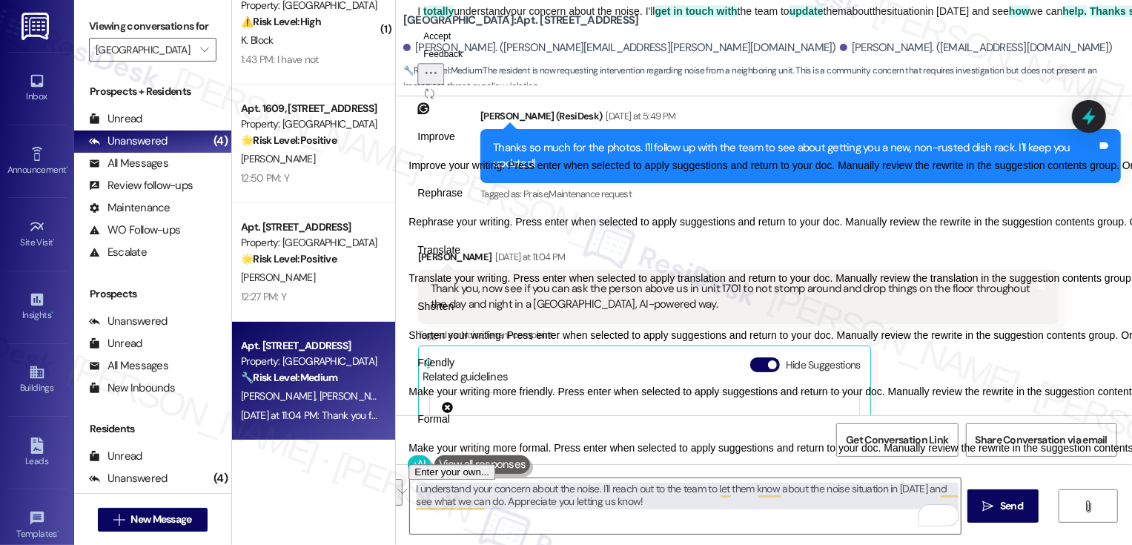
click at [441, 102] on button "Regenerate" at bounding box center [429, 93] width 24 height 18
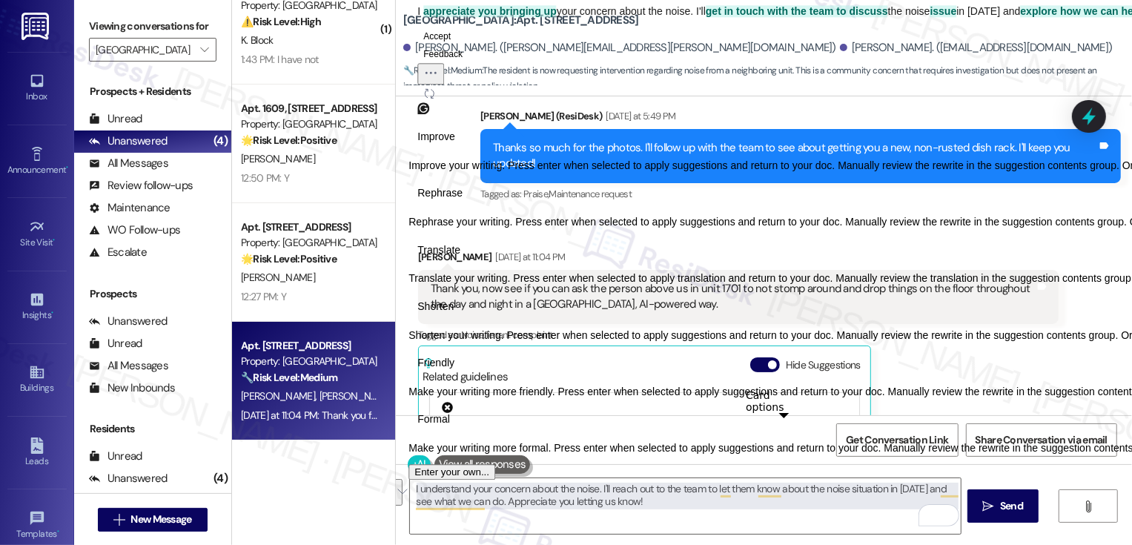
click at [434, 98] on icon "Regenerate" at bounding box center [429, 93] width 9 height 9
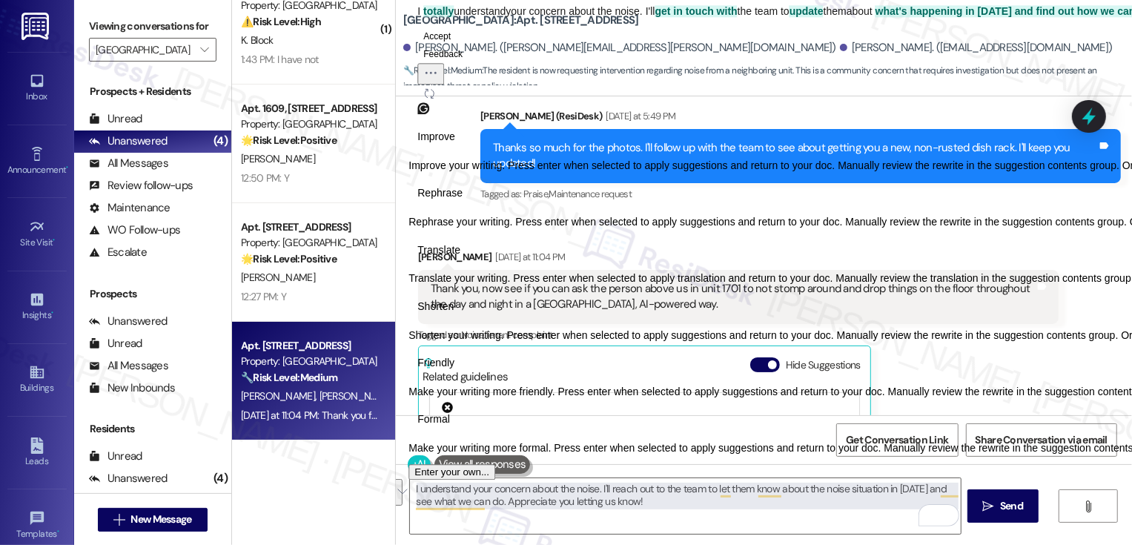
click at [456, 45] on button "Accept" at bounding box center [436, 36] width 39 height 18
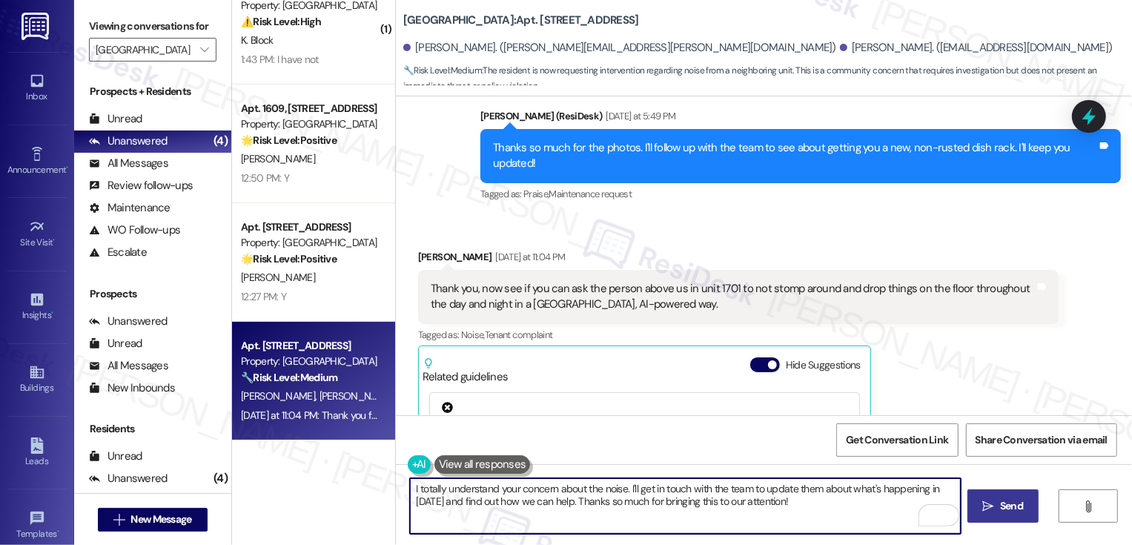
type textarea "I totally understand your concern about the noise. I'll get in touch with the t…"
click at [1023, 514] on span "Send" at bounding box center [1011, 506] width 29 height 16
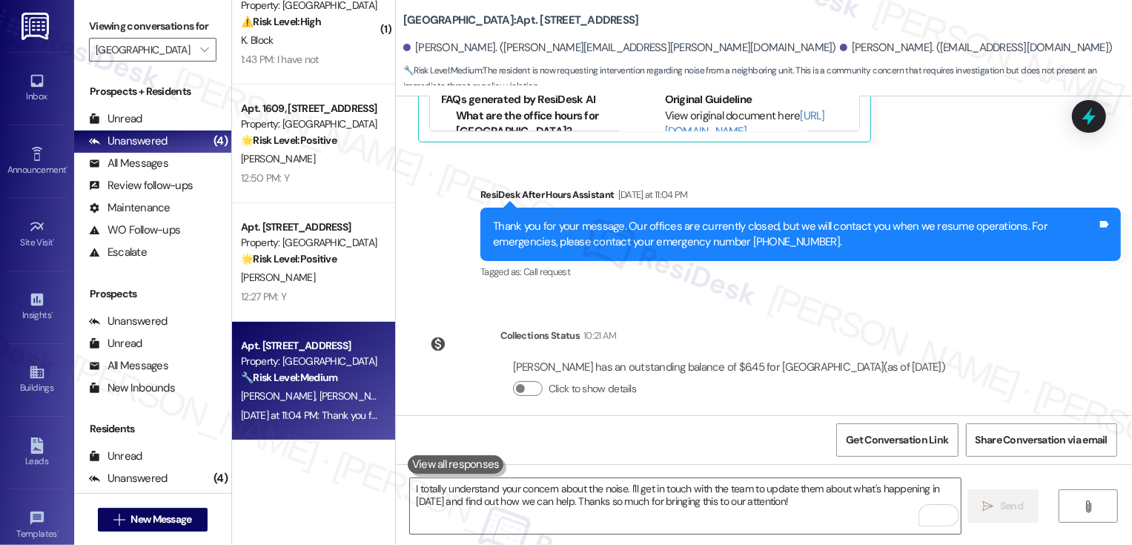
scroll to position [3211, 0]
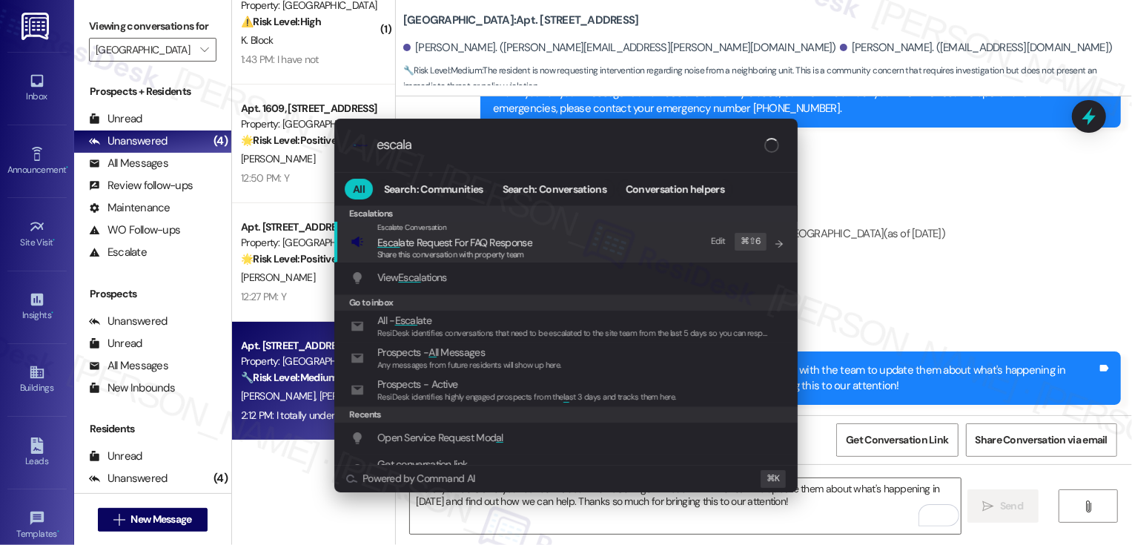
type input "escalat"
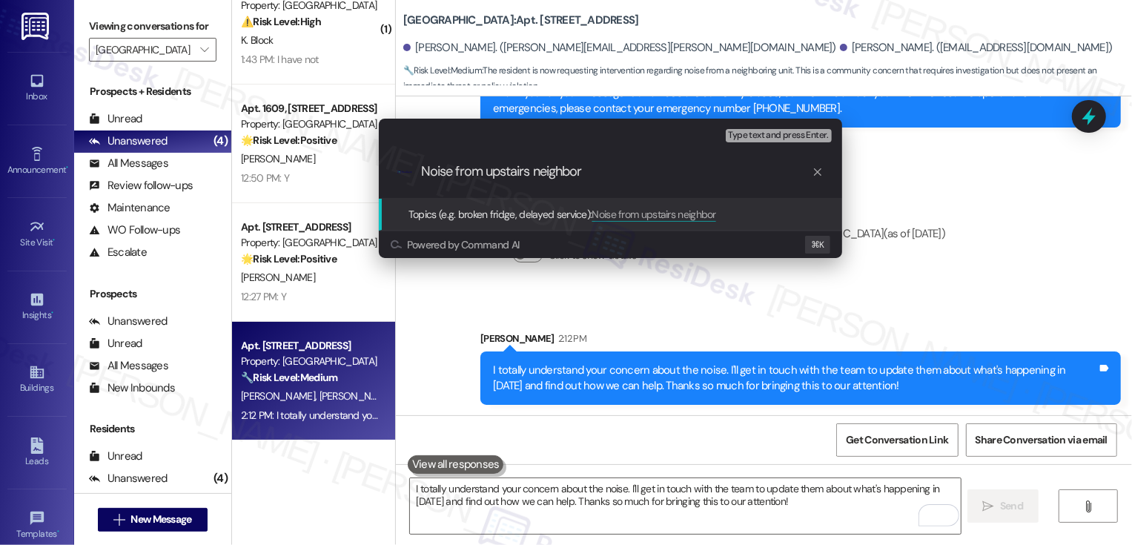
type input "Noise from upstairs neighbors"
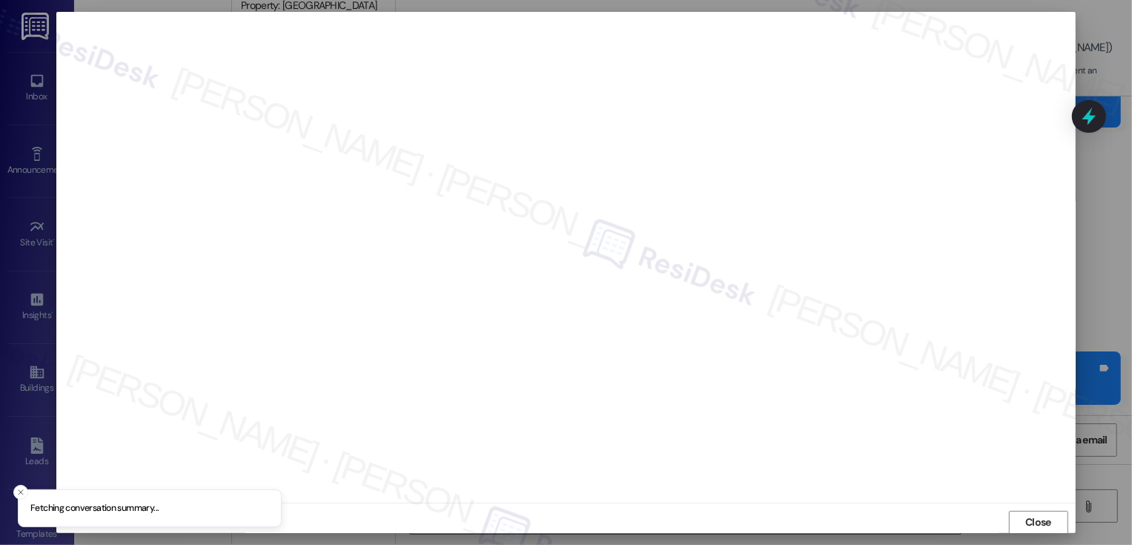
scroll to position [1, 0]
click at [1046, 517] on button "Close" at bounding box center [1038, 522] width 59 height 24
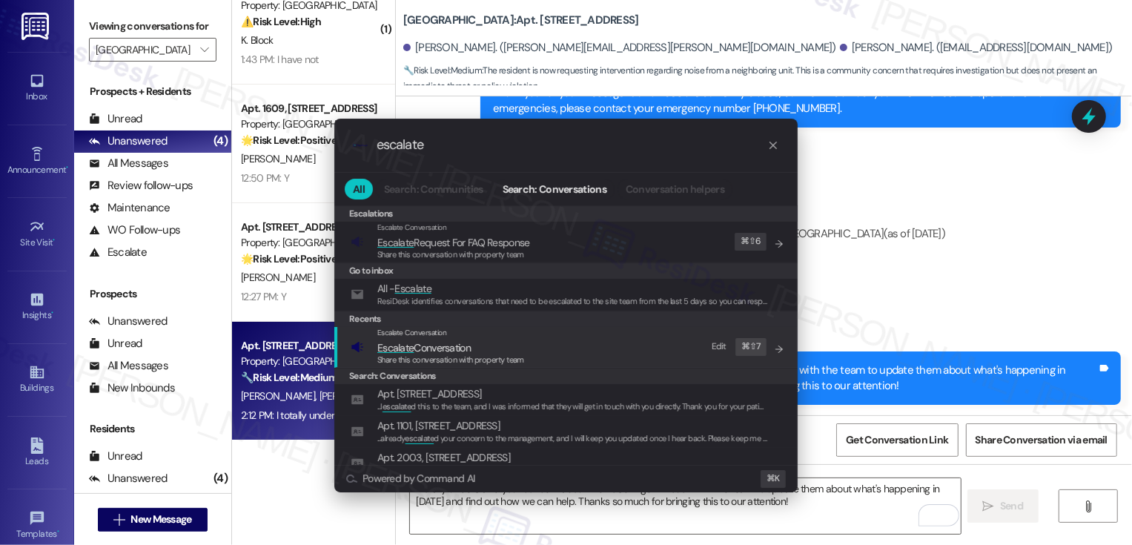
type input "escalate"
click at [468, 355] on span "Share this conversation with property team" at bounding box center [450, 359] width 147 height 10
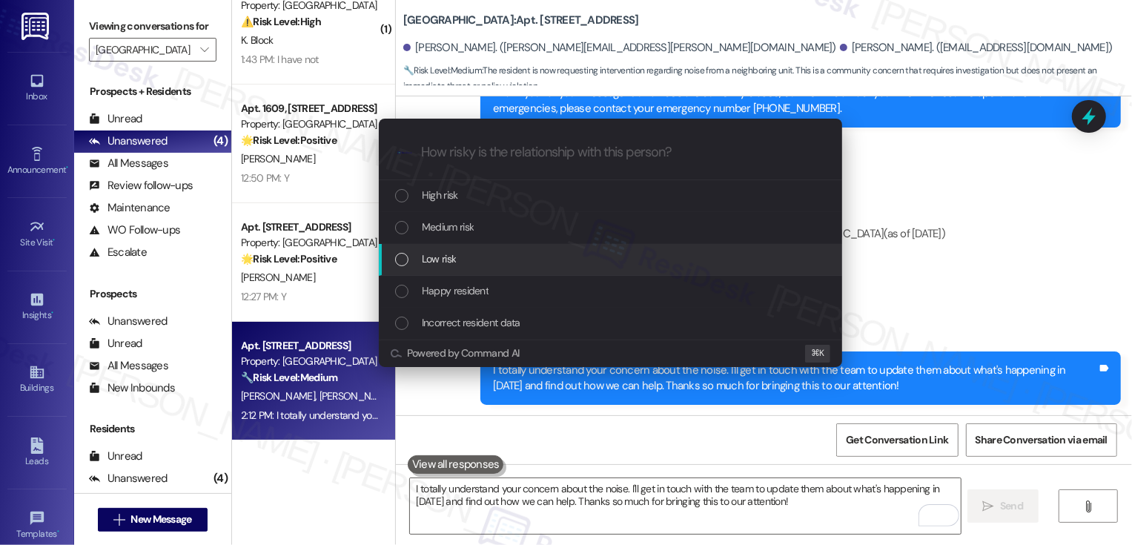
click at [439, 251] on span "Low risk" at bounding box center [439, 258] width 34 height 16
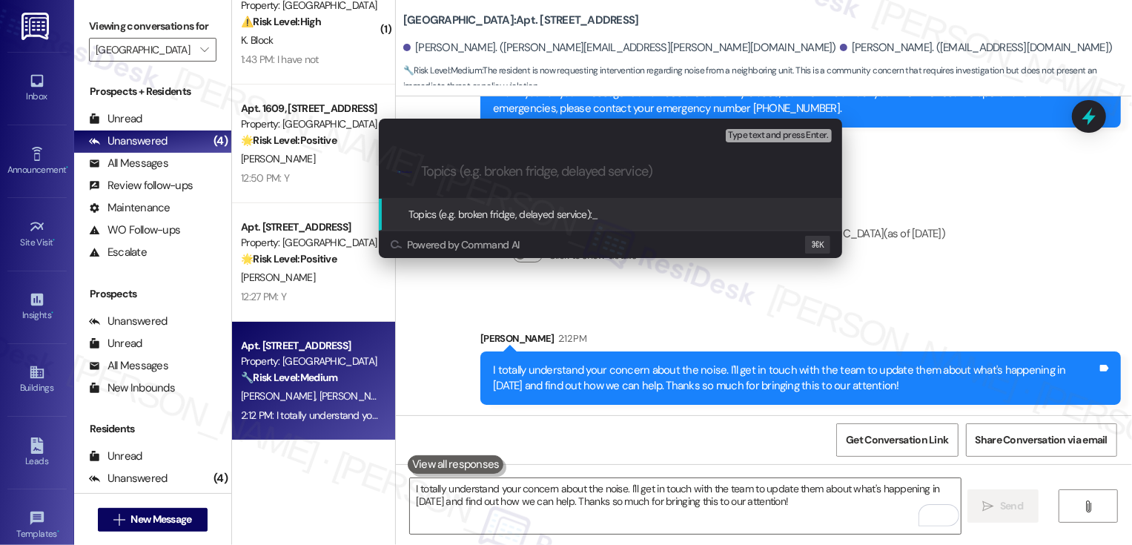
paste input "Noise from upstairs neighbors"
type input "Noise from upstairs neighbors"
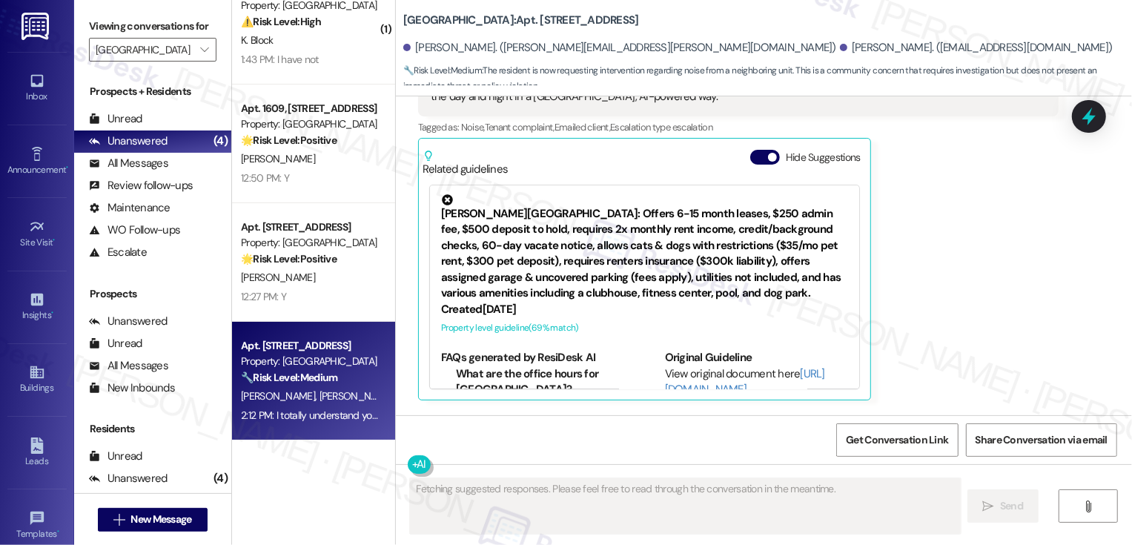
scroll to position [2814, 0]
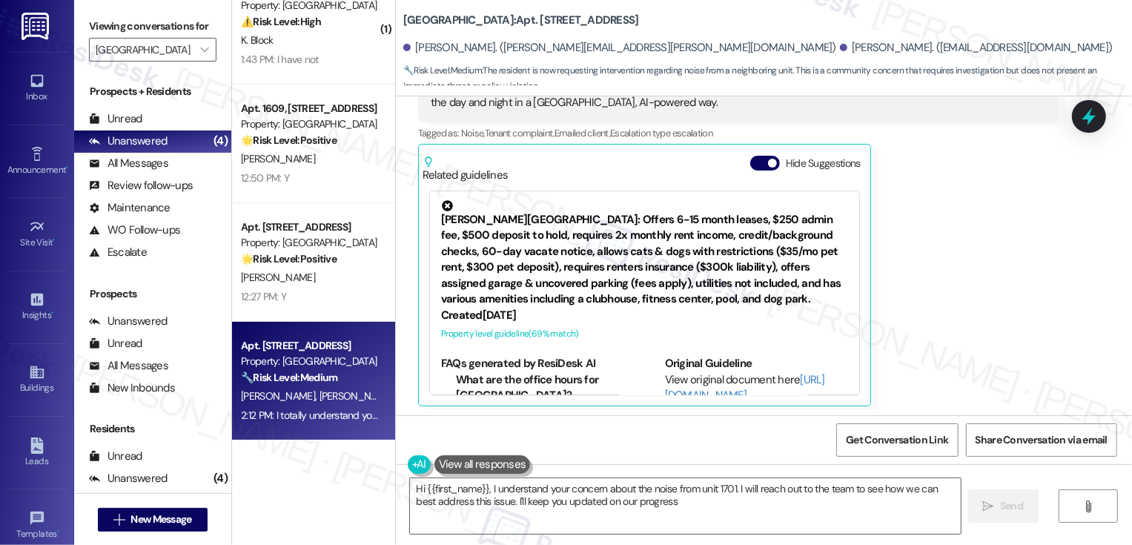
type textarea "Hi {{first_name}}, I understand your concern about the noise from unit 1701. I …"
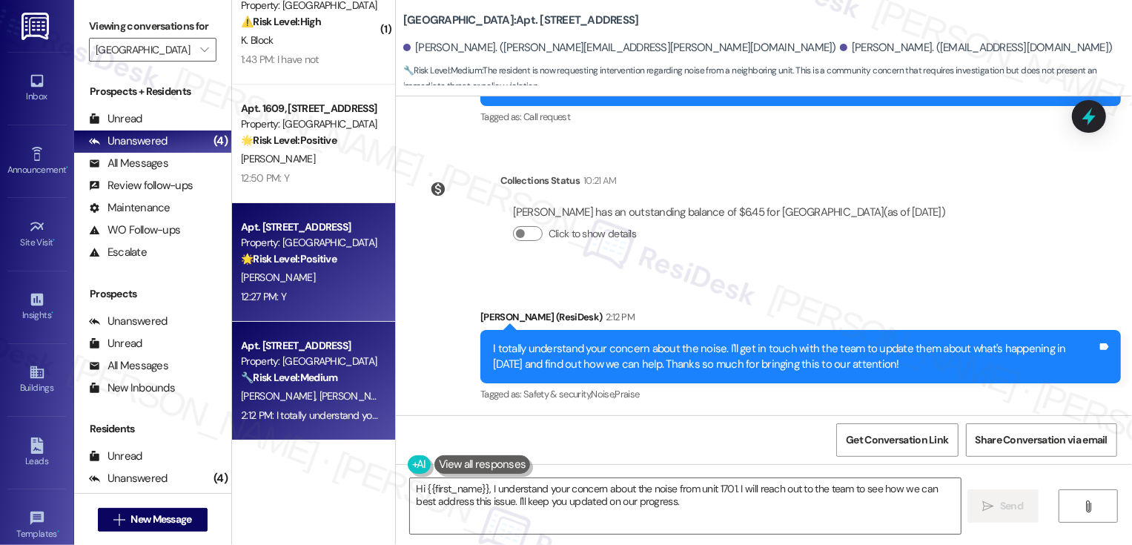
scroll to position [0, 0]
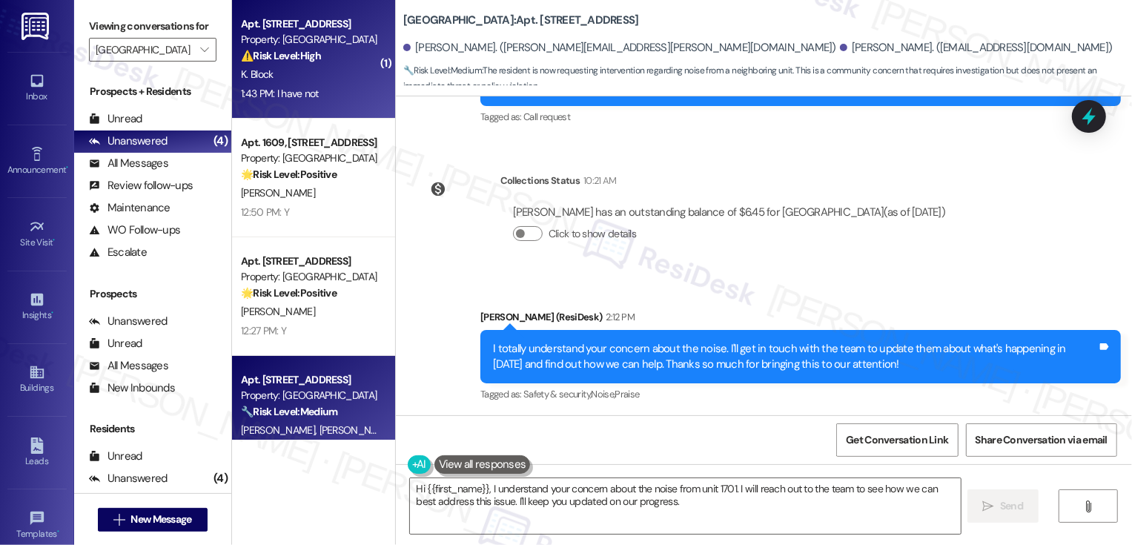
click at [289, 84] on div "1:43 PM: I have not 1:43 PM: I have not" at bounding box center [309, 93] width 140 height 19
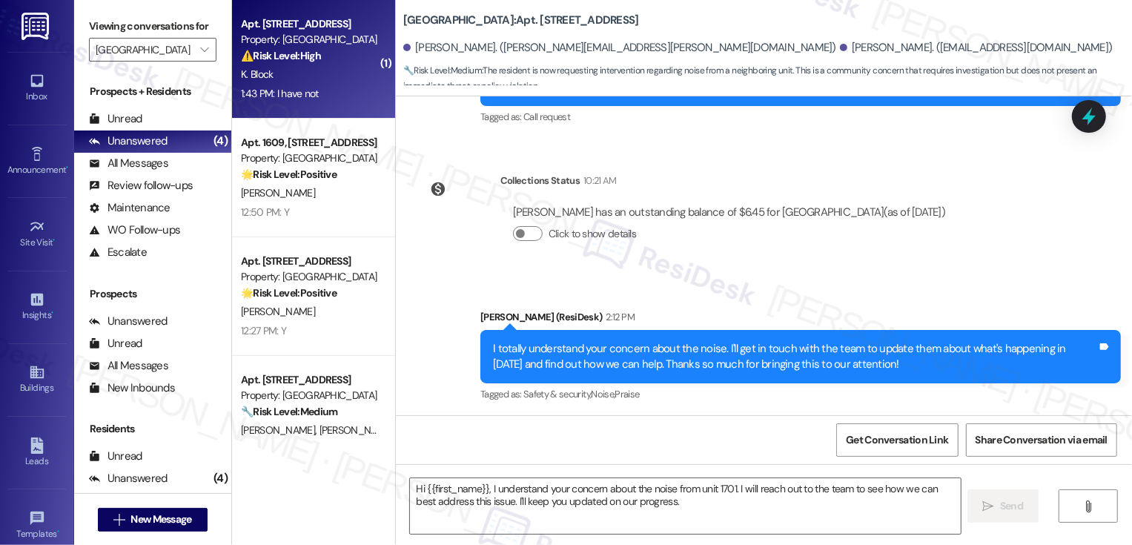
click at [289, 84] on div "1:43 PM: I have not 1:43 PM: I have not" at bounding box center [309, 93] width 140 height 19
type textarea "Fetching suggested responses. Please feel free to read through the conversation…"
click at [289, 84] on div "1:43 PM: I have not 1:43 PM: I have not" at bounding box center [309, 93] width 140 height 19
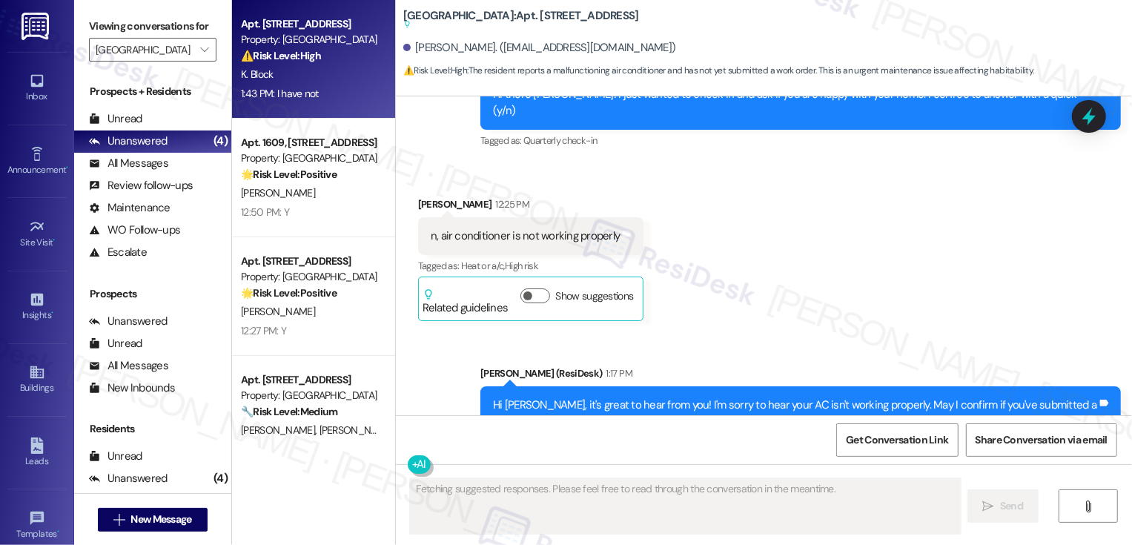
scroll to position [600, 0]
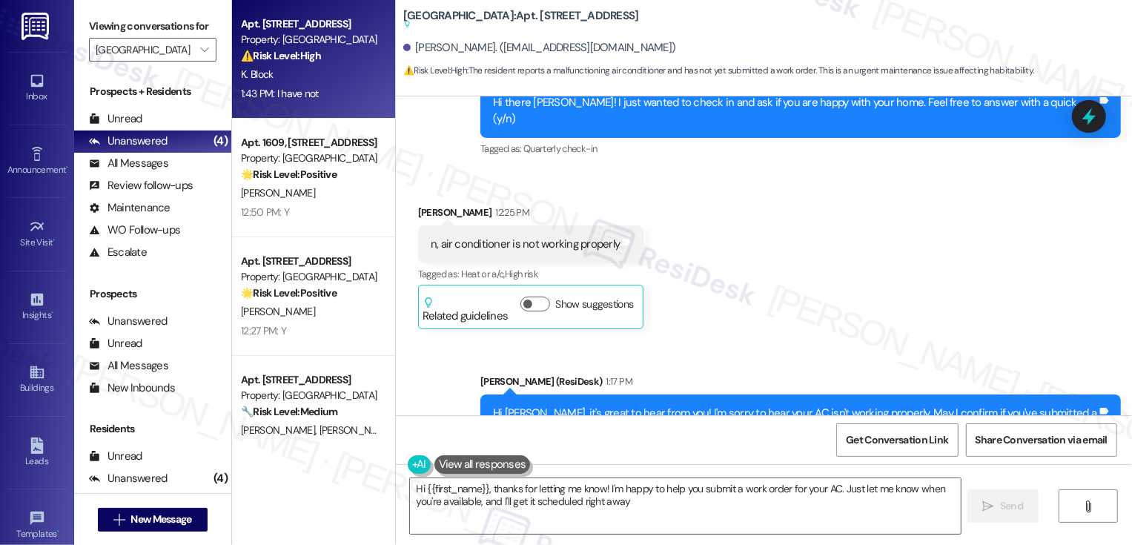
type textarea "Hi {{first_name}}, thanks for letting me know! I'm happy to help you submit a w…"
drag, startPoint x: 428, startPoint y: 227, endPoint x: 494, endPoint y: 227, distance: 66.0
click at [451, 236] on div "n, air conditioner is not working properly" at bounding box center [526, 244] width 190 height 16
click at [537, 245] on div "n, air conditioner is not working properly Tags and notes" at bounding box center [531, 244] width 226 height 38
drag, startPoint x: 431, startPoint y: 229, endPoint x: 630, endPoint y: 236, distance: 198.7
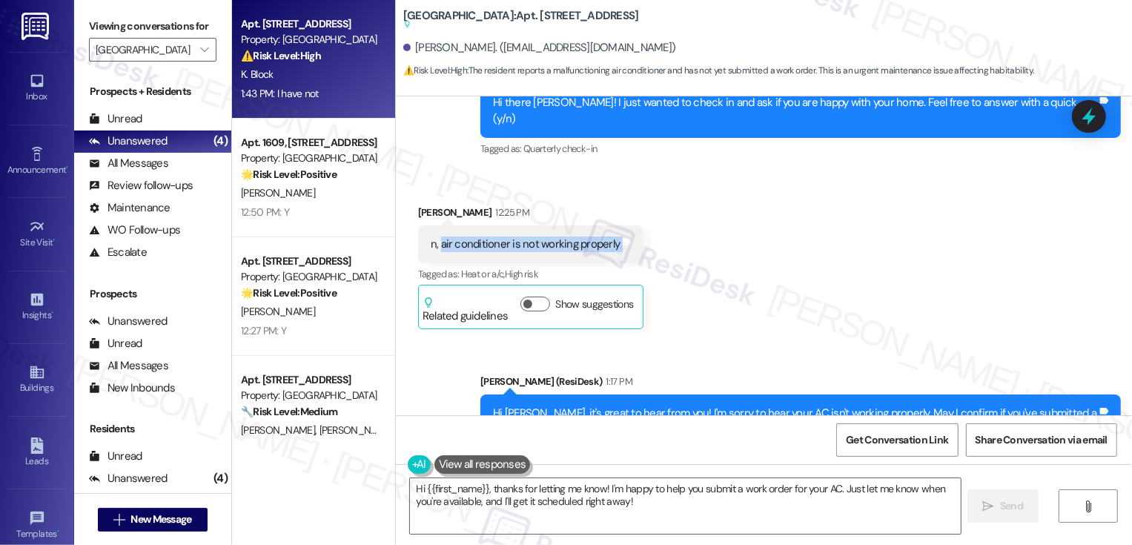
click at [631, 236] on div "Received via SMS [PERSON_NAME] 12:25 PM n, air conditioner is not working prope…" at bounding box center [531, 266] width 248 height 147
copy div "air conditioner is not working properly Tags and notes"
click at [694, 240] on div "Received via SMS [PERSON_NAME] 12:25 PM n, air conditioner is not working prope…" at bounding box center [764, 255] width 736 height 169
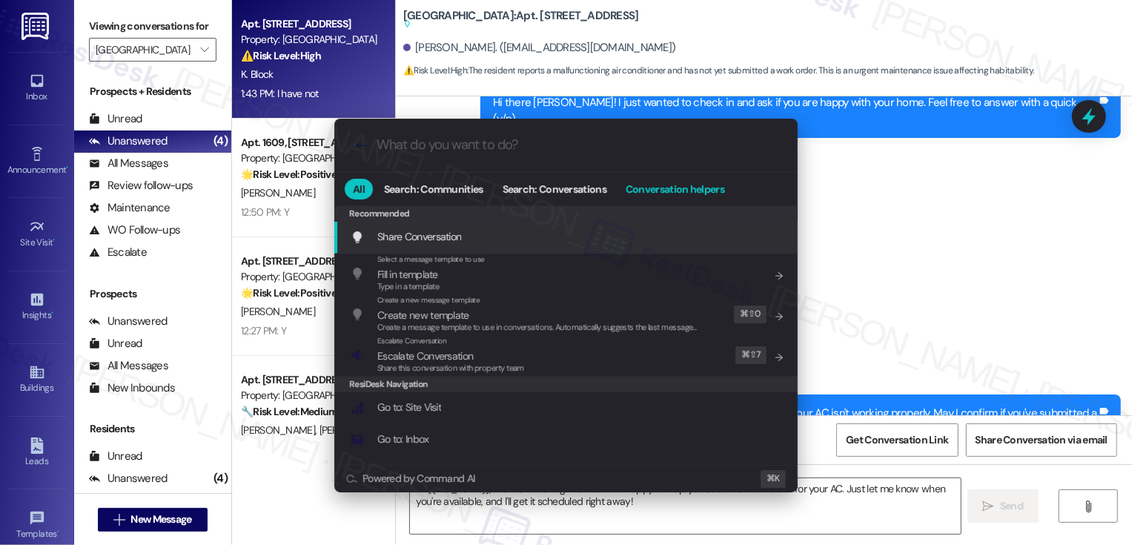
click at [660, 189] on span "Conversation helpers" at bounding box center [674, 189] width 99 height 10
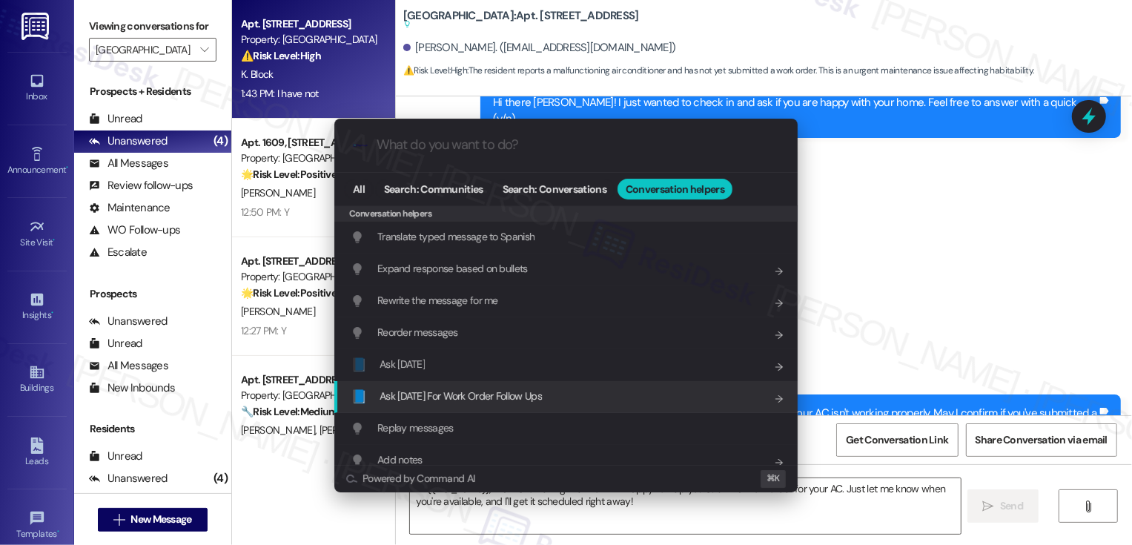
click at [517, 384] on div "📘 Ask [DATE] For Work Order Follow Ups Add shortcut" at bounding box center [565, 397] width 463 height 32
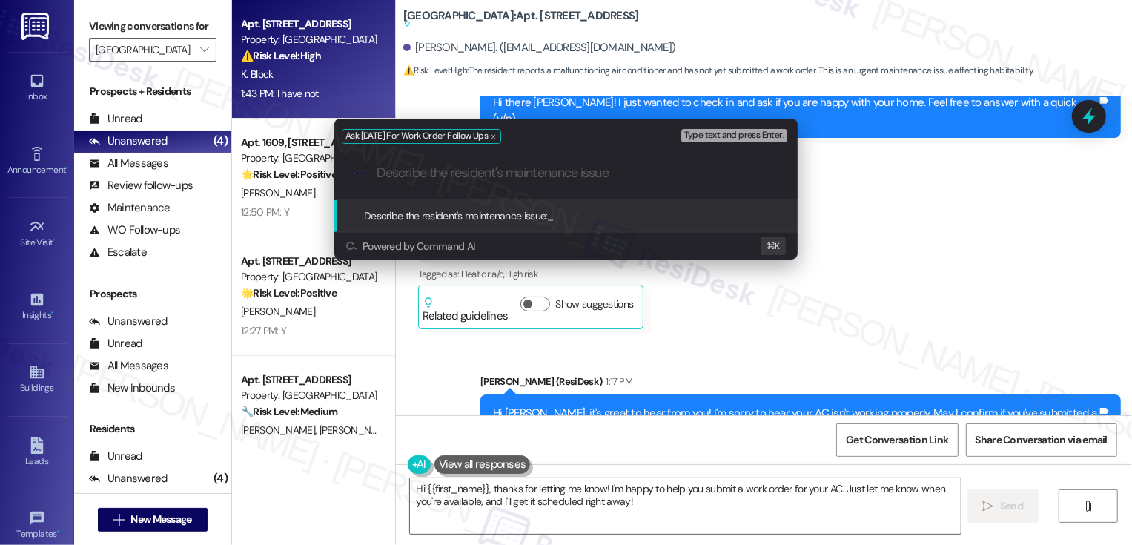
paste input "air conditioner is not working properly"
type input "air conditioner is not working properly"
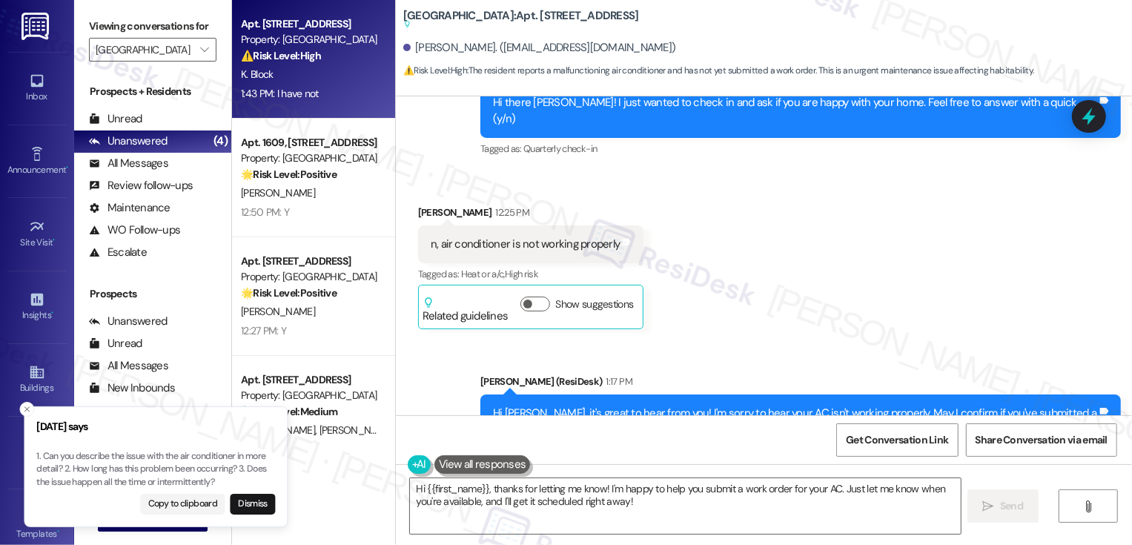
drag, startPoint x: 36, startPoint y: 455, endPoint x: 53, endPoint y: 460, distance: 17.8
click at [53, 460] on p "1. Can you describe the issue with the air conditioner in more detail? 2. How l…" at bounding box center [155, 469] width 239 height 39
click at [39, 456] on p "1. Can you describe the issue with the air conditioner in more detail? 2. How l…" at bounding box center [149, 469] width 239 height 39
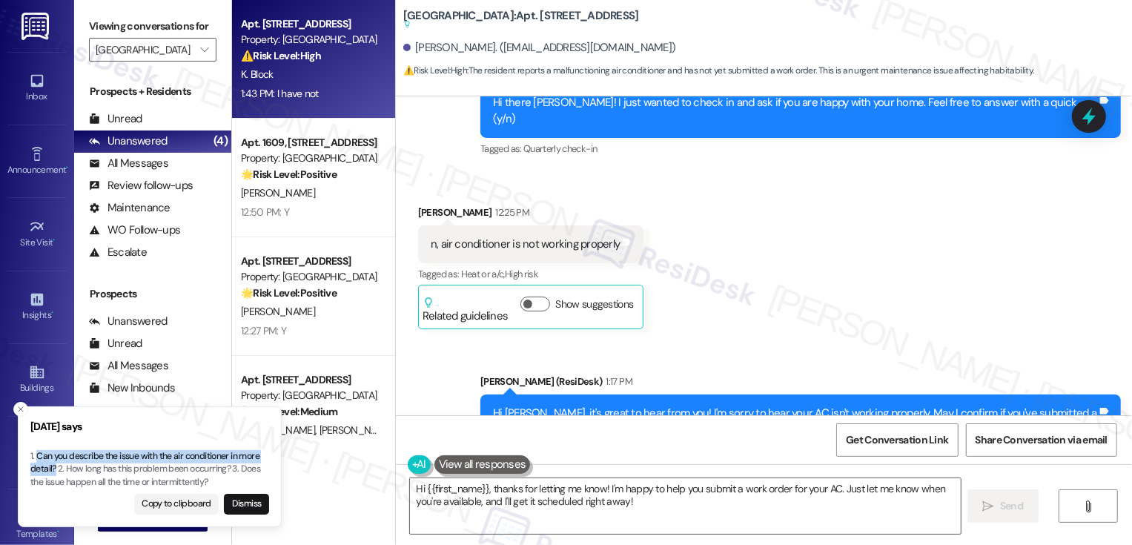
copy p "Can you describe the issue with the air conditioner in more detail?"
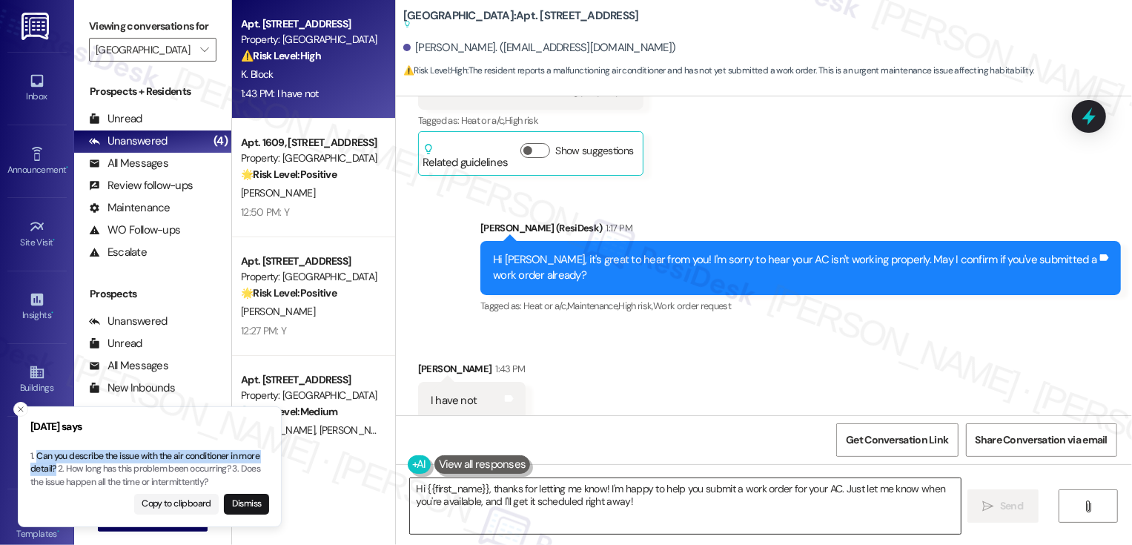
click at [559, 508] on textarea "Hi {{first_name}}, thanks for letting me know! I'm happy to help you submit a w…" at bounding box center [685, 506] width 551 height 56
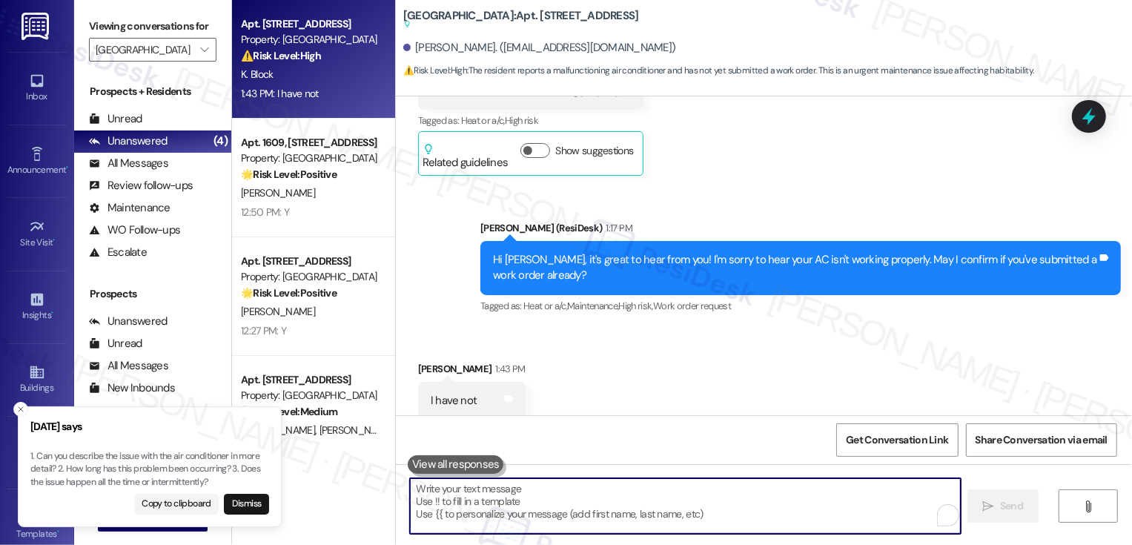
paste textarea "Can you describe the issue with the air conditioner in more detail?"
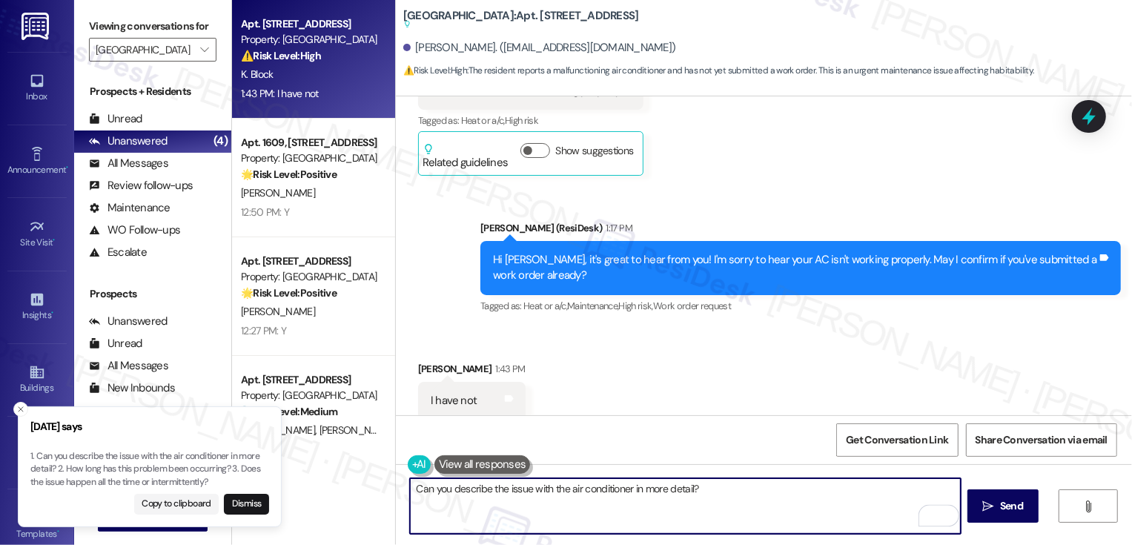
click at [410, 489] on textarea "Can you describe the issue with the air conditioner in more detail?" at bounding box center [685, 506] width 551 height 56
click at [402, 494] on button "See rewrite suggestions" at bounding box center [397, 492] width 12 height 27
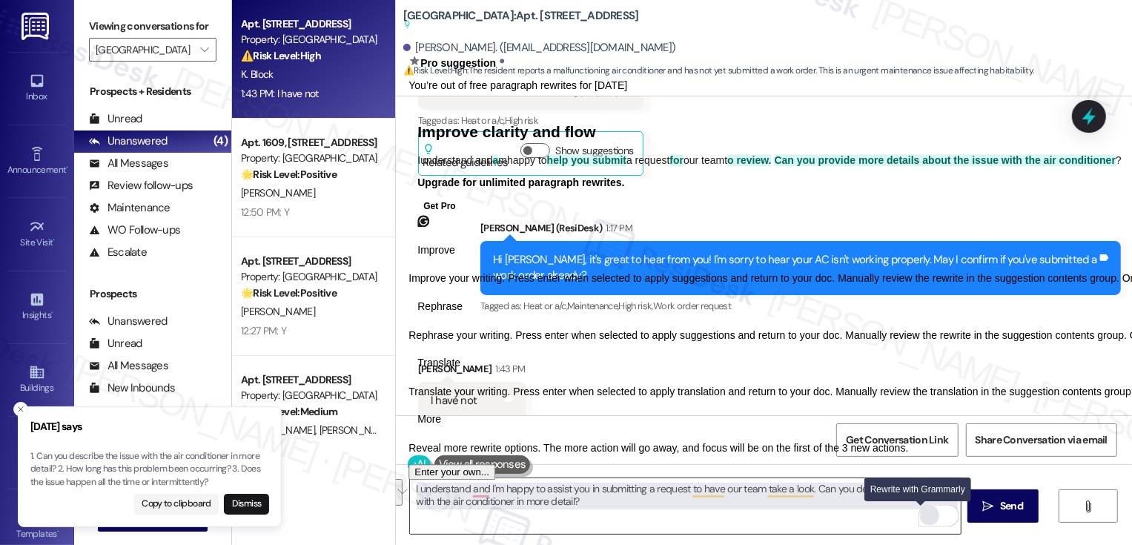
click at [921, 513] on div "Rewrite with Grammarly" at bounding box center [929, 515] width 16 height 17
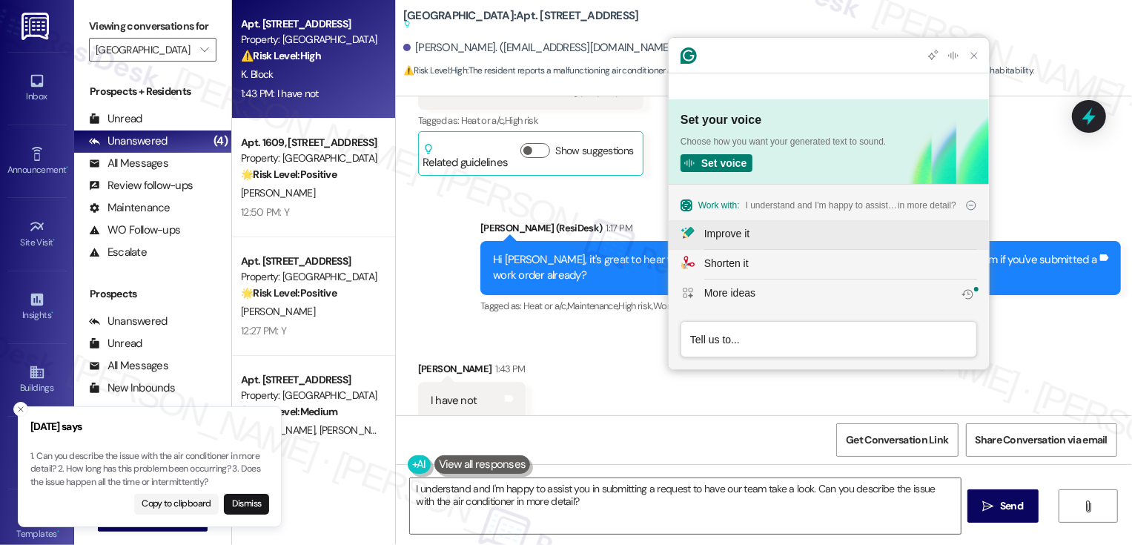
scroll to position [0, 0]
click at [765, 229] on div "Improve it" at bounding box center [840, 234] width 273 height 16
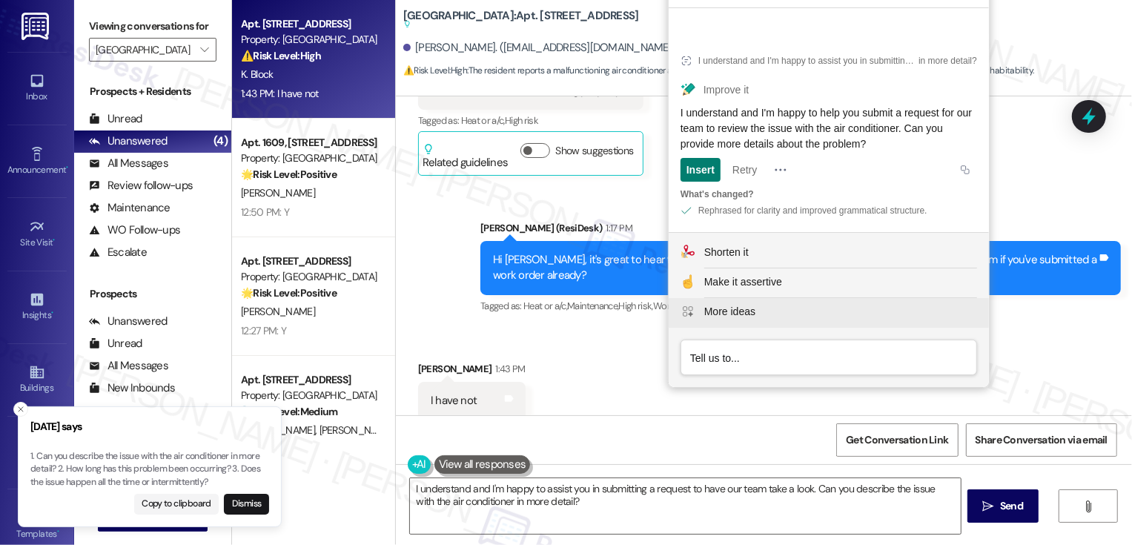
click at [737, 303] on button "More ideas" at bounding box center [828, 313] width 320 height 30
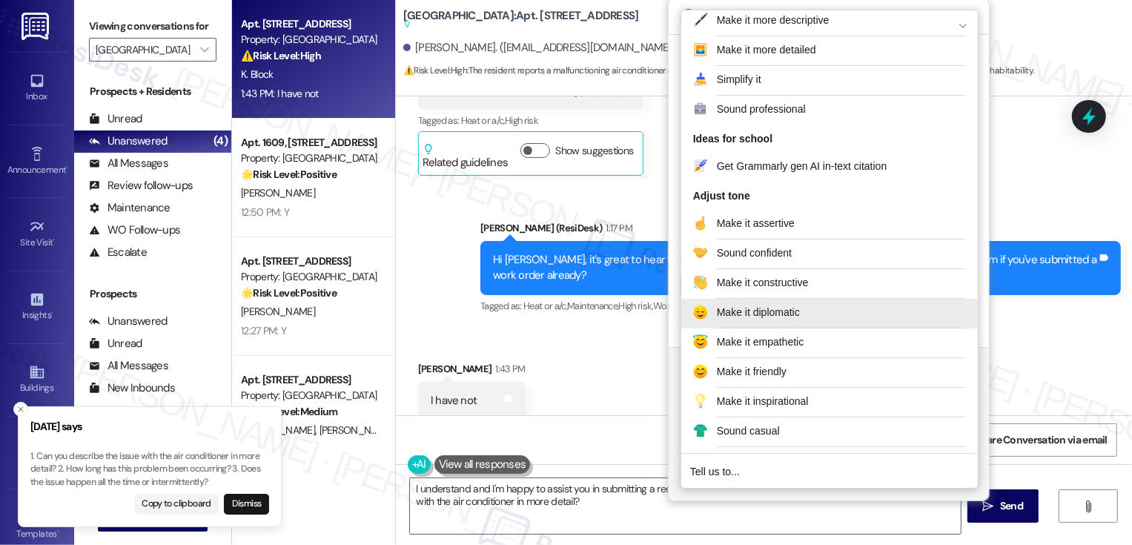
scroll to position [122, 0]
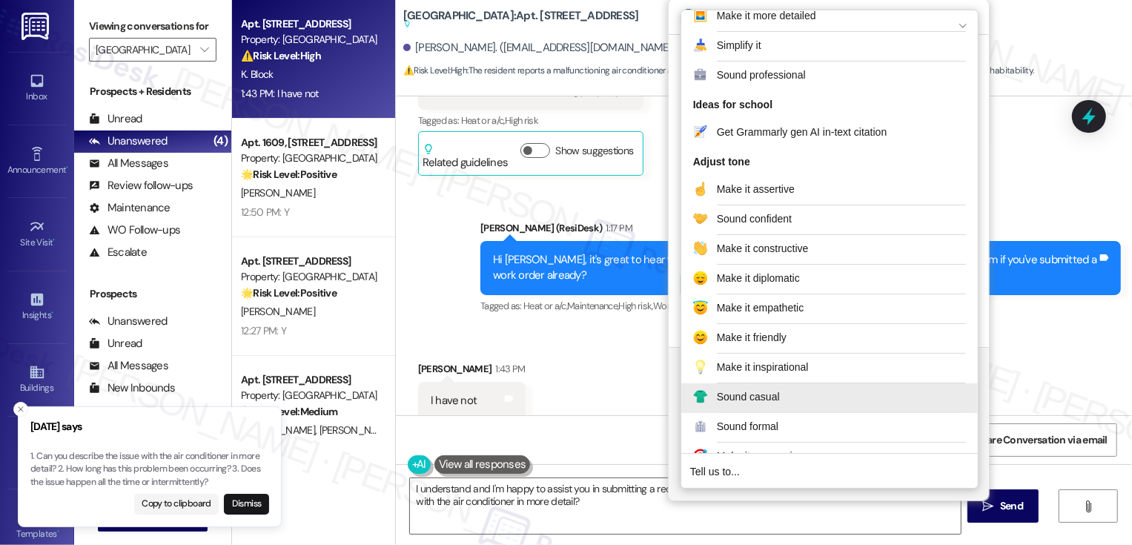
click at [755, 386] on button "Sound casual" at bounding box center [829, 398] width 296 height 30
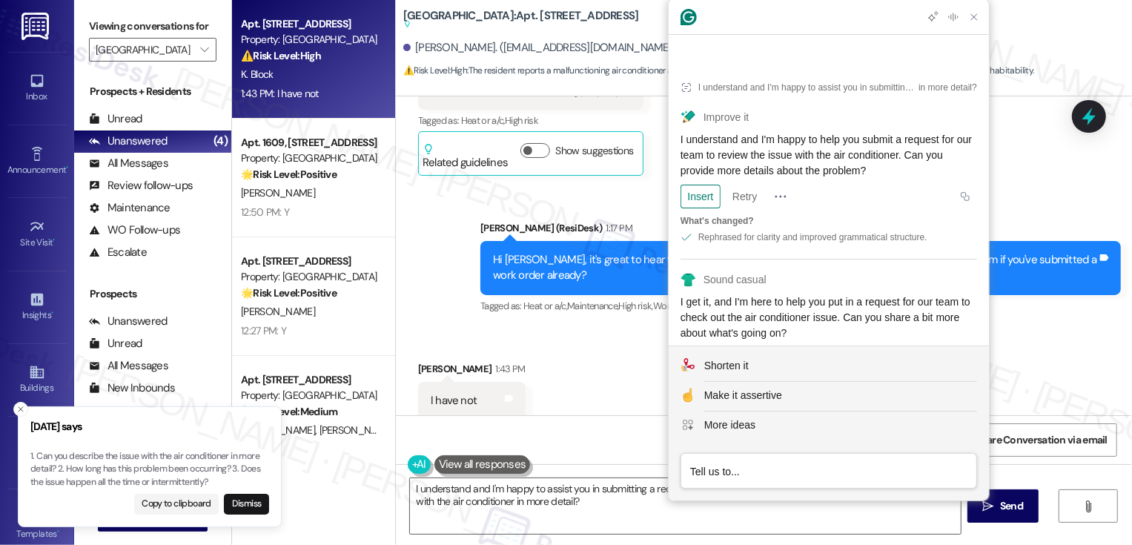
click at [706, 347] on div "Insert" at bounding box center [700, 359] width 28 height 24
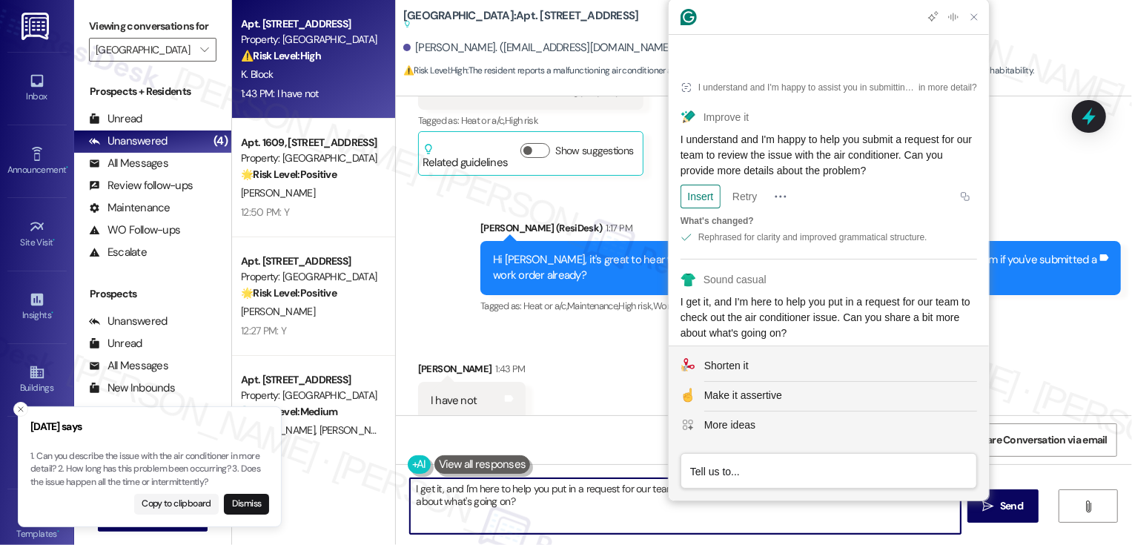
click at [422, 490] on textarea "I get it, and I'm here to help you put in a request for our team to check out t…" at bounding box center [685, 506] width 551 height 56
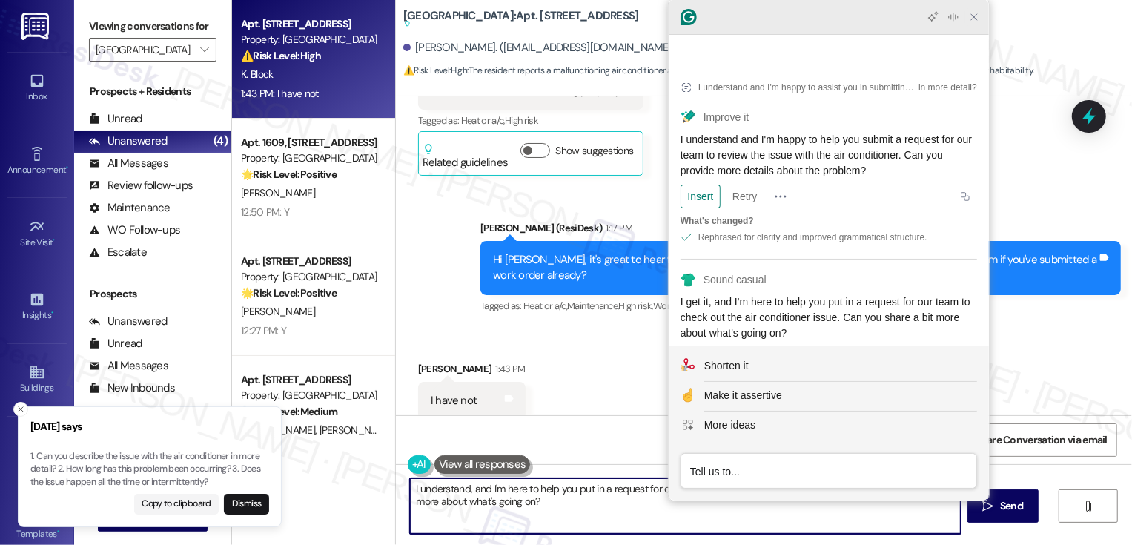
click at [973, 16] on icon "Close Grammarly Assistant" at bounding box center [974, 17] width 6 height 6
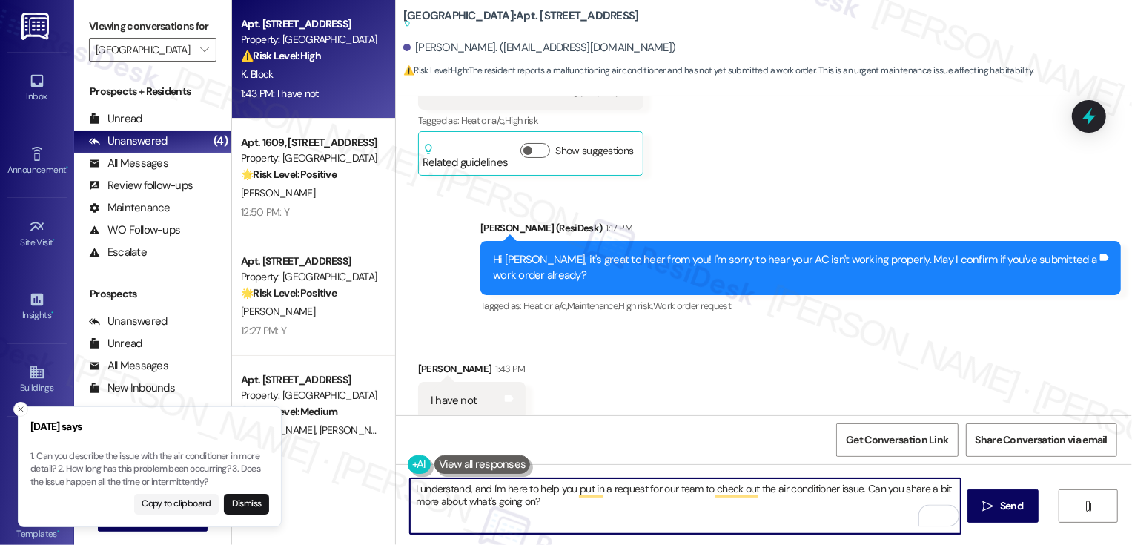
click at [545, 502] on textarea "I understand, and I'm here to help you put in a request for our team to check o…" at bounding box center [685, 506] width 551 height 56
click at [510, 492] on textarea "I understand, and I'm here to help you put in a request for our team to check o…" at bounding box center [685, 506] width 551 height 56
click at [765, 504] on textarea "I understand, and I'm happy to help you put in a request for our team to check …" at bounding box center [685, 506] width 551 height 56
type textarea "I understand, and I'm happy to help you put in a request for our team to check …"
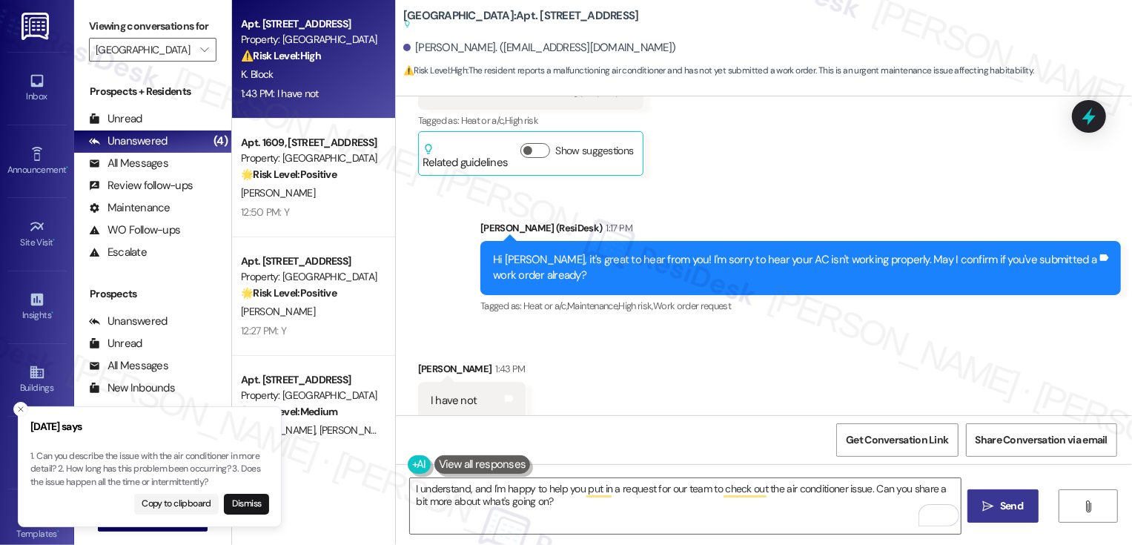
click at [1003, 504] on span "Send" at bounding box center [1011, 506] width 23 height 16
click at [19, 408] on icon "Close toast" at bounding box center [20, 409] width 9 height 9
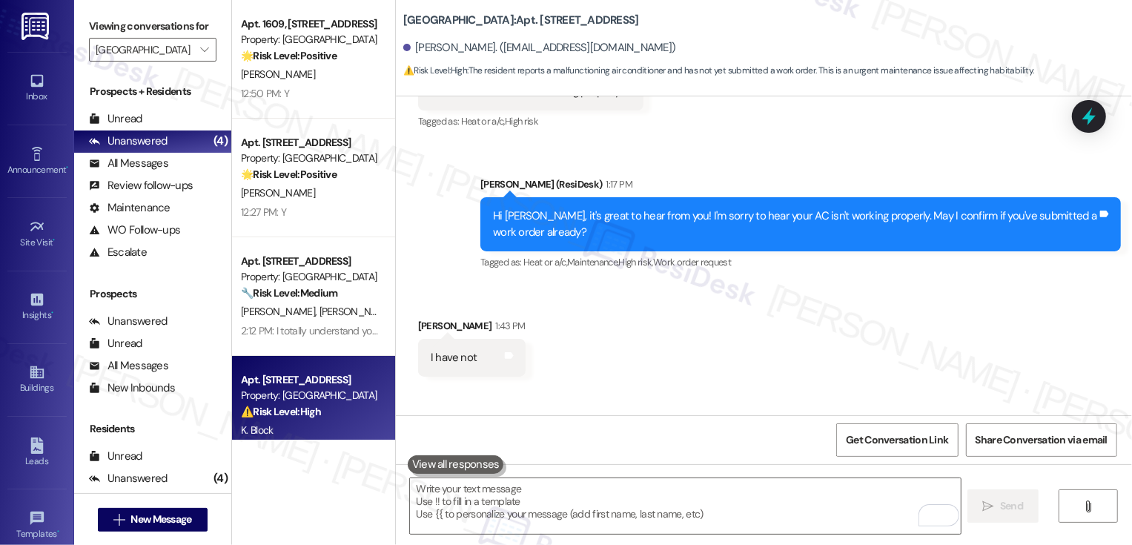
scroll to position [828, 0]
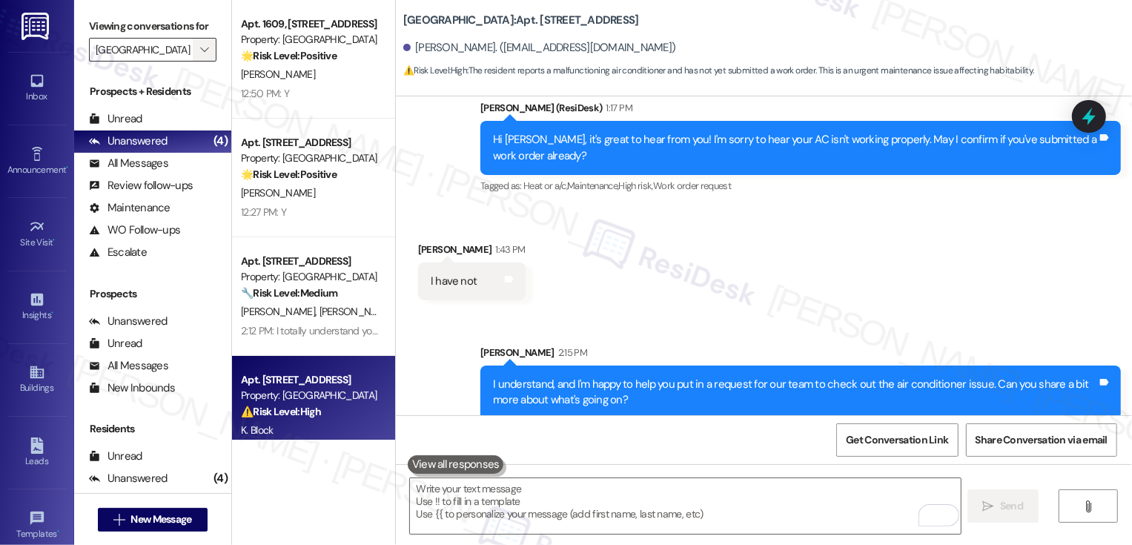
click at [200, 56] on icon "" at bounding box center [204, 50] width 8 height 12
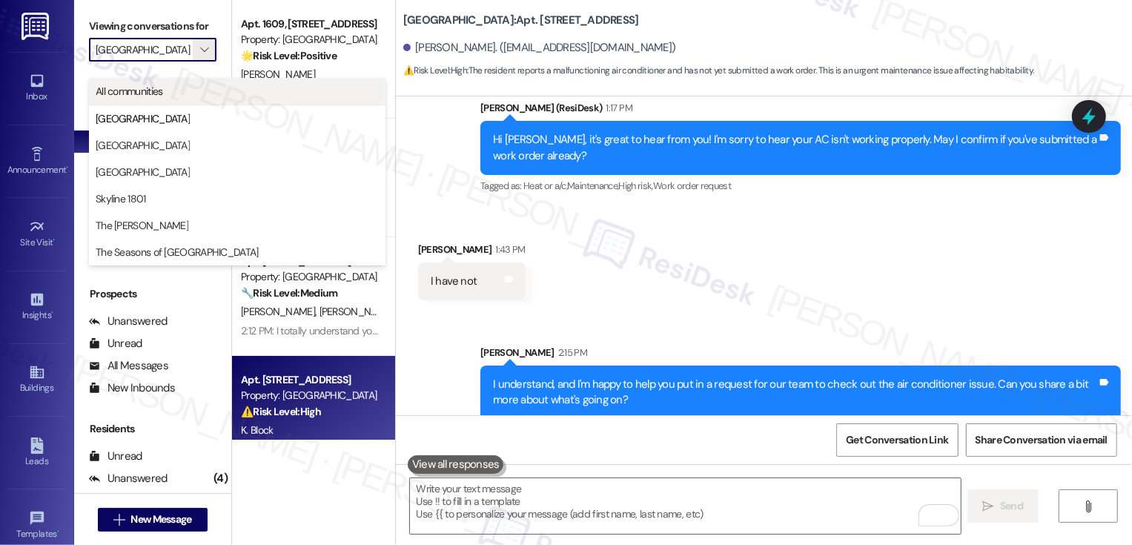
click at [190, 82] on button "All communities" at bounding box center [237, 91] width 296 height 27
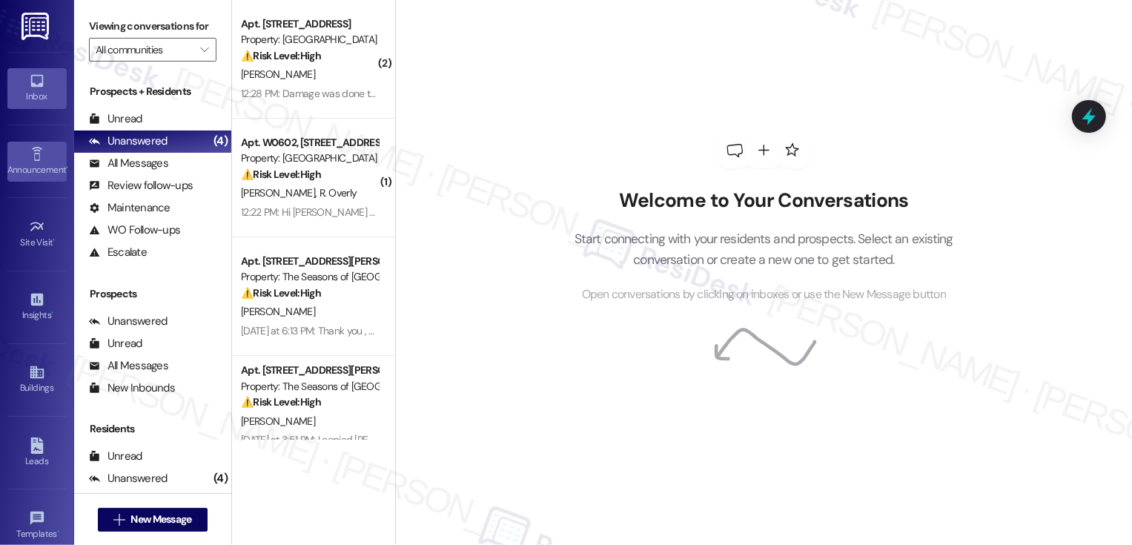
click at [33, 168] on div "Announcement •" at bounding box center [37, 169] width 74 height 15
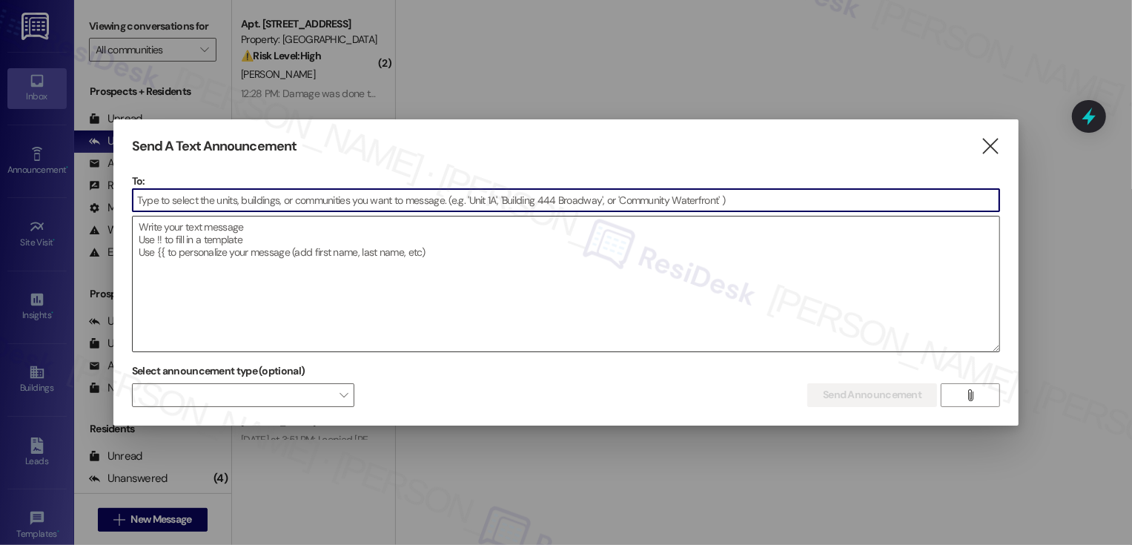
click at [225, 266] on textarea at bounding box center [566, 283] width 867 height 135
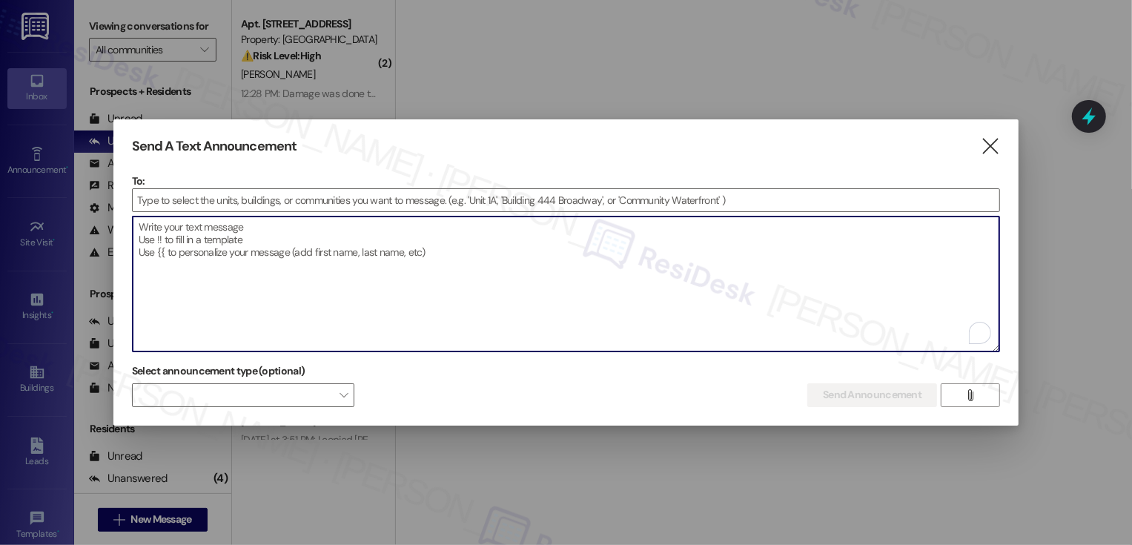
paste textarea "Hey {{first_name}}, we'd love to know more about your experience at {{property}…"
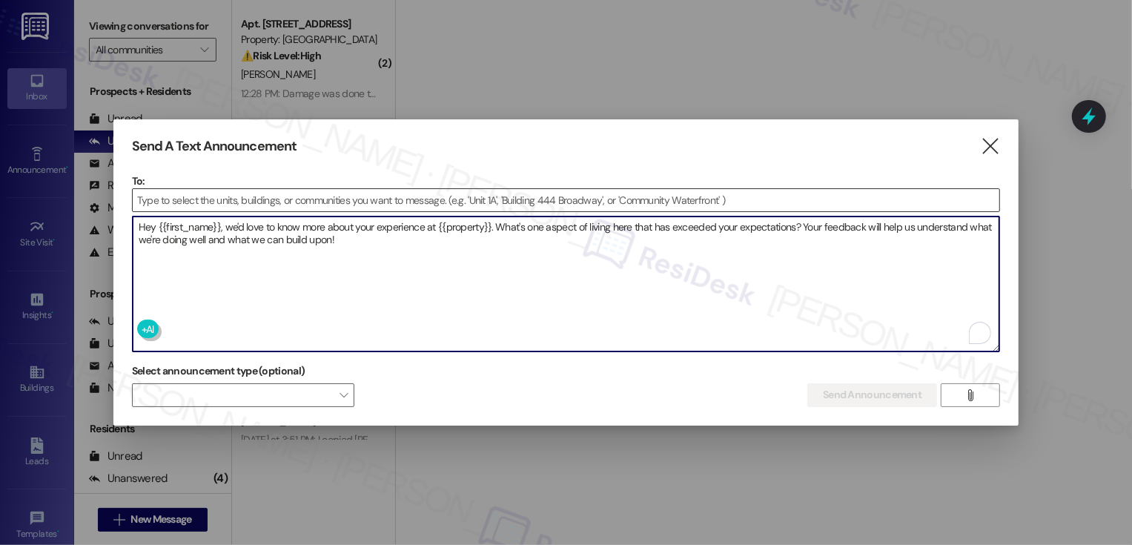
type textarea "Hey {{first_name}}, we'd love to know more about your experience at {{property}…"
click at [215, 193] on input at bounding box center [566, 200] width 867 height 22
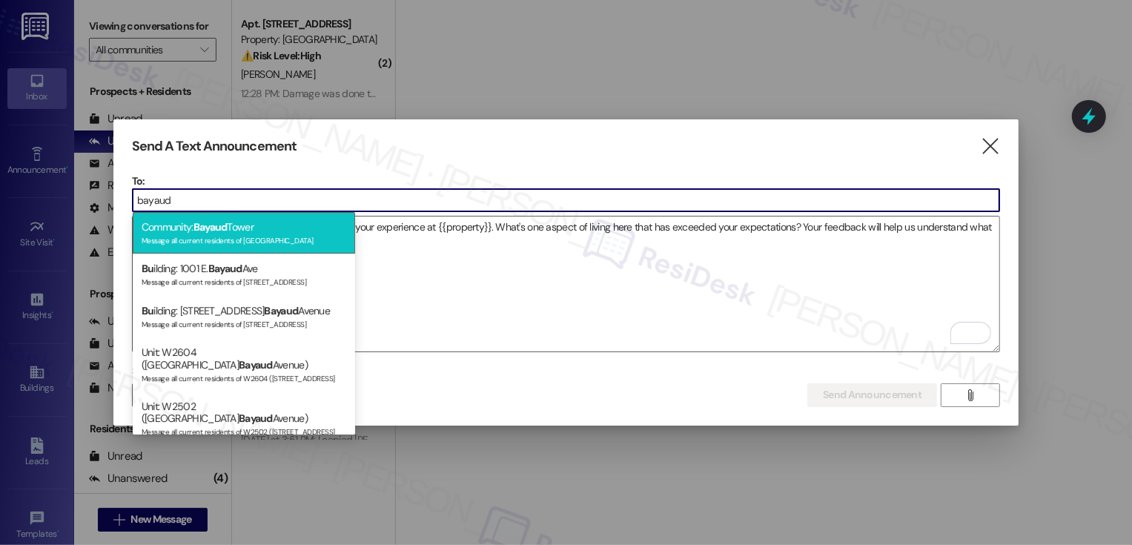
type input "bayaud"
click at [226, 229] on span "Bayaud" at bounding box center [210, 226] width 34 height 13
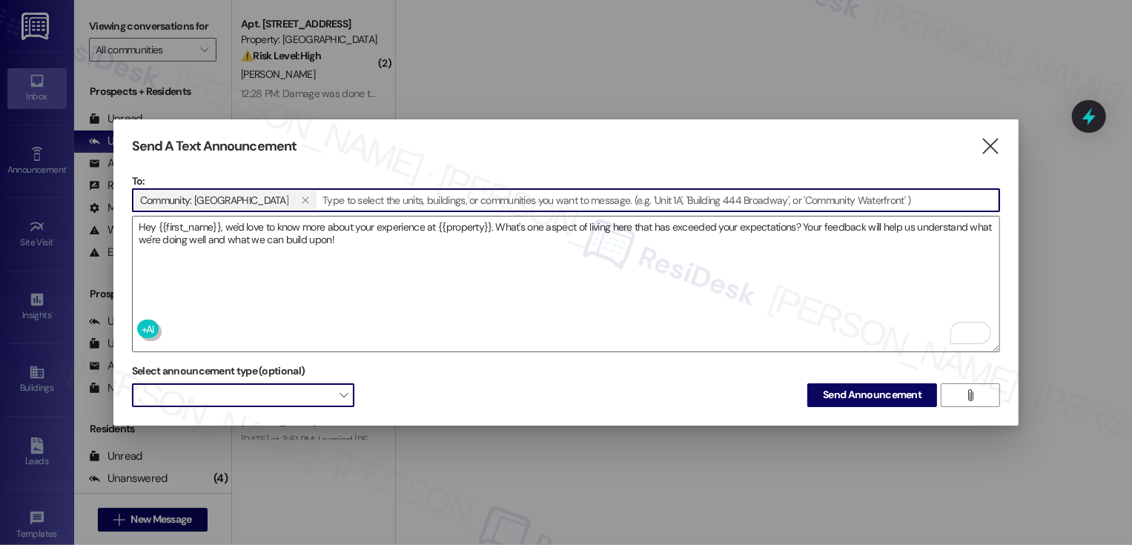
click at [343, 391] on span "" at bounding box center [343, 395] width 8 height 24
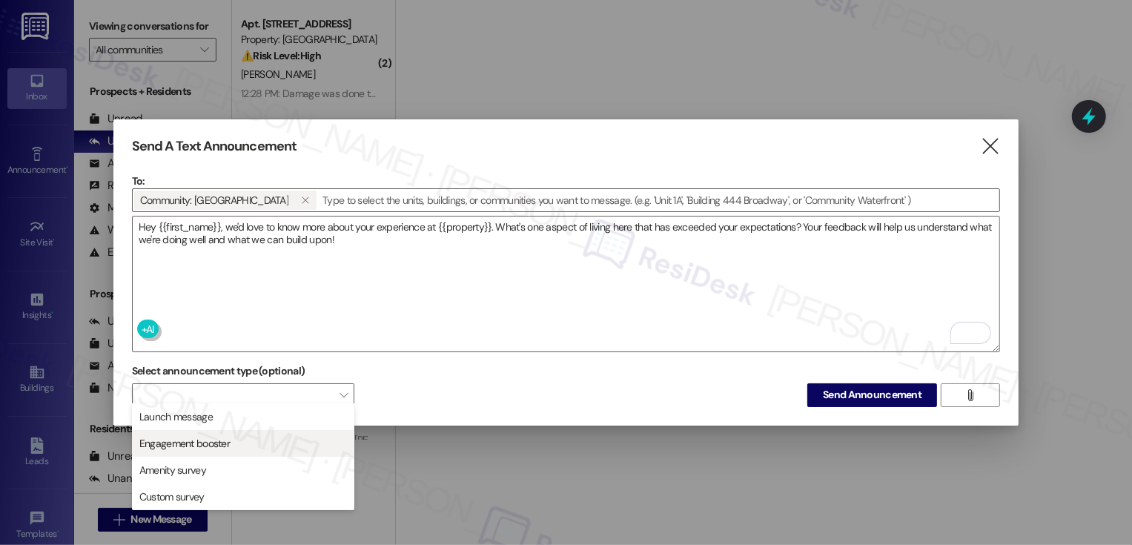
click at [248, 445] on span "Engagement booster" at bounding box center [243, 443] width 209 height 16
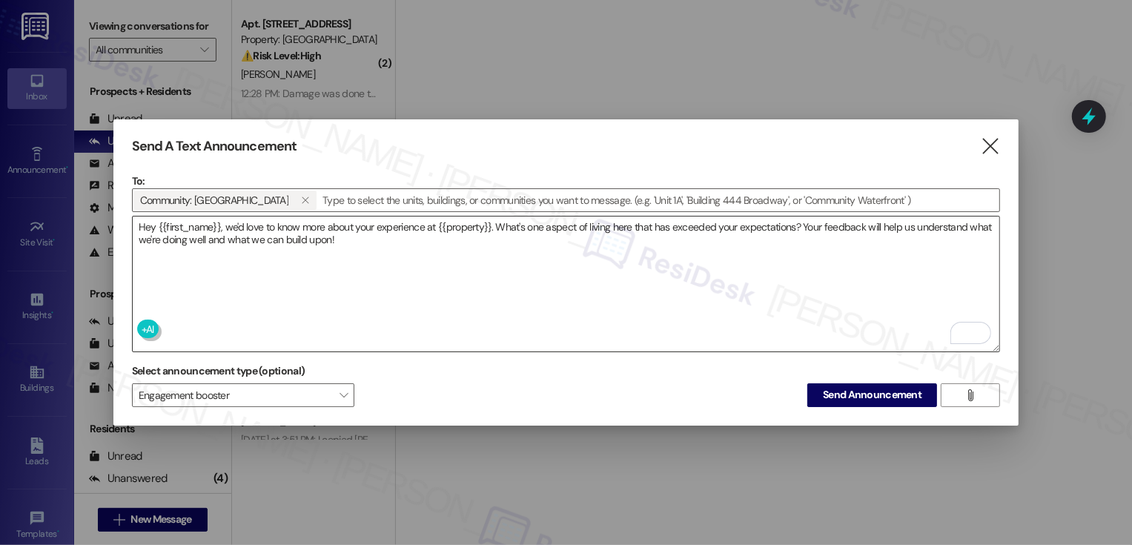
click at [369, 240] on textarea "Hey {{first_name}}, we'd love to know more about your experience at {{property}…" at bounding box center [566, 283] width 867 height 135
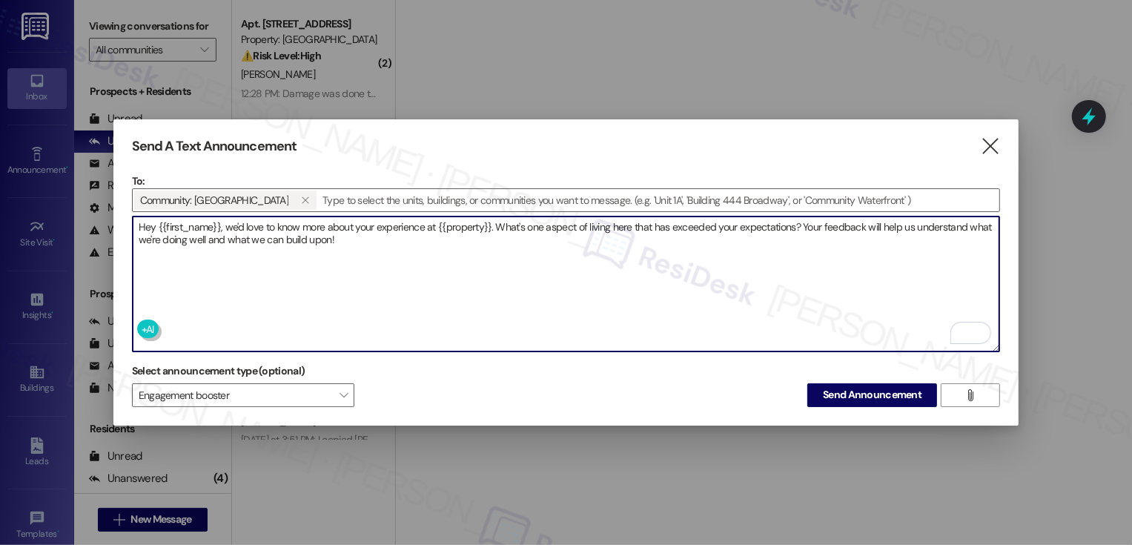
click at [448, 237] on textarea "Hey {{first_name}}, we'd love to know more about your experience at {{property}…" at bounding box center [566, 283] width 867 height 135
click at [833, 393] on span "Send Announcement" at bounding box center [872, 395] width 99 height 16
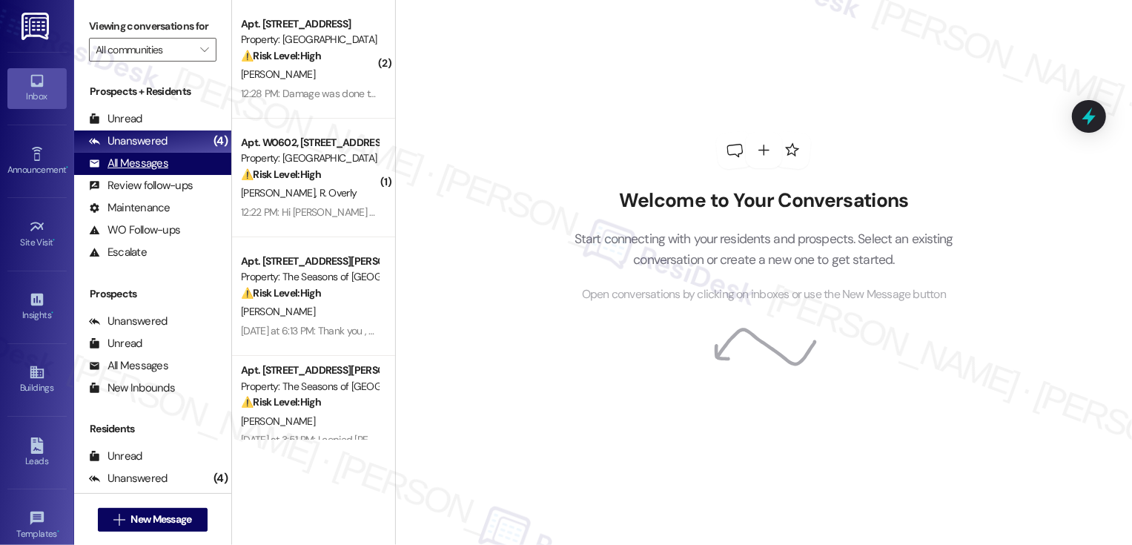
click at [176, 175] on div "All Messages (undefined)" at bounding box center [152, 164] width 157 height 22
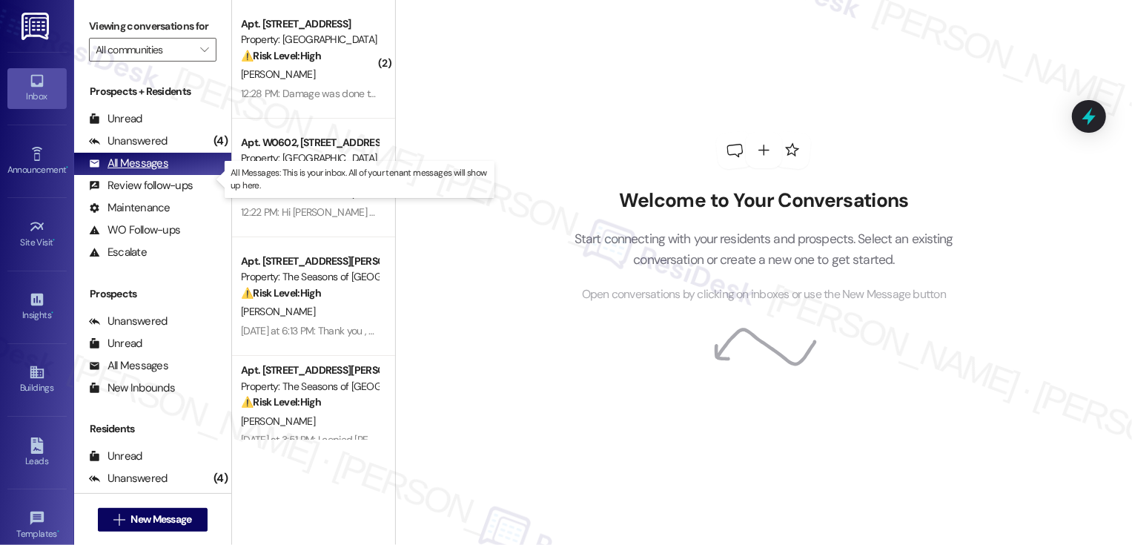
click at [176, 175] on div "All Messages (undefined)" at bounding box center [152, 164] width 157 height 22
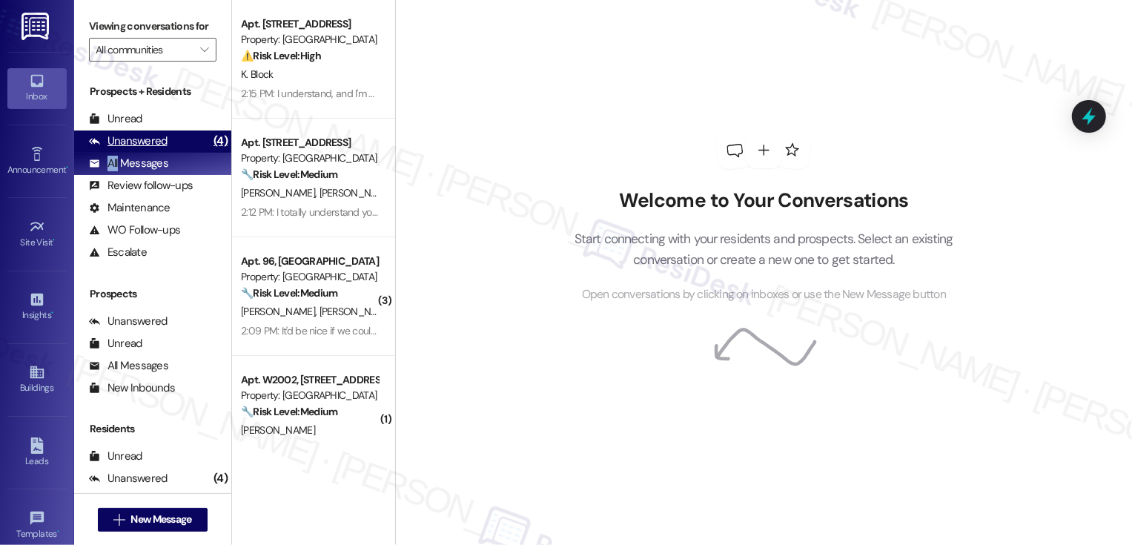
click at [162, 148] on div "Unanswered (4)" at bounding box center [152, 141] width 157 height 22
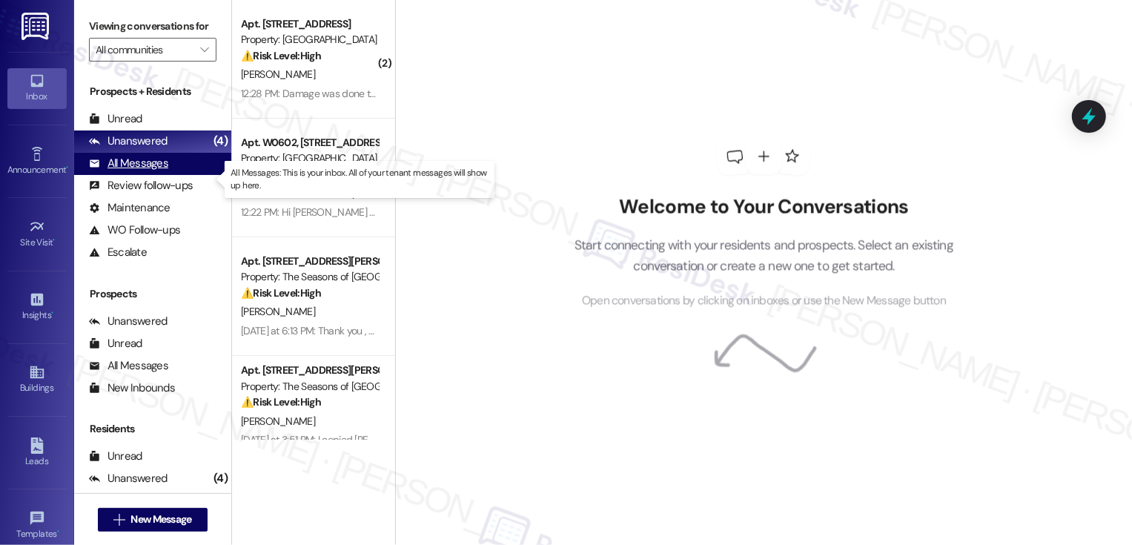
click at [162, 171] on div "All Messages" at bounding box center [128, 164] width 79 height 16
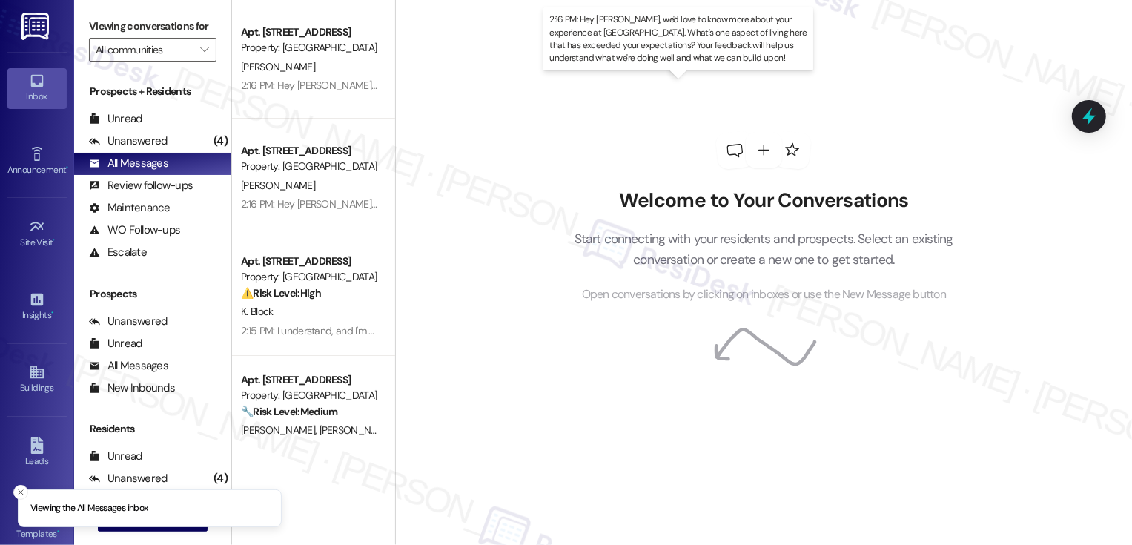
click at [298, 89] on div "2:16 PM: Hey [PERSON_NAME], we'd love to know more about your experience at [GE…" at bounding box center [811, 85] width 1140 height 13
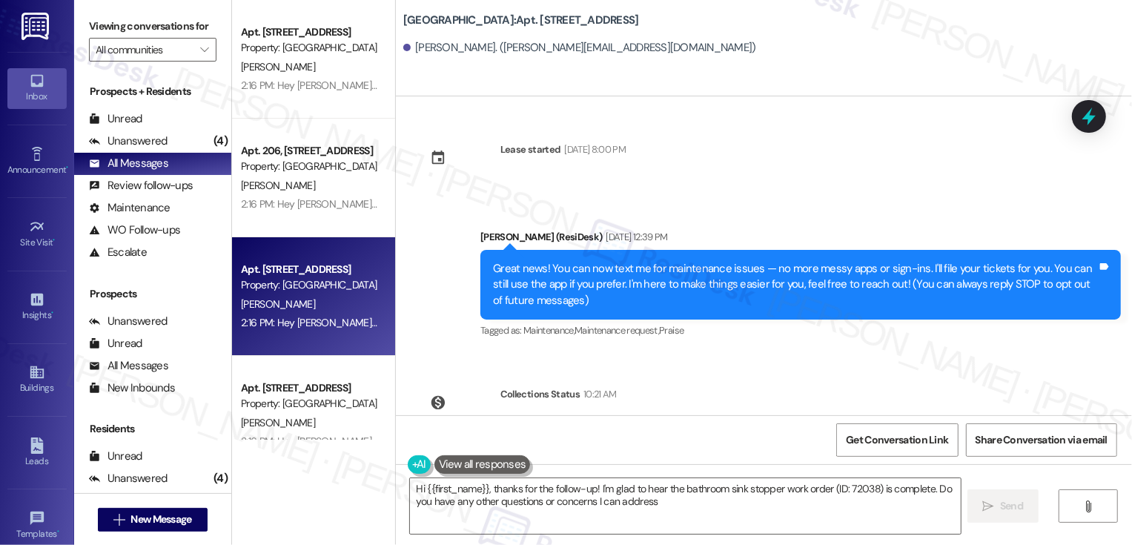
type textarea "Hi {{first_name}}, thanks for the follow-up! I'm glad to hear the bathroom sink…"
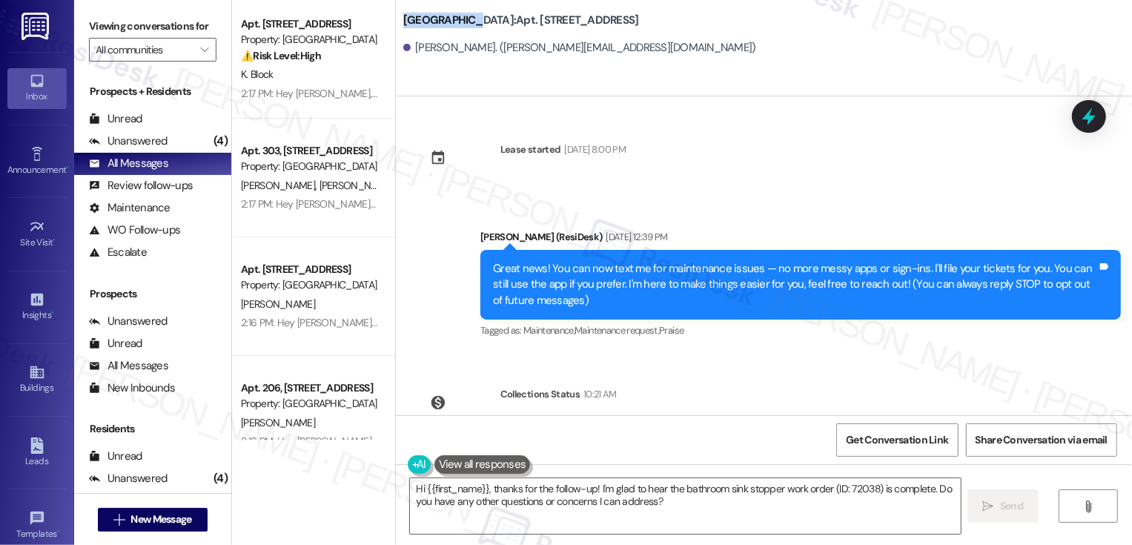
drag, startPoint x: 395, startPoint y: 19, endPoint x: 462, endPoint y: 22, distance: 66.8
click at [461, 23] on b "[GEOGRAPHIC_DATA]: Apt. [STREET_ADDRESS]" at bounding box center [521, 21] width 236 height 16
copy b "[GEOGRAPHIC_DATA]"
